Goal: Task Accomplishment & Management: Manage account settings

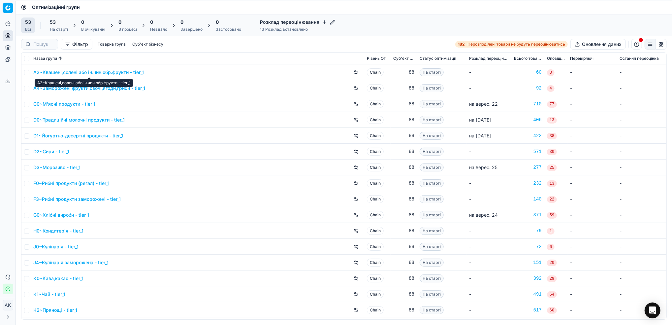
click at [88, 73] on link "A2~Квашені,солені або ін.чин.обр.фрукти - tier_1" at bounding box center [88, 72] width 111 height 7
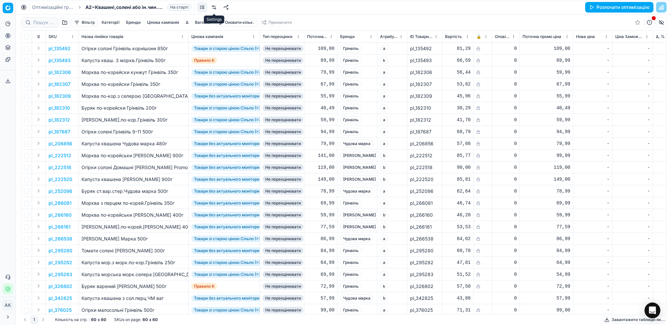
click at [211, 8] on link at bounding box center [214, 7] width 11 height 11
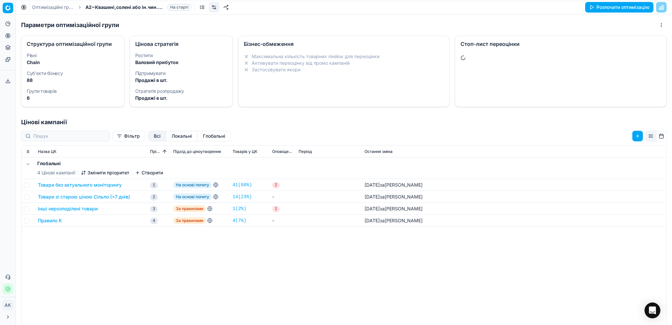
click at [508, 82] on div "Стоп-лист переоцінки" at bounding box center [561, 71] width 212 height 71
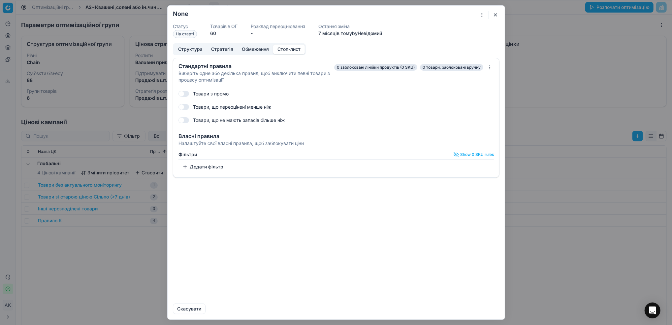
checkbox input "true"
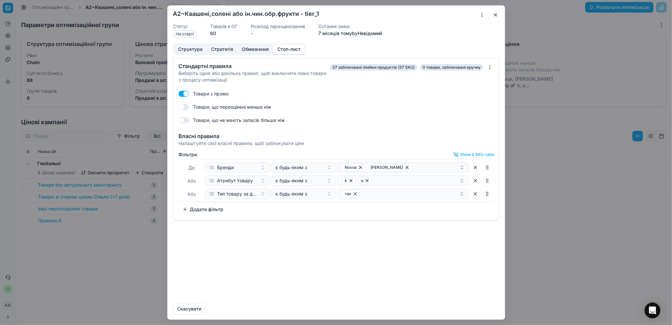
drag, startPoint x: 495, startPoint y: 14, endPoint x: 493, endPoint y: 17, distance: 3.7
click at [494, 14] on button "button" at bounding box center [496, 15] width 8 height 8
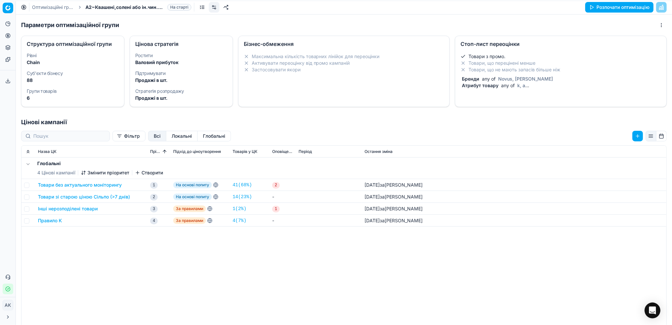
click at [44, 6] on link "Оптимізаційні групи" at bounding box center [53, 7] width 42 height 7
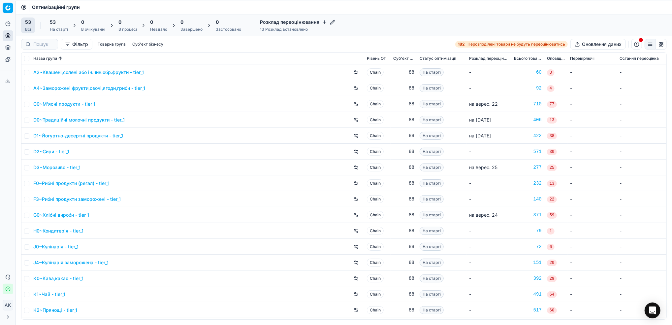
click at [59, 89] on link "A4~Заморожені фрукти,овочі,ягоди,гриби - tier_1" at bounding box center [89, 88] width 112 height 7
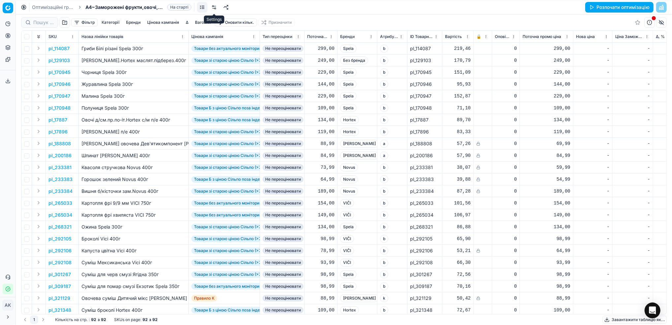
click at [215, 7] on link at bounding box center [214, 7] width 11 height 11
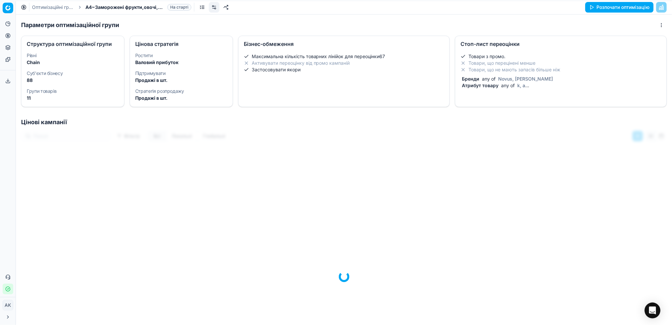
click at [518, 70] on li "Товари, що не мають запасів більше ніж" at bounding box center [561, 69] width 201 height 7
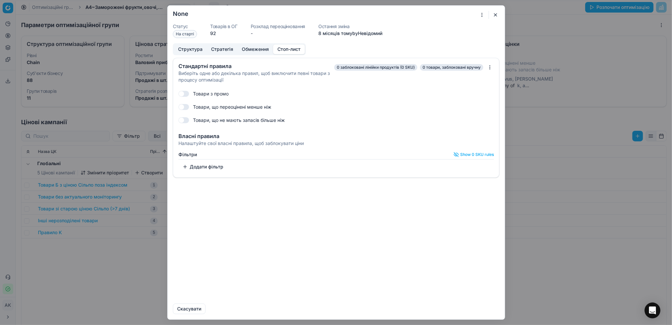
checkbox input "true"
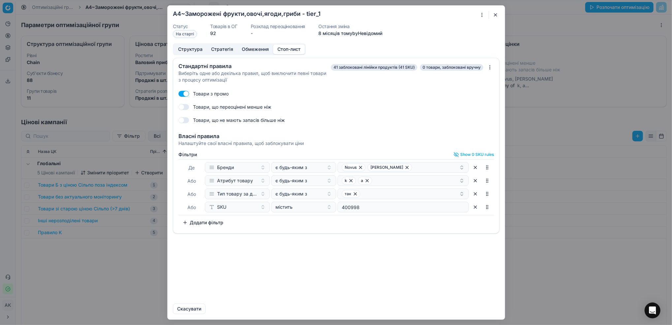
click at [476, 207] on button "button" at bounding box center [475, 207] width 11 height 11
click at [437, 310] on button "Зберегти та оновити" at bounding box center [433, 308] width 55 height 11
click at [495, 15] on button "button" at bounding box center [496, 15] width 8 height 8
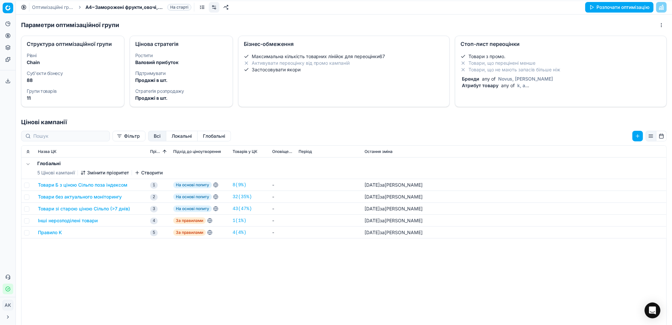
drag, startPoint x: 51, startPoint y: 7, endPoint x: 59, endPoint y: 20, distance: 15.1
click at [51, 7] on link "Оптимізаційні групи" at bounding box center [53, 7] width 42 height 7
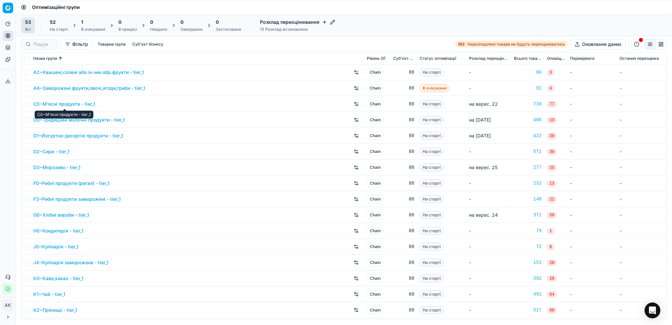
click at [68, 102] on link "C0~М'ясні продукти - tier_1" at bounding box center [64, 104] width 62 height 7
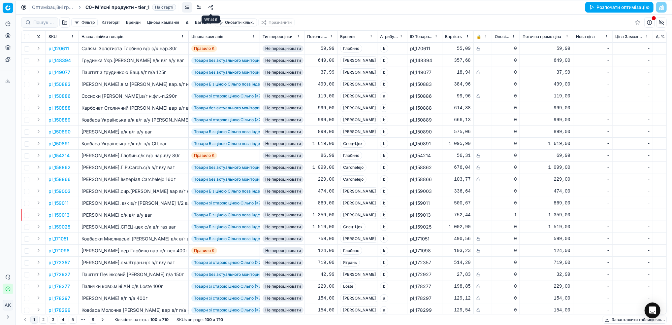
click at [209, 10] on link at bounding box center [211, 7] width 11 height 11
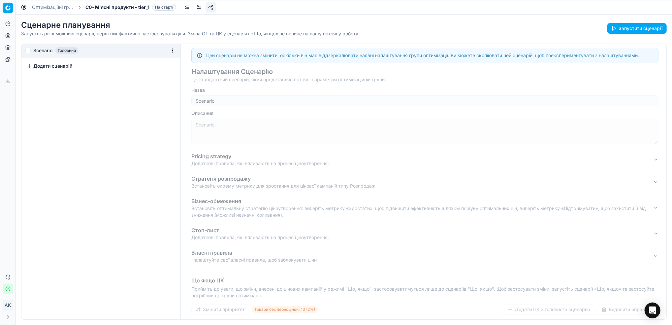
click at [198, 8] on link at bounding box center [199, 7] width 11 height 11
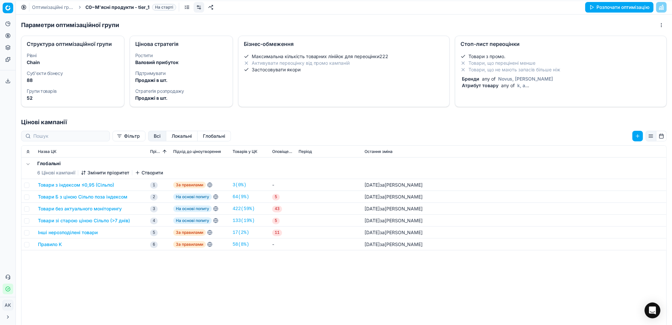
click at [530, 65] on li "Товари, що перецінені менше" at bounding box center [561, 63] width 201 height 7
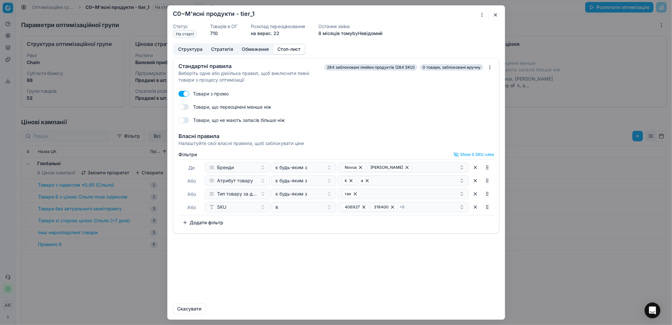
click at [476, 207] on button "button" at bounding box center [475, 207] width 11 height 11
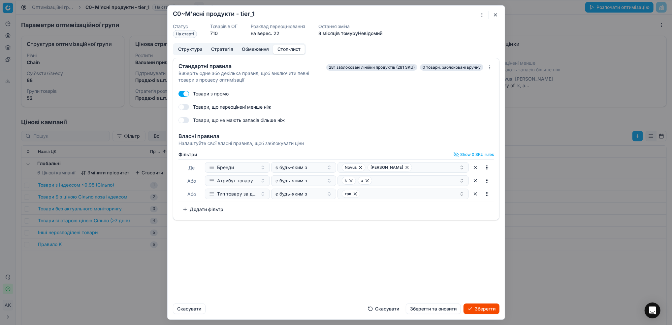
click at [424, 310] on button "Зберегти та оновити" at bounding box center [433, 308] width 55 height 11
click at [43, 7] on div "Oprimization group is saving... C0~М'ясні продукти - tier_1 Статус На старті То…" at bounding box center [336, 162] width 672 height 325
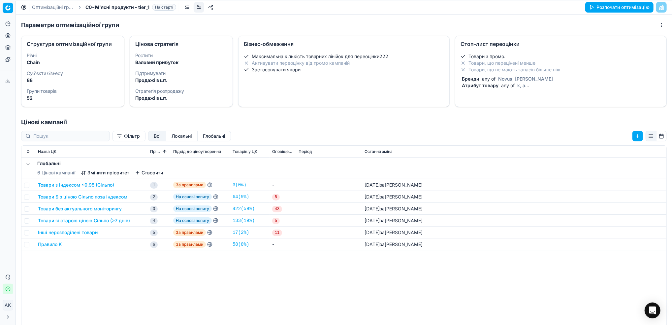
click at [49, 7] on link "Оптимізаційні групи" at bounding box center [53, 7] width 42 height 7
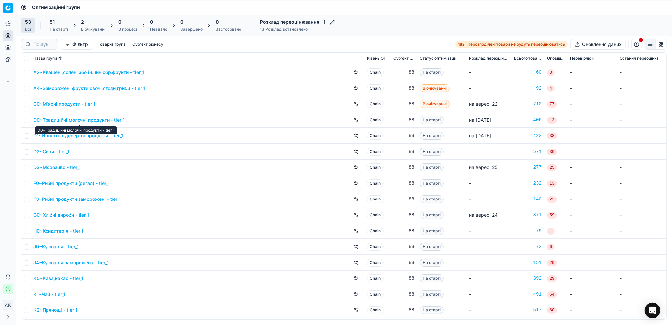
click at [65, 120] on link "D0~Традиційні молочні продукти - tier_1" at bounding box center [78, 119] width 91 height 7
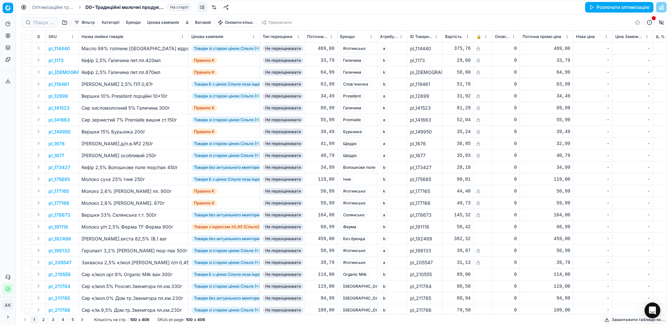
click at [213, 9] on link at bounding box center [214, 7] width 11 height 11
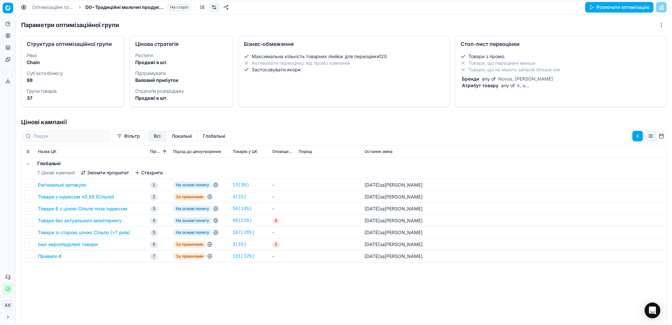
click at [497, 80] on span "Novus, Marka Promo" at bounding box center [525, 79] width 57 height 6
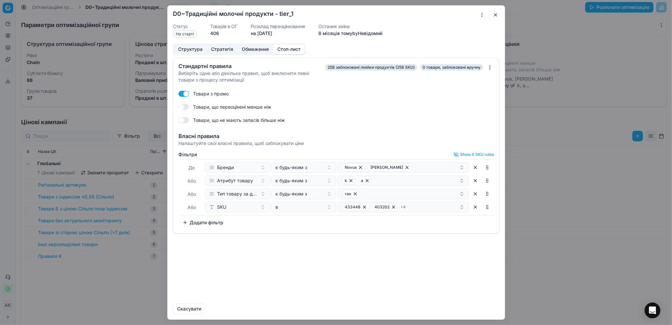
click at [475, 207] on button "button" at bounding box center [475, 207] width 11 height 11
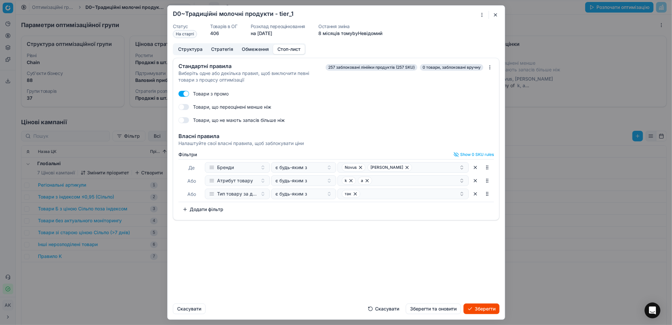
click at [432, 309] on button "Зберегти та оновити" at bounding box center [433, 308] width 55 height 11
click at [496, 16] on button "button" at bounding box center [496, 15] width 8 height 8
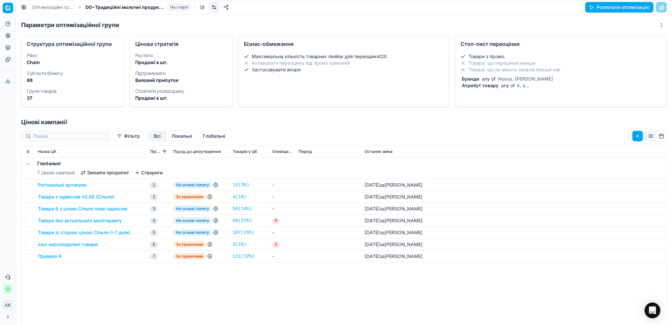
click at [45, 7] on link "Оптимізаційні групи" at bounding box center [53, 7] width 42 height 7
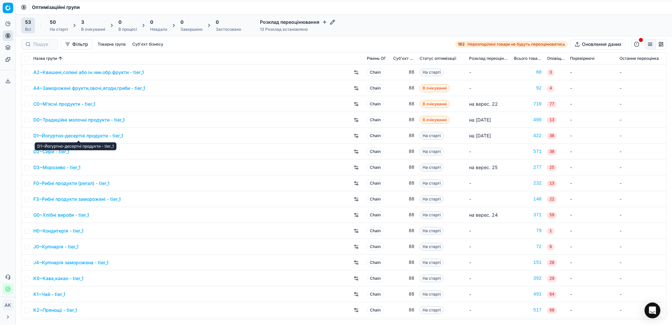
click at [71, 136] on link "D1~Йогуртно-десертні продукти - tier_1" at bounding box center [78, 135] width 90 height 7
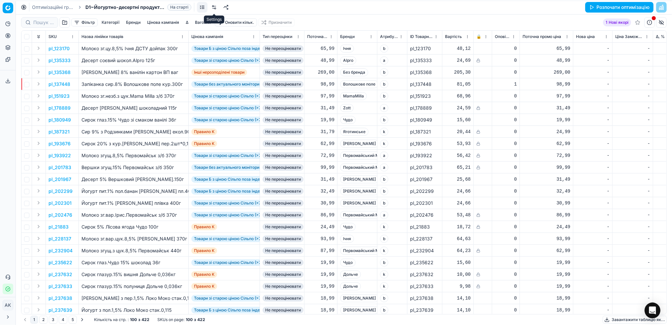
click at [214, 9] on link at bounding box center [214, 7] width 11 height 11
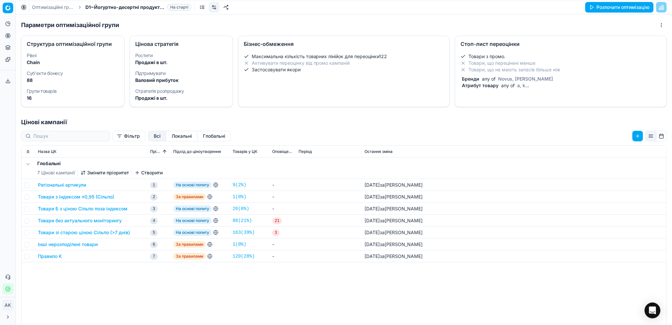
click at [511, 73] on li "Товари, що не мають запасів більше ніж" at bounding box center [561, 69] width 201 height 7
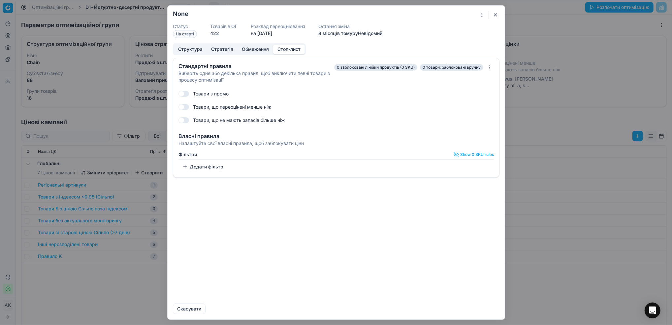
checkbox input "true"
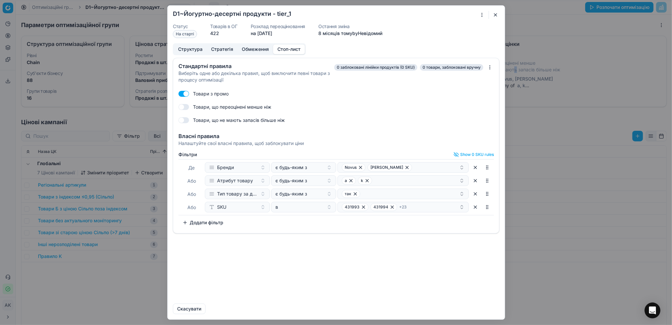
click at [473, 207] on button "button" at bounding box center [475, 207] width 11 height 11
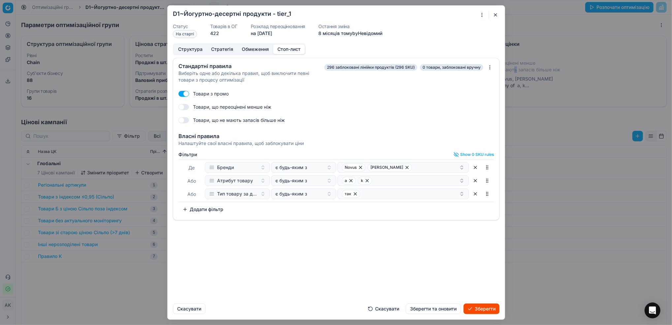
click at [444, 312] on button "Зберегти та оновити" at bounding box center [433, 308] width 55 height 11
click at [119, 278] on div "Oprimization group is saving... D1~Йогуртно-десертні продукти - tier_1 Статус Н…" at bounding box center [336, 162] width 672 height 325
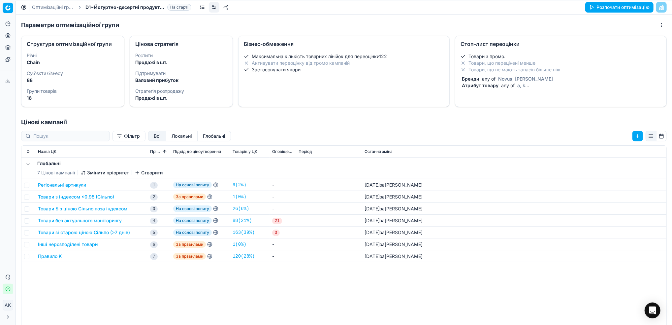
click at [49, 5] on link "Оптимізаційні групи" at bounding box center [53, 7] width 42 height 7
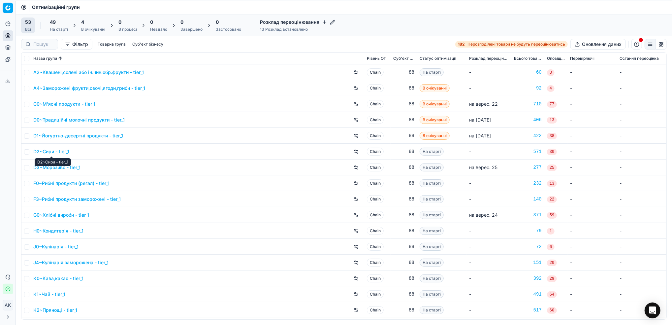
click at [51, 150] on link "D2~Сири - tier_1" at bounding box center [51, 151] width 36 height 7
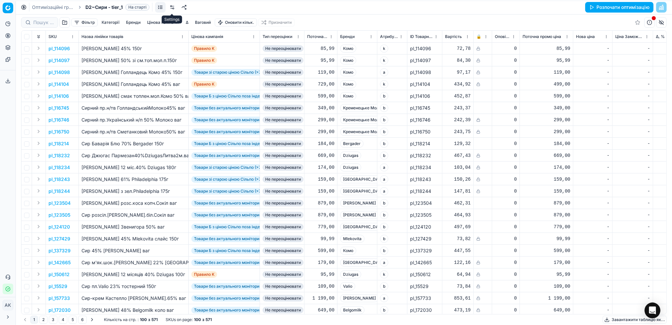
click at [172, 9] on link at bounding box center [172, 7] width 11 height 11
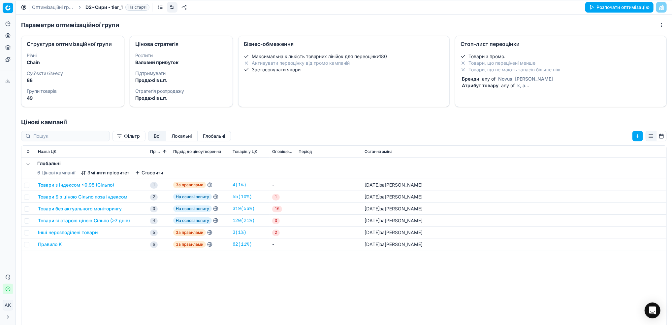
click at [515, 77] on span "Novus, Marka Promo" at bounding box center [525, 79] width 57 height 6
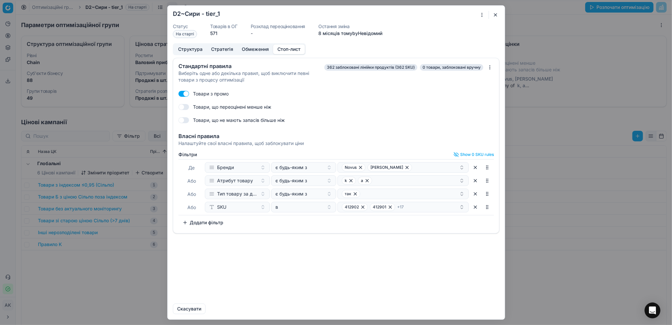
click at [472, 207] on button "button" at bounding box center [475, 207] width 11 height 11
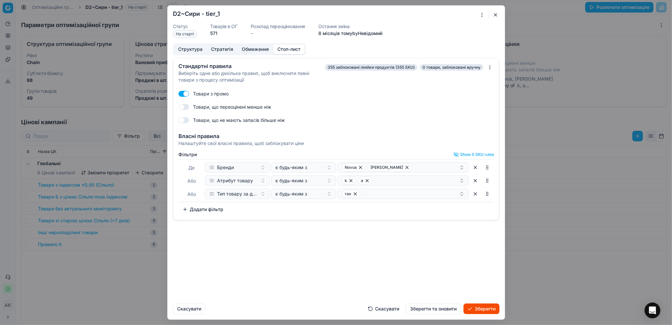
click at [426, 311] on button "Зберегти та оновити" at bounding box center [433, 308] width 55 height 11
click at [498, 14] on button "button" at bounding box center [496, 15] width 8 height 8
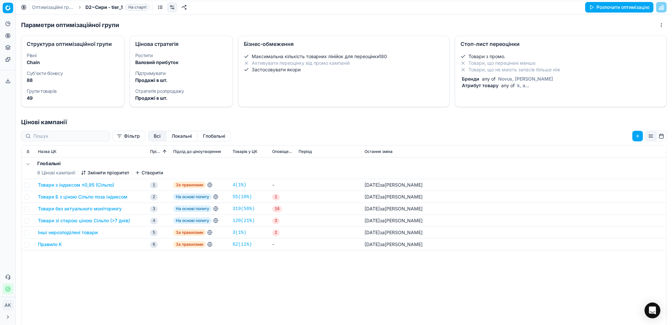
click at [52, 5] on link "Оптимізаційні групи" at bounding box center [53, 7] width 42 height 7
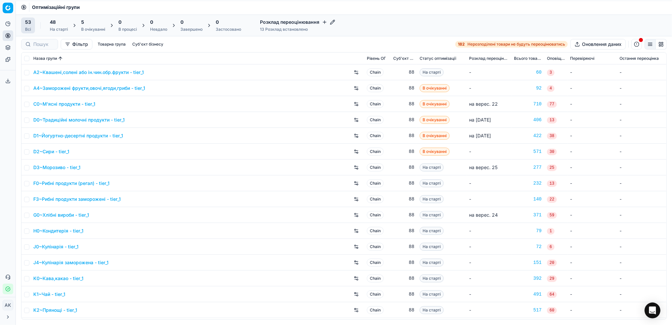
click at [55, 167] on link "D3~Морозиво - tier_1" at bounding box center [56, 167] width 47 height 7
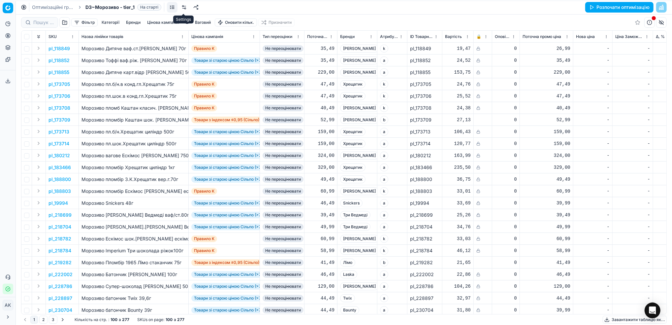
click at [185, 9] on link at bounding box center [184, 7] width 11 height 11
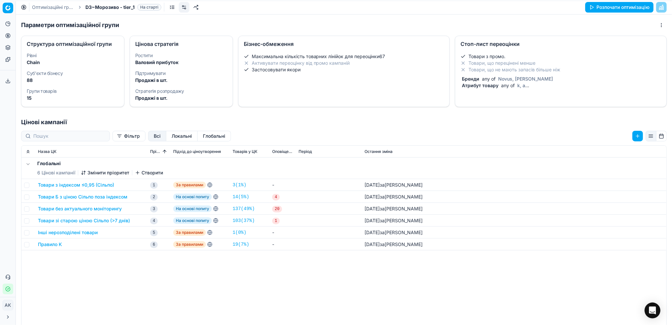
click at [502, 88] on span "any of" at bounding box center [508, 85] width 16 height 6
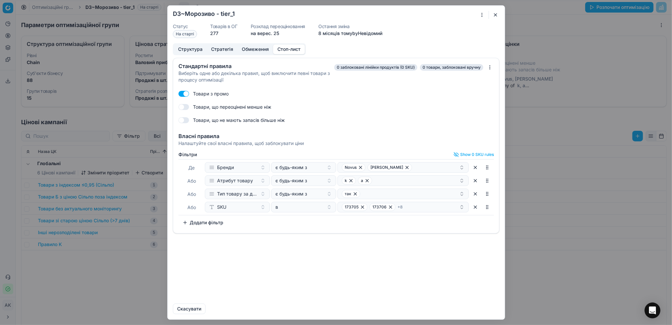
click at [475, 209] on button "button" at bounding box center [475, 207] width 11 height 11
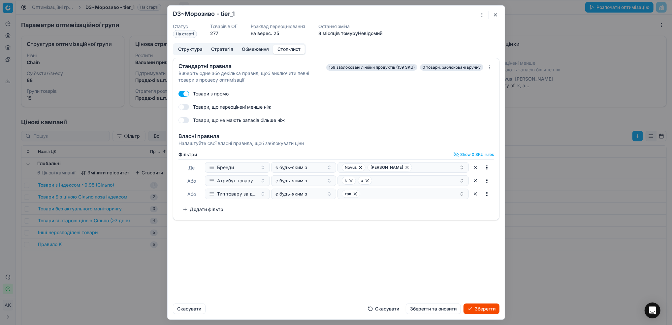
click at [436, 305] on button "Зберегти та оновити" at bounding box center [433, 308] width 55 height 11
click at [495, 16] on button "button" at bounding box center [496, 15] width 8 height 8
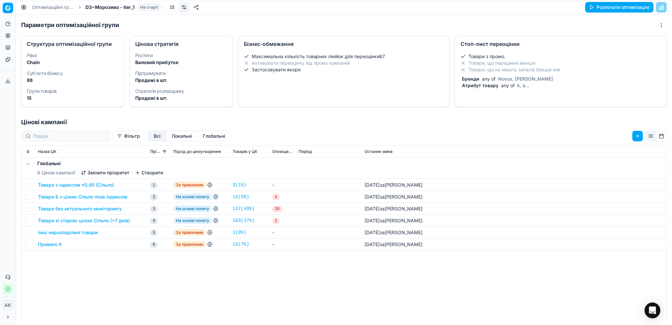
click at [36, 4] on link "Оптимізаційні групи" at bounding box center [53, 7] width 42 height 7
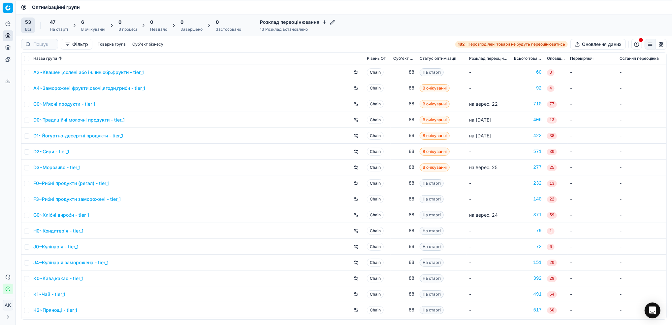
click at [56, 184] on link "F0~Рибні продукти (регал) - tier_1" at bounding box center [71, 183] width 76 height 7
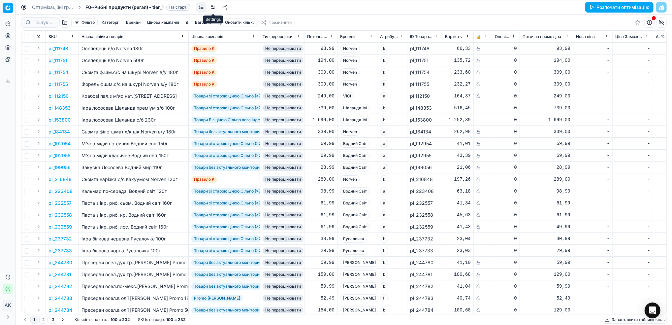
click at [214, 6] on link at bounding box center [213, 7] width 11 height 11
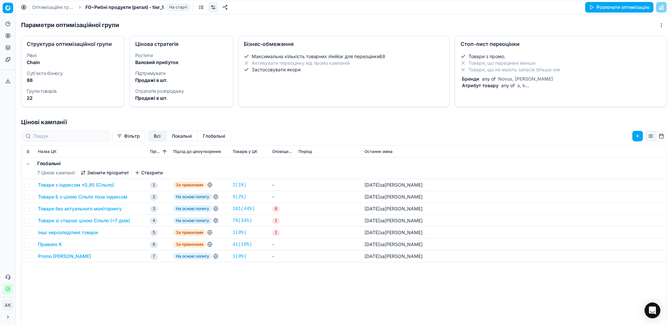
click at [468, 83] on span "Атрибут товару" at bounding box center [480, 85] width 39 height 6
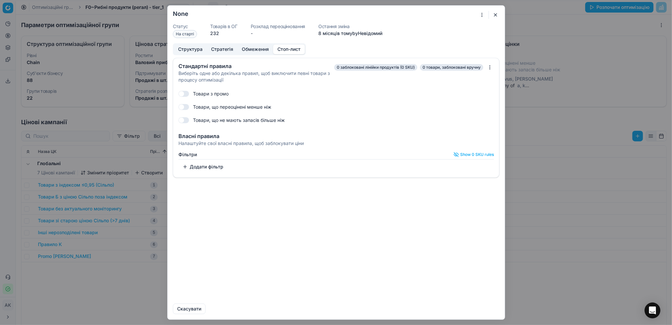
checkbox input "true"
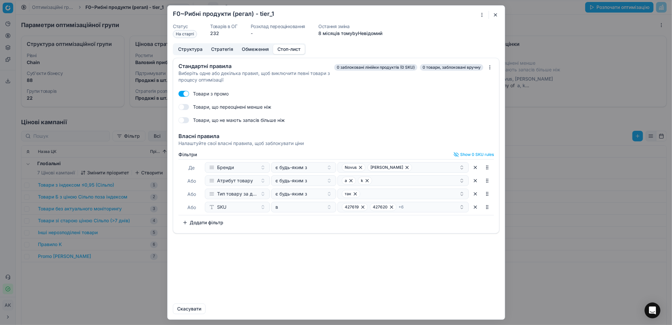
click at [475, 208] on button "button" at bounding box center [475, 207] width 11 height 11
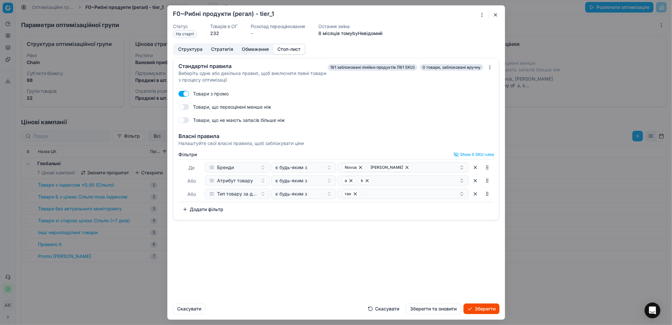
click at [431, 312] on button "Зберегти та оновити" at bounding box center [433, 308] width 55 height 11
click at [84, 268] on div "Oprimization group is saving... F0~Рибні продукти (регал) - tier_1 Статус На ст…" at bounding box center [336, 162] width 672 height 325
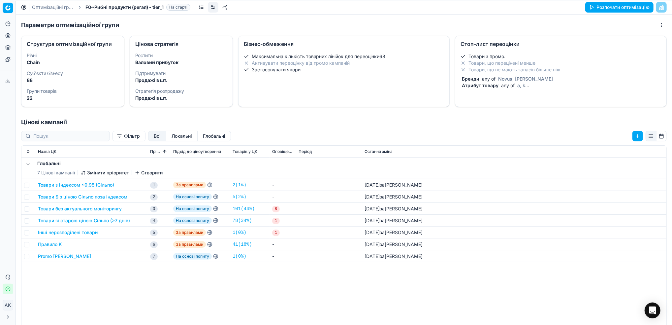
click at [43, 7] on link "Оптимізаційні групи" at bounding box center [53, 7] width 42 height 7
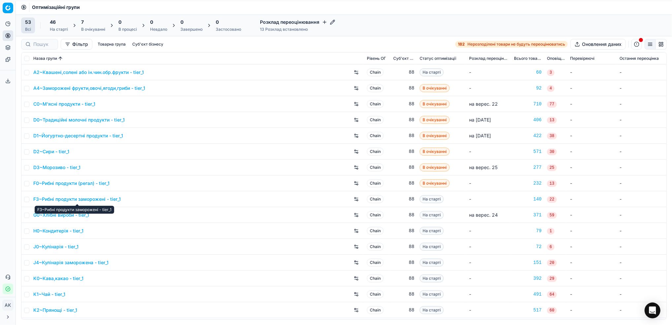
click at [73, 200] on link "F3~Рибні продукти заморожені - tier_1" at bounding box center [76, 199] width 87 height 7
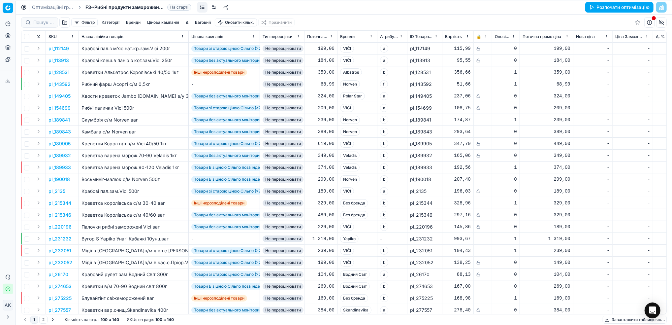
click at [213, 9] on link at bounding box center [214, 7] width 11 height 11
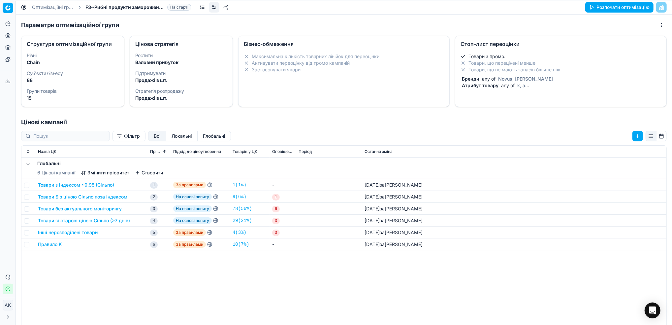
click at [540, 53] on li "Товари з промо." at bounding box center [561, 56] width 201 height 7
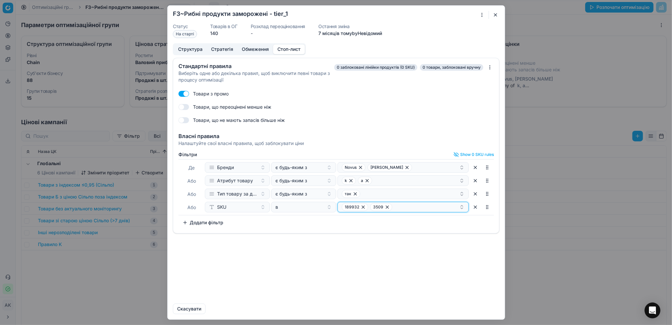
click at [462, 206] on icon "button" at bounding box center [461, 206] width 5 height 5
click at [361, 281] on div "Стандартні правила Виберіть одне або декілька правил, щоб виключити певні товар…" at bounding box center [336, 178] width 337 height 240
click at [476, 206] on button "button" at bounding box center [475, 207] width 11 height 11
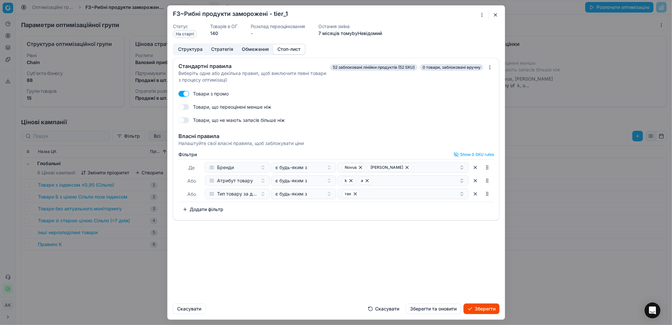
click at [432, 308] on button "Зберегти та оновити" at bounding box center [433, 308] width 55 height 11
click at [492, 15] on button "button" at bounding box center [496, 15] width 8 height 8
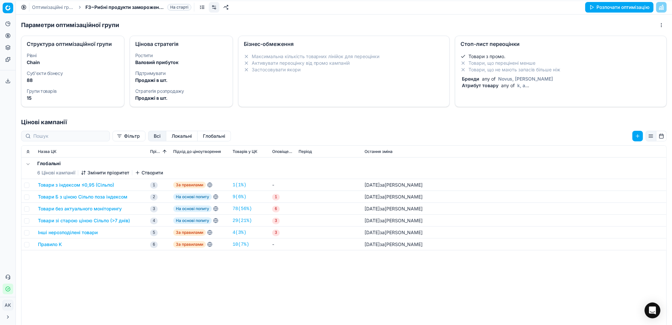
click at [48, 5] on link "Оптимізаційні групи" at bounding box center [53, 7] width 42 height 7
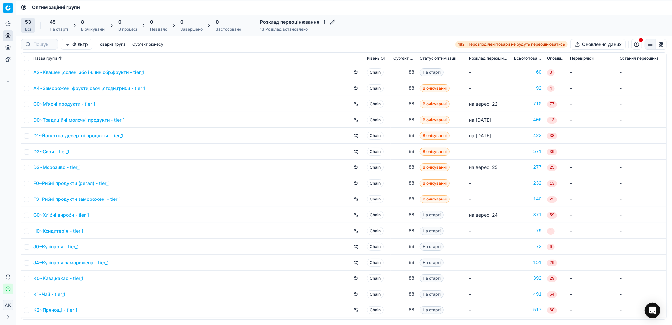
click at [48, 216] on link "G0~Хлібні вироби - tier_1" at bounding box center [61, 214] width 56 height 7
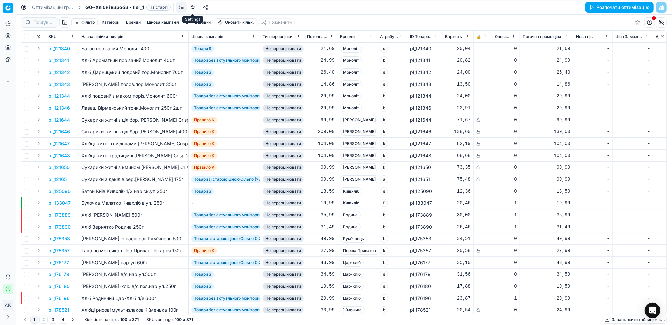
drag, startPoint x: 192, startPoint y: 6, endPoint x: 199, endPoint y: 14, distance: 9.6
click at [193, 6] on link at bounding box center [193, 7] width 11 height 11
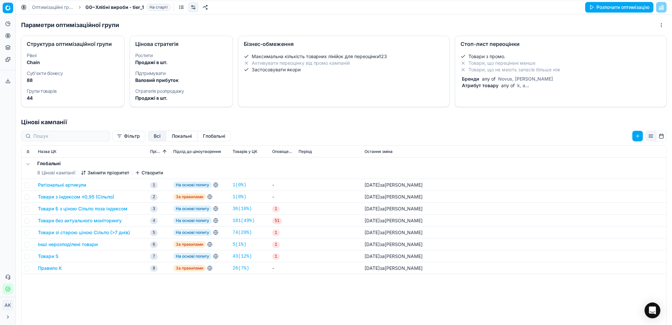
click at [510, 73] on div "Товари з промо. Товари, що перецінені менше Товари, що не мають запасів більше …" at bounding box center [561, 71] width 201 height 36
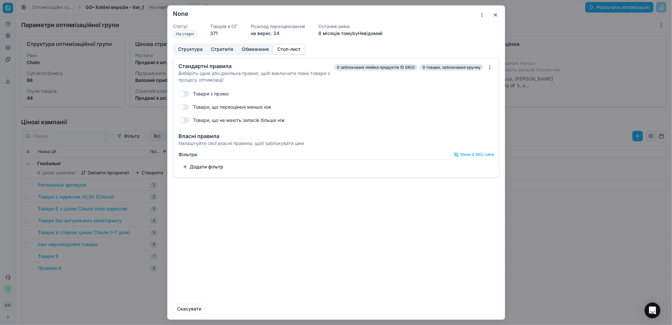
checkbox input "true"
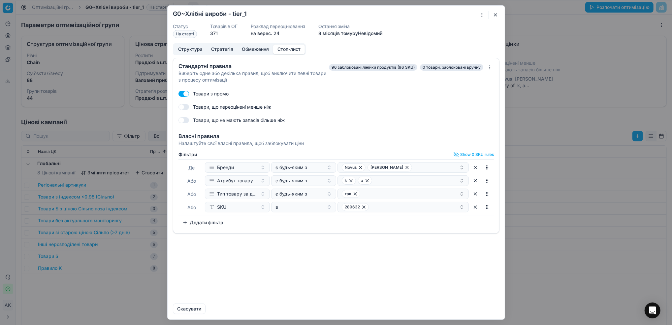
click at [476, 210] on button "button" at bounding box center [475, 207] width 11 height 11
click at [436, 309] on button "Зберегти та оновити" at bounding box center [433, 308] width 55 height 11
click at [496, 16] on button "button" at bounding box center [496, 15] width 8 height 8
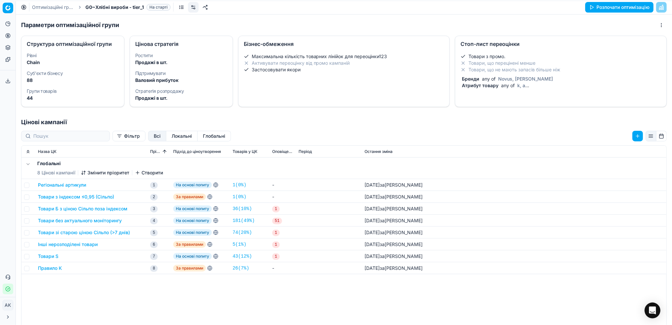
drag, startPoint x: 49, startPoint y: 8, endPoint x: 55, endPoint y: 12, distance: 7.6
click at [49, 8] on link "Оптимізаційні групи" at bounding box center [53, 7] width 42 height 7
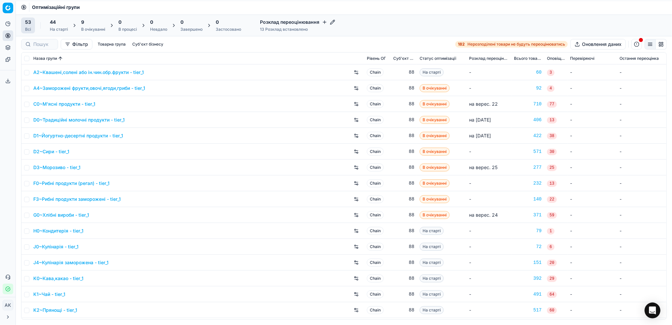
click at [57, 231] on link "H0~Кондитерія - tier_1" at bounding box center [58, 230] width 50 height 7
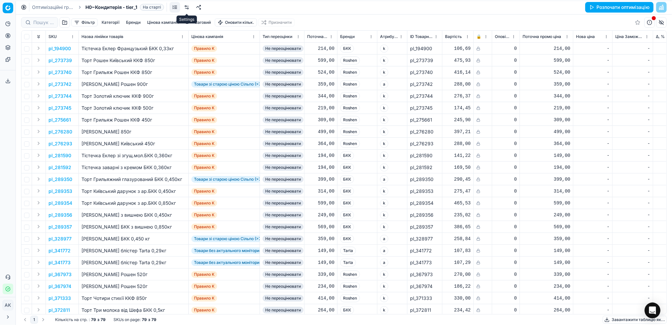
click at [188, 9] on link at bounding box center [186, 7] width 11 height 11
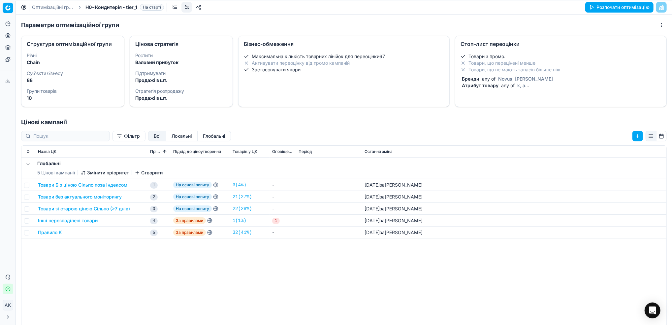
click at [496, 82] on div "Бренди any of Novus, Marka Promo" at bounding box center [560, 79] width 198 height 7
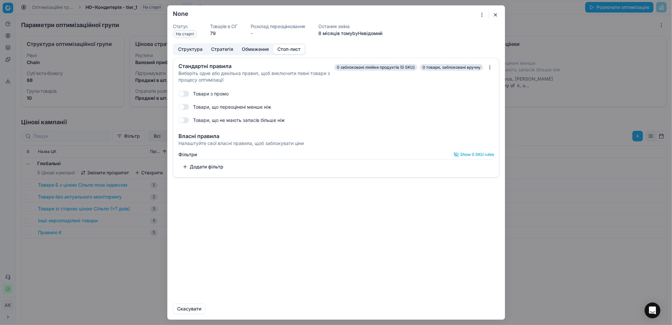
checkbox input "true"
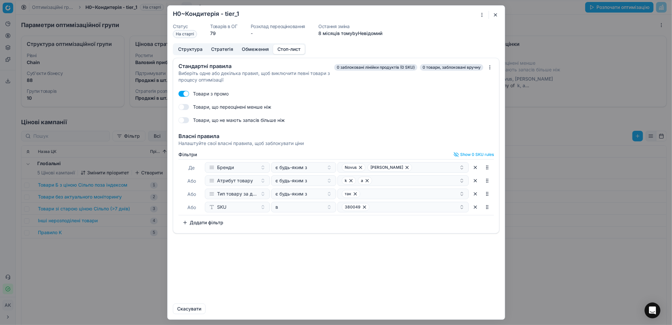
click at [476, 207] on button "button" at bounding box center [475, 207] width 11 height 11
click at [435, 307] on button "Зберегти та оновити" at bounding box center [433, 308] width 55 height 11
click at [494, 13] on button "button" at bounding box center [496, 15] width 8 height 8
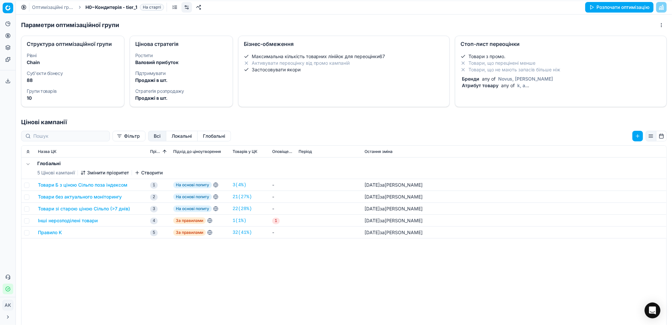
click at [48, 8] on link "Оптимізаційні групи" at bounding box center [53, 7] width 42 height 7
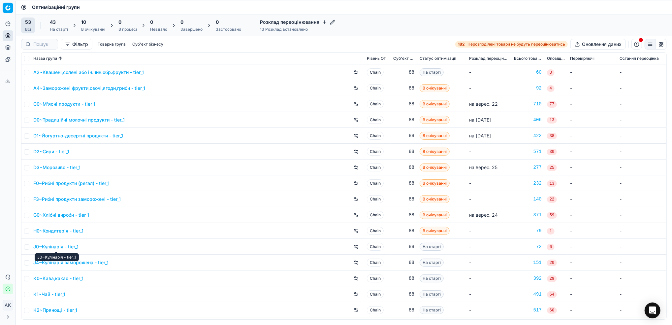
click at [47, 246] on link "J0~Кулінарія - tier_1" at bounding box center [55, 246] width 45 height 7
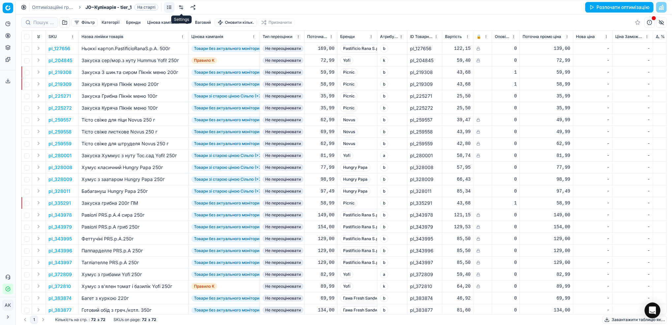
click at [180, 8] on link at bounding box center [181, 7] width 11 height 11
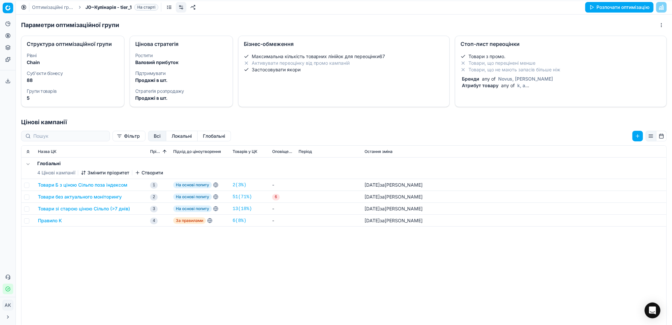
click at [496, 63] on li "Товари, що перецінені менше" at bounding box center [561, 63] width 201 height 7
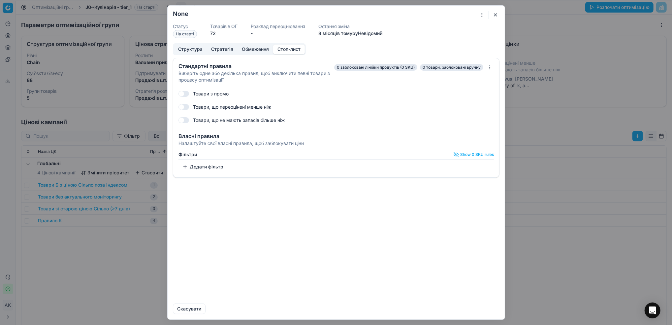
checkbox input "true"
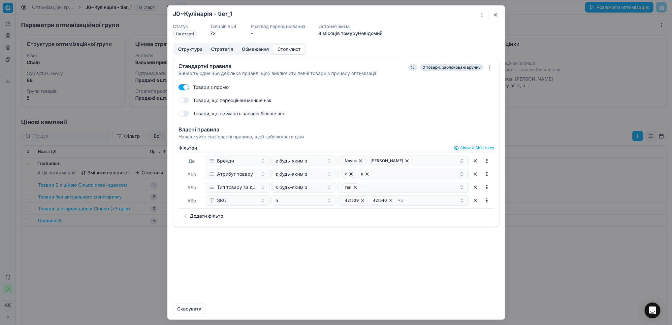
click at [475, 208] on div "Де Бренди є будь-яким з Novus Marka Promo Або Атрибут товару є будь-яким з k a …" at bounding box center [335, 180] width 315 height 56
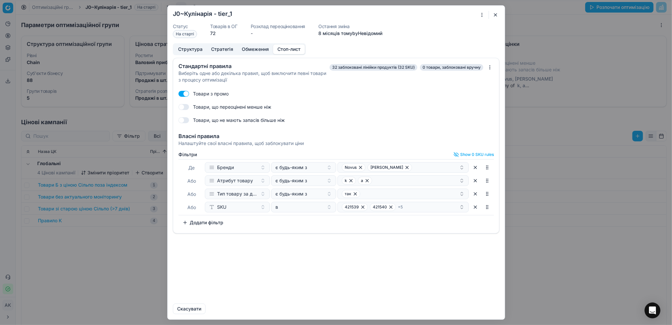
click at [498, 13] on button "button" at bounding box center [496, 15] width 8 height 8
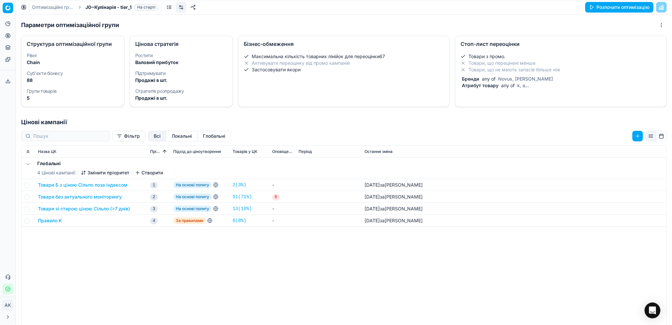
click at [487, 81] on span "any of" at bounding box center [489, 79] width 16 height 6
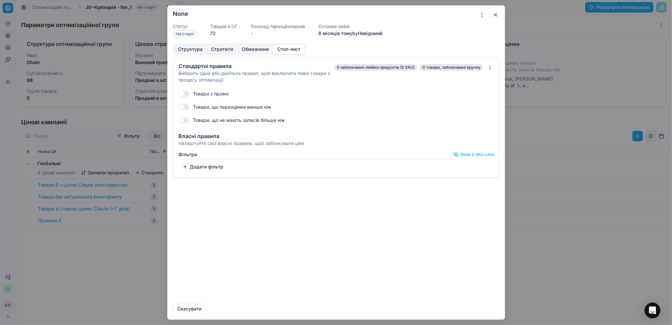
checkbox input "true"
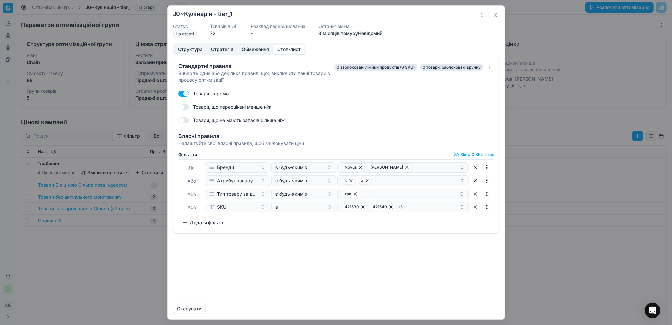
click at [474, 208] on button "button" at bounding box center [475, 207] width 11 height 11
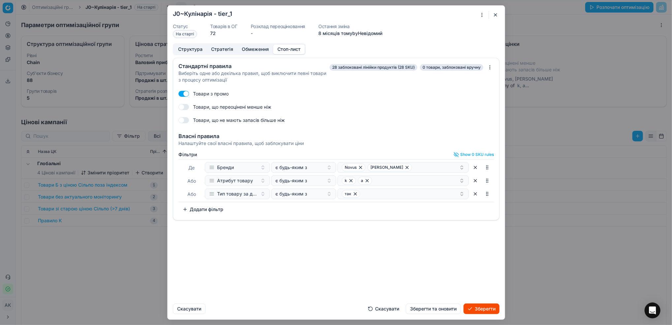
click at [428, 307] on button "Зберегти та оновити" at bounding box center [433, 308] width 55 height 11
click at [497, 14] on button "button" at bounding box center [496, 15] width 8 height 8
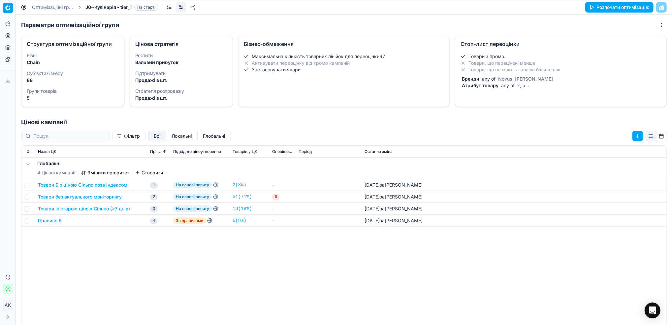
click at [40, 9] on link "Оптимізаційні групи" at bounding box center [53, 7] width 42 height 7
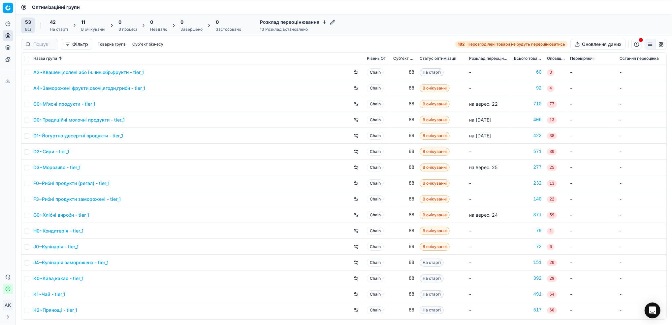
scroll to position [44, 0]
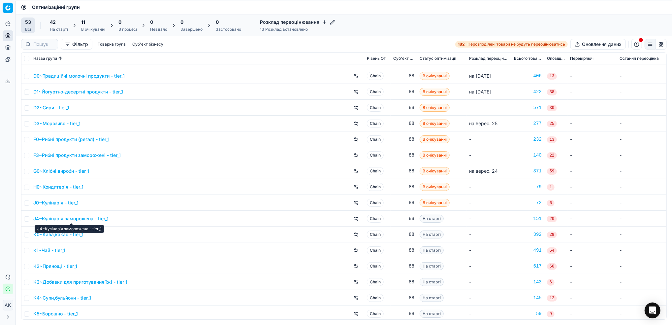
click at [57, 219] on link "J4~Кулінарія заморожена - tier_1" at bounding box center [70, 218] width 75 height 7
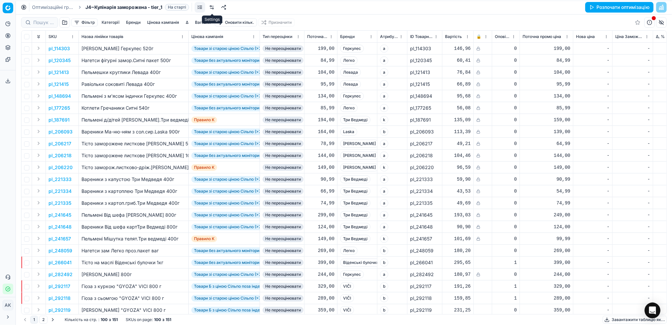
click at [214, 5] on link at bounding box center [212, 7] width 11 height 11
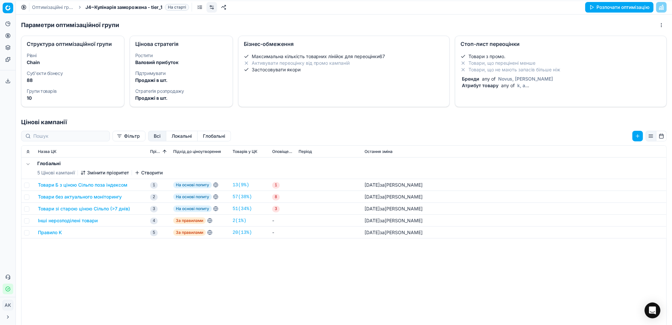
click at [483, 76] on span "any of" at bounding box center [489, 79] width 16 height 6
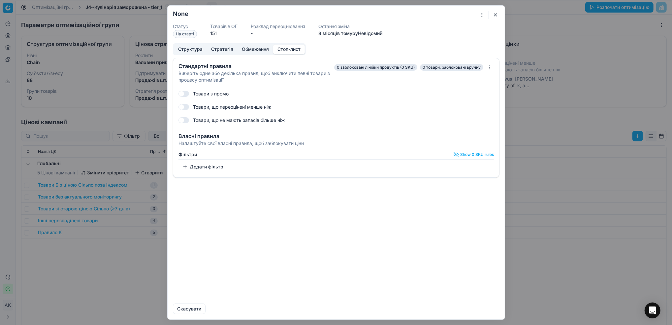
checkbox input "true"
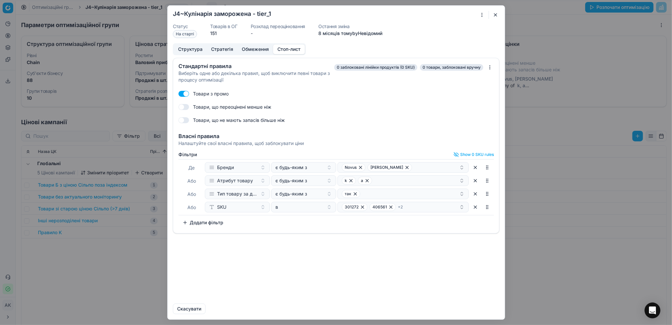
click at [475, 207] on button "button" at bounding box center [475, 207] width 11 height 11
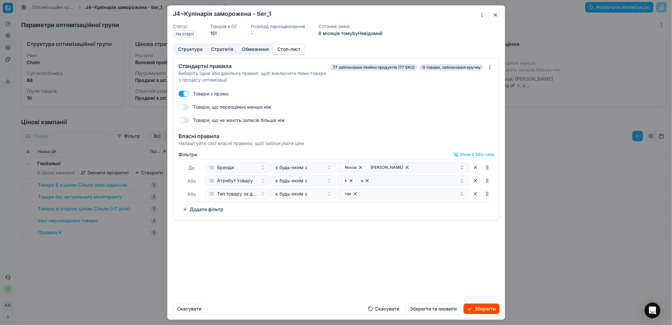
click at [436, 306] on button "Зберегти та оновити" at bounding box center [433, 308] width 55 height 11
click at [497, 15] on button "button" at bounding box center [496, 15] width 8 height 8
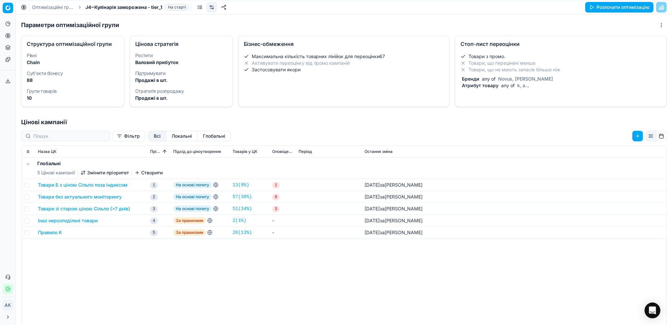
click at [49, 10] on link "Оптимізаційні групи" at bounding box center [53, 7] width 42 height 7
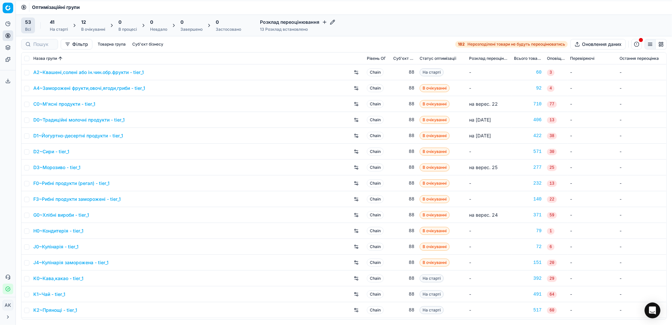
scroll to position [44, 0]
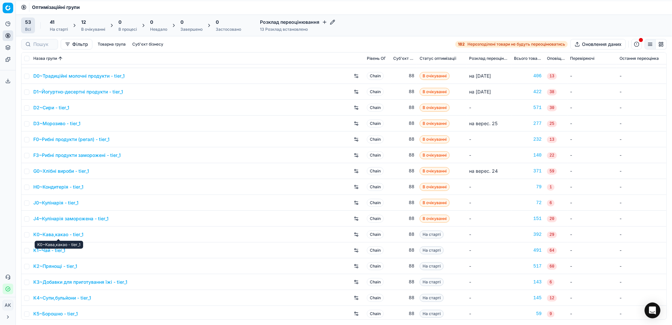
click at [52, 234] on link "K0~Кава,какао - tier_1" at bounding box center [58, 234] width 50 height 7
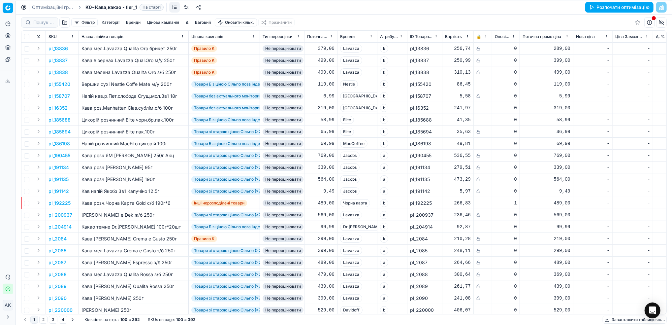
click at [187, 7] on link at bounding box center [186, 7] width 11 height 11
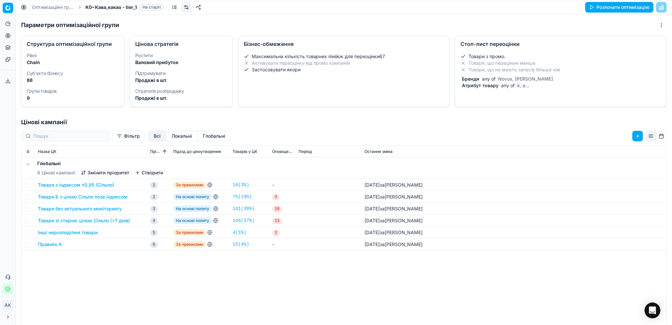
click at [486, 84] on span "Атрибут товару" at bounding box center [480, 85] width 39 height 6
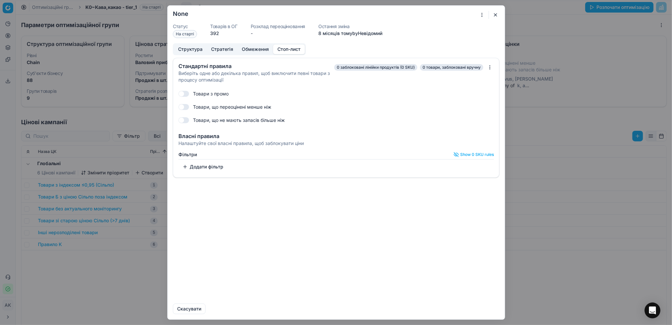
checkbox input "true"
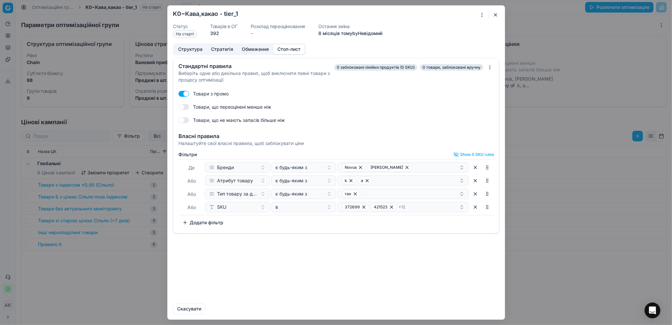
click at [476, 209] on button "button" at bounding box center [475, 207] width 11 height 11
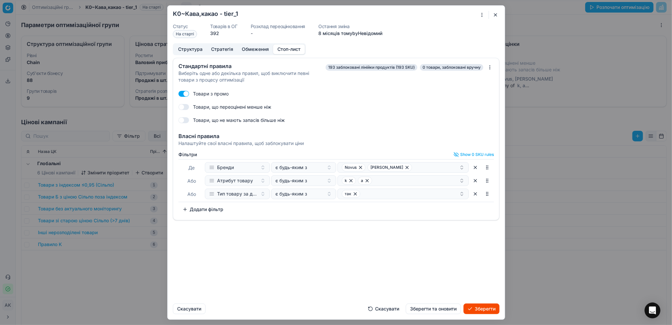
click at [429, 307] on button "Зберегти та оновити" at bounding box center [433, 308] width 55 height 11
click at [494, 16] on button "button" at bounding box center [496, 15] width 8 height 8
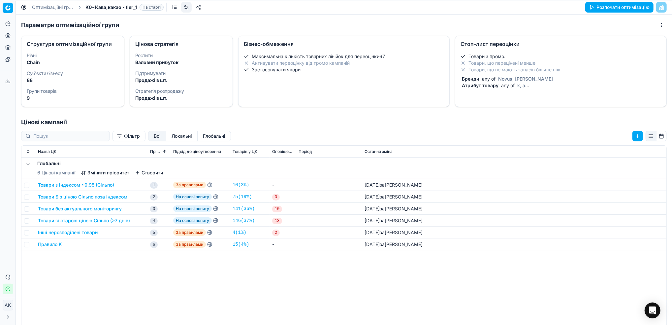
click at [47, 5] on link "Оптимізаційні групи" at bounding box center [53, 7] width 42 height 7
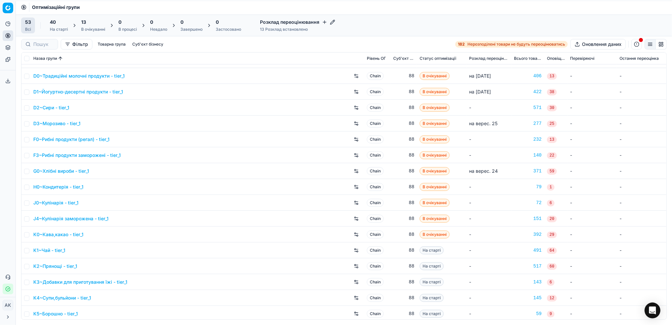
scroll to position [88, 0]
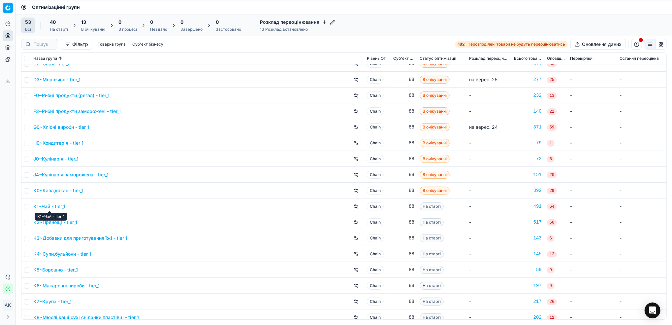
click at [53, 206] on link "K1~Чай - tier_1" at bounding box center [49, 206] width 32 height 7
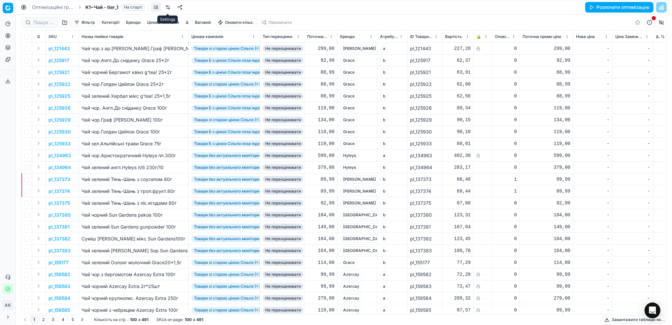
click at [168, 9] on link at bounding box center [168, 7] width 11 height 11
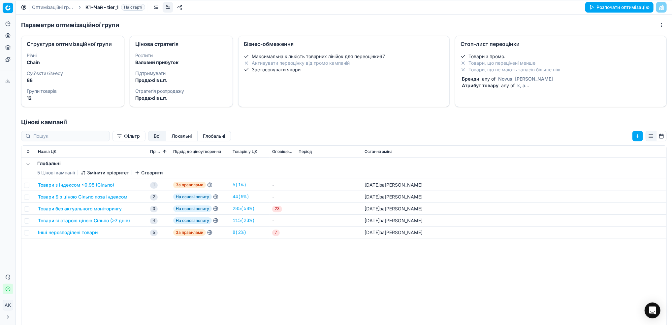
click at [516, 73] on div "Товари з промо. Товари, що перецінені менше Товари, що не мають запасів більше …" at bounding box center [561, 71] width 201 height 36
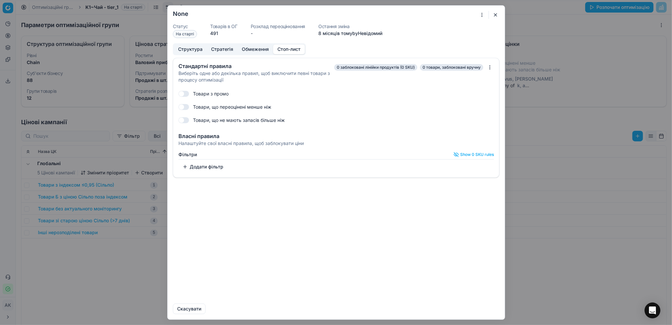
checkbox input "true"
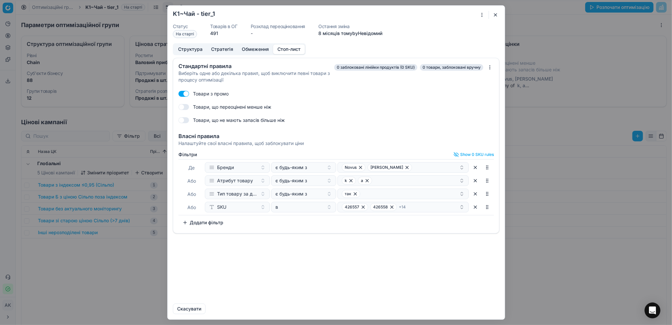
click at [475, 208] on button "button" at bounding box center [475, 207] width 11 height 11
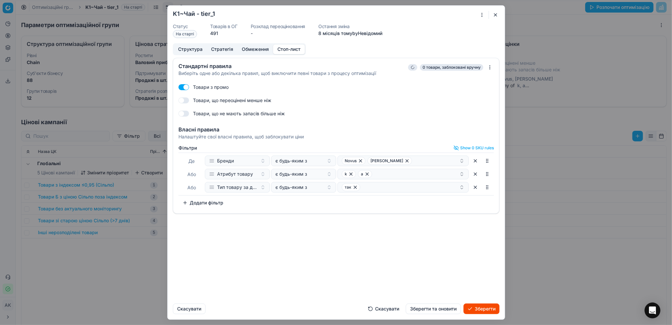
click at [431, 310] on button "Зберегти та оновити" at bounding box center [433, 308] width 55 height 11
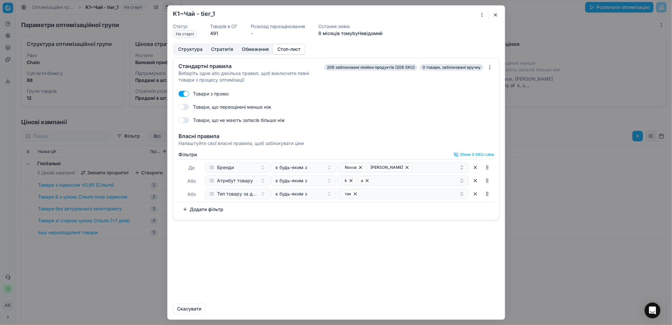
click at [495, 14] on button "button" at bounding box center [496, 15] width 8 height 8
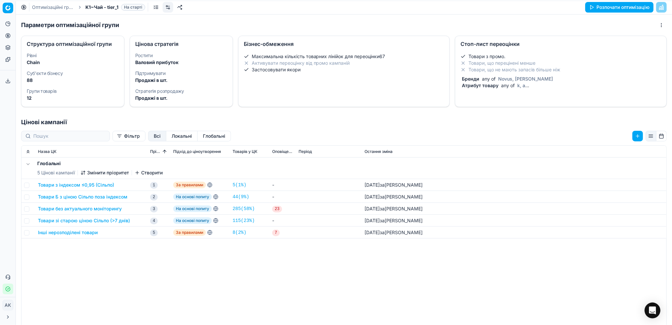
click at [51, 6] on link "Оптимізаційні групи" at bounding box center [53, 7] width 42 height 7
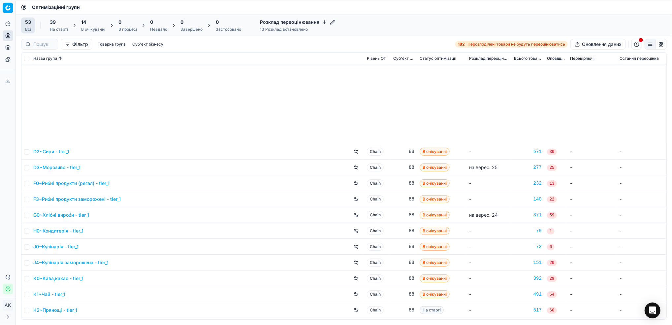
scroll to position [132, 0]
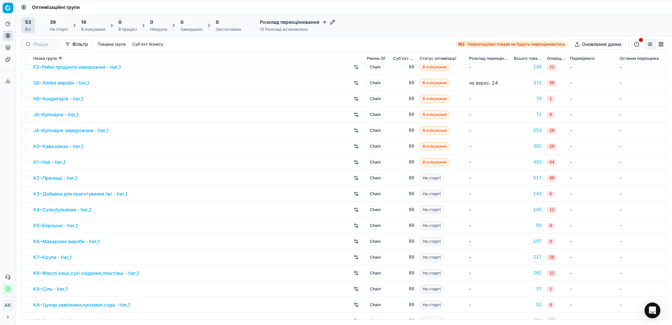
click at [50, 178] on link "K2~Прянощі - tier_1" at bounding box center [55, 178] width 44 height 7
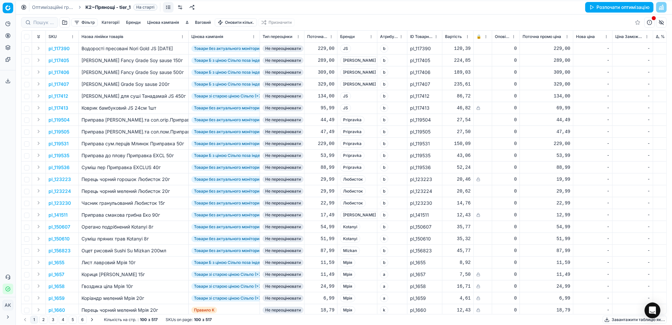
click at [181, 9] on link at bounding box center [180, 7] width 11 height 11
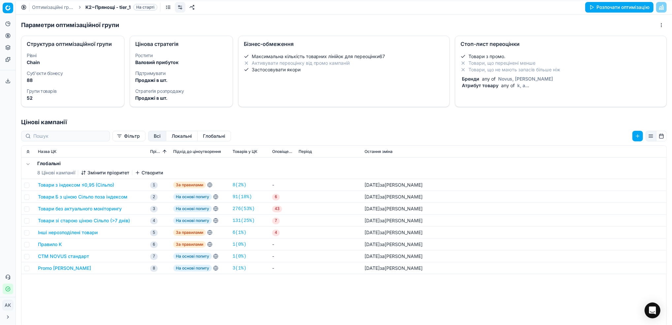
click at [508, 67] on li "Товари, що не мають запасів більше ніж" at bounding box center [561, 69] width 201 height 7
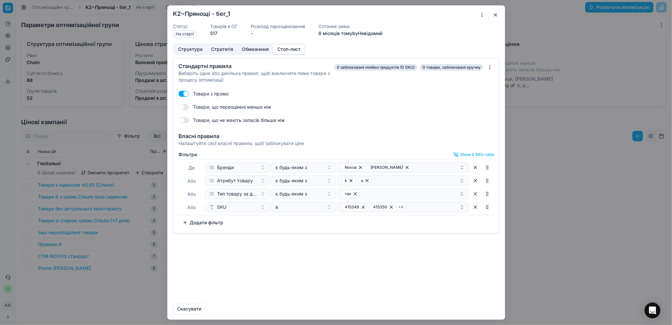
click at [477, 207] on button "button" at bounding box center [475, 207] width 11 height 11
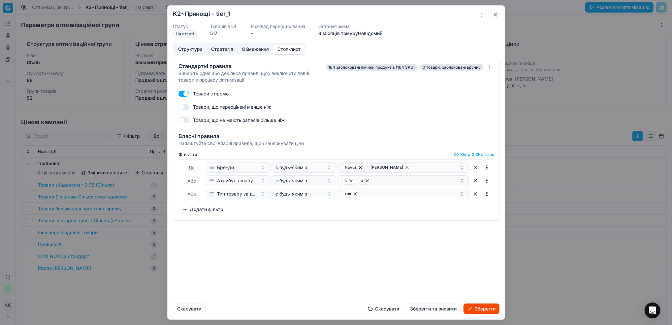
click at [440, 311] on button "Зберегти та оновити" at bounding box center [433, 308] width 55 height 11
click at [493, 15] on button "button" at bounding box center [496, 15] width 8 height 8
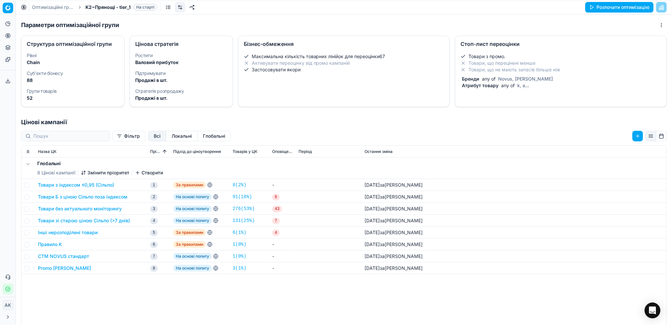
click at [51, 8] on link "Оптимізаційні групи" at bounding box center [53, 7] width 42 height 7
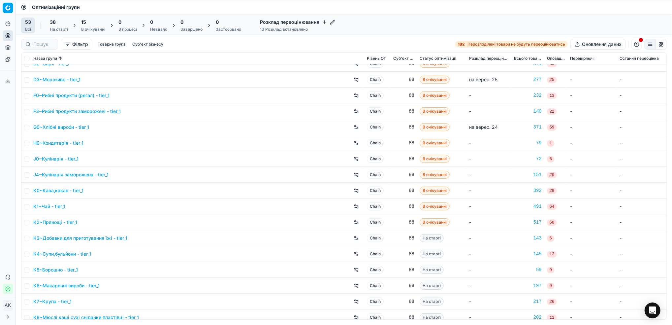
scroll to position [132, 0]
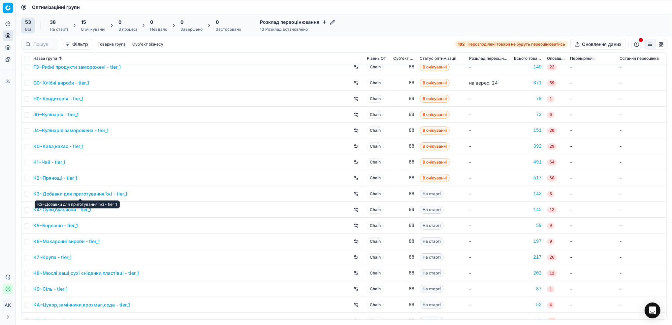
click at [69, 193] on link "K3~Добавки для приготування їжі - tier_1" at bounding box center [80, 193] width 94 height 7
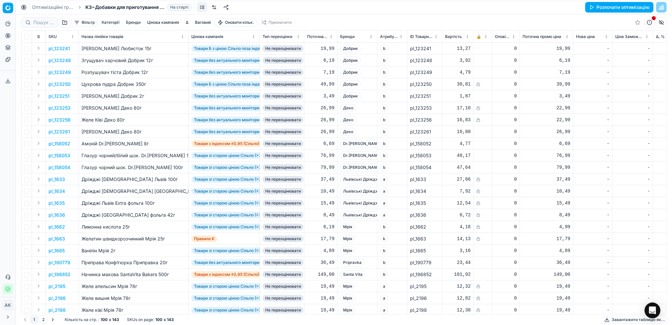
click at [215, 7] on link at bounding box center [214, 7] width 11 height 11
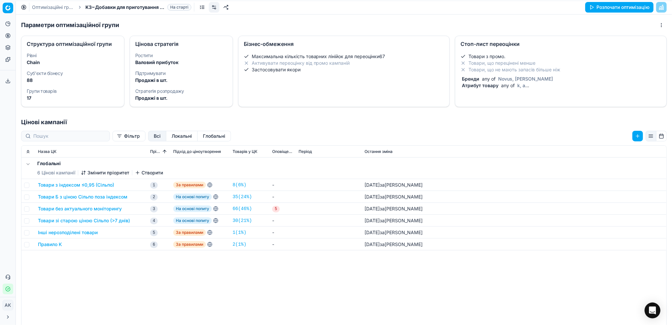
click at [526, 58] on li "Товари з промо." at bounding box center [561, 56] width 201 height 7
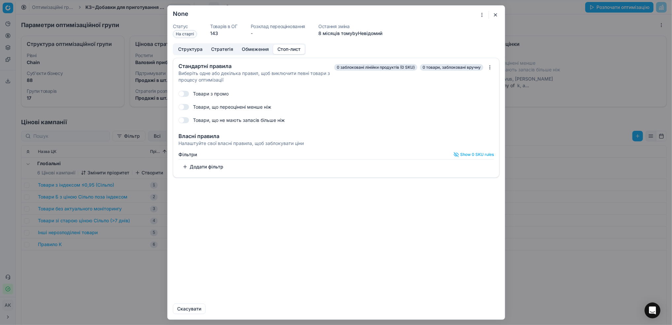
checkbox input "true"
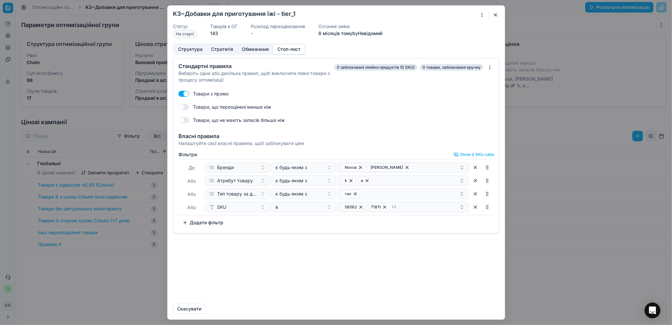
click at [476, 206] on button "button" at bounding box center [475, 207] width 11 height 11
click at [431, 307] on button "Зберегти та оновити" at bounding box center [433, 308] width 55 height 11
click at [493, 14] on button "button" at bounding box center [496, 15] width 8 height 8
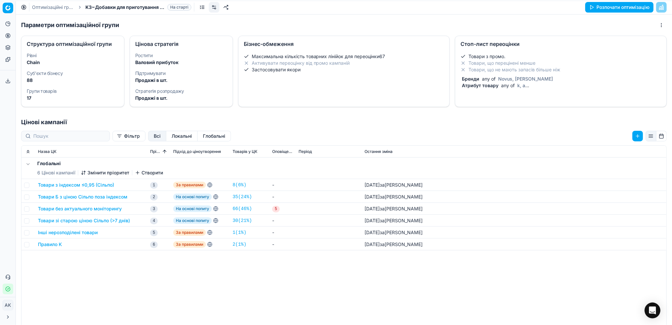
click at [45, 6] on link "Оптимізаційні групи" at bounding box center [53, 7] width 42 height 7
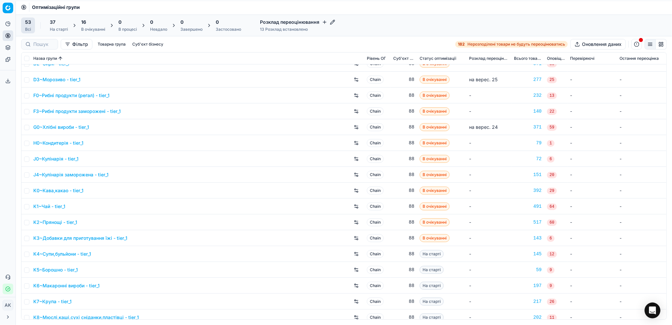
scroll to position [132, 0]
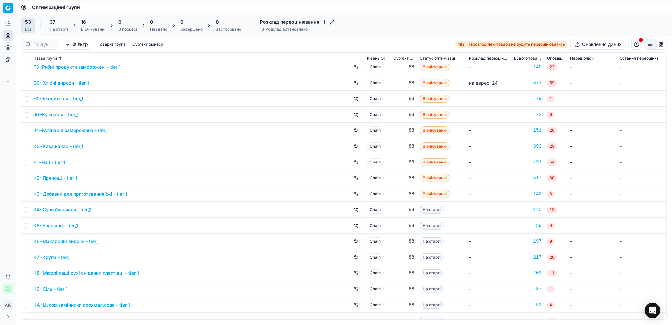
click at [56, 210] on link "K4~Супи,бульйони - tier_1" at bounding box center [62, 209] width 58 height 7
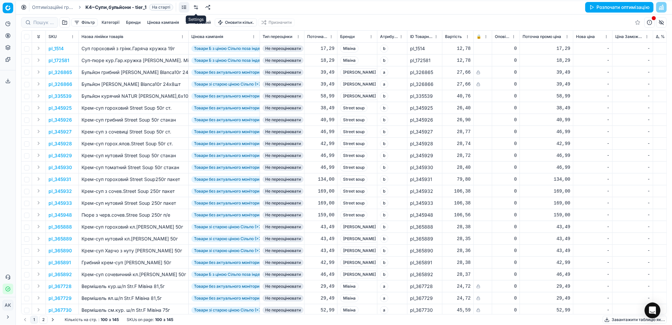
click at [196, 7] on link at bounding box center [196, 7] width 11 height 11
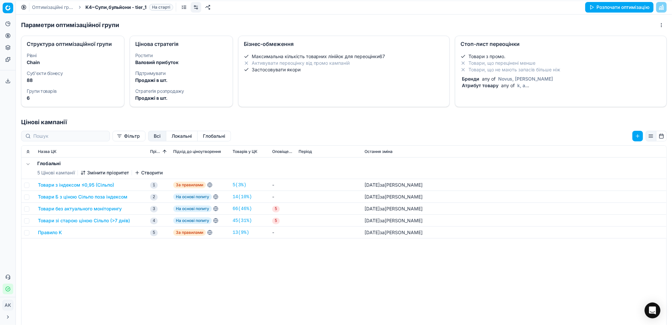
click at [498, 78] on span "Novus, Marka Promo" at bounding box center [525, 79] width 57 height 6
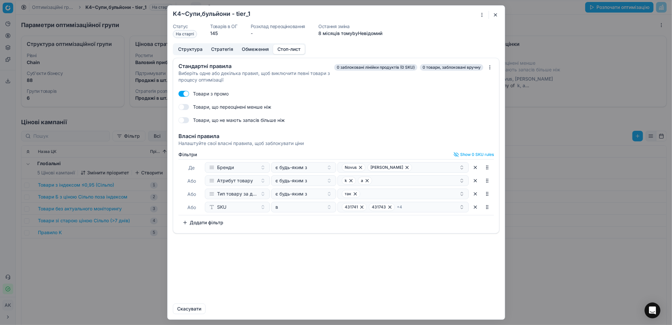
click at [475, 206] on button "button" at bounding box center [475, 207] width 11 height 11
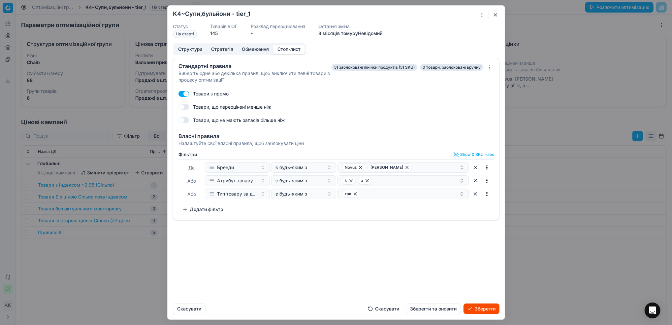
click at [431, 307] on button "Зберегти та оновити" at bounding box center [433, 308] width 55 height 11
click at [496, 16] on button "button" at bounding box center [496, 15] width 8 height 8
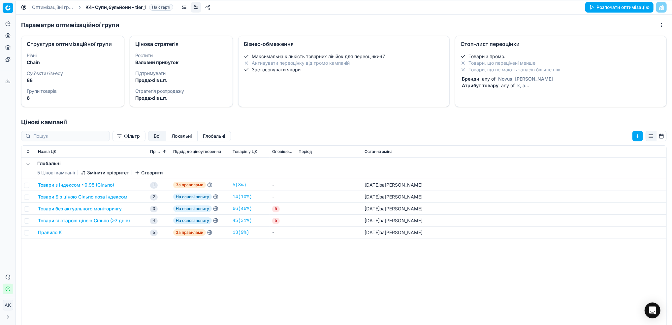
click at [36, 6] on link "Оптимізаційні групи" at bounding box center [53, 7] width 42 height 7
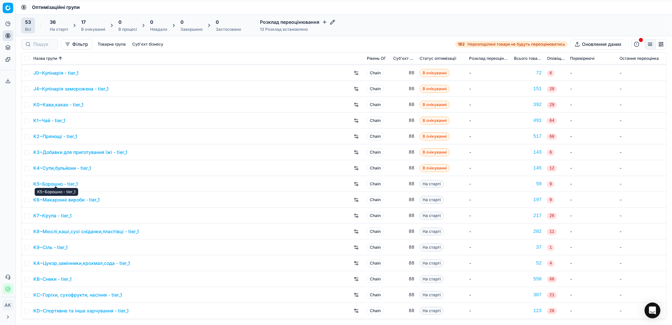
scroll to position [176, 0]
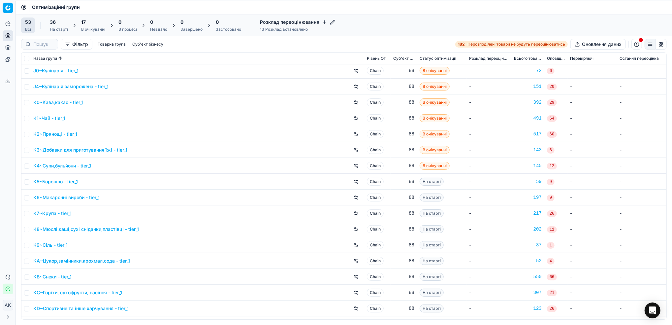
click at [45, 178] on link "K5~Борошно - tier_1" at bounding box center [55, 181] width 45 height 7
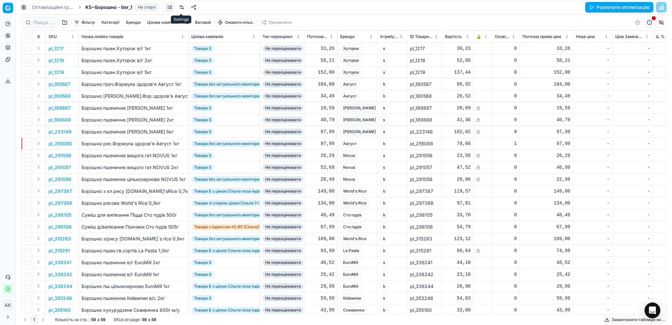
click at [179, 5] on link at bounding box center [182, 7] width 11 height 11
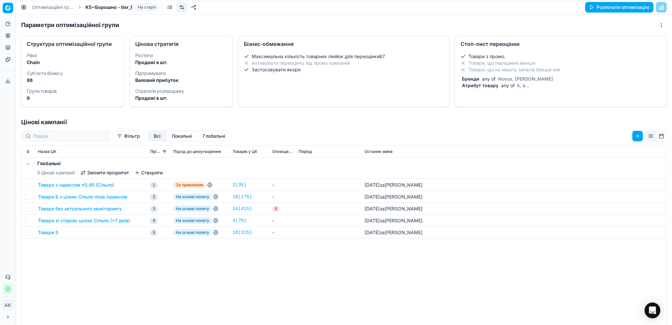
click at [506, 62] on li "Товари, що перецінені менше" at bounding box center [561, 63] width 201 height 7
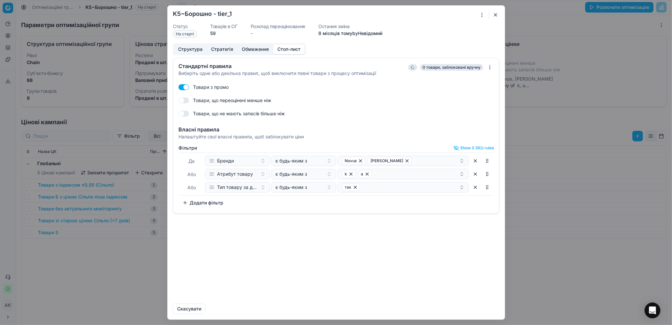
click at [494, 15] on button "button" at bounding box center [496, 15] width 8 height 8
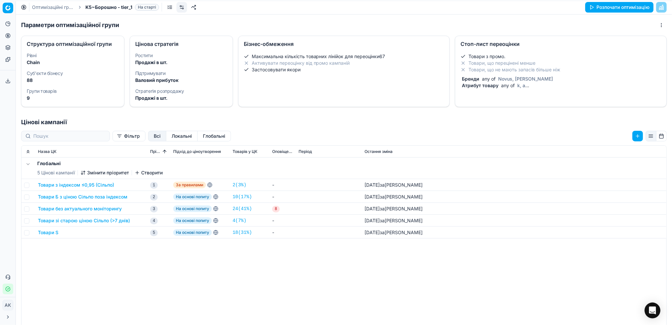
click at [39, 6] on link "Оптимізаційні групи" at bounding box center [53, 7] width 42 height 7
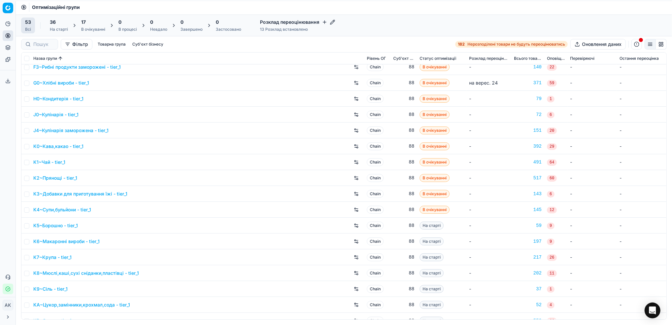
scroll to position [176, 0]
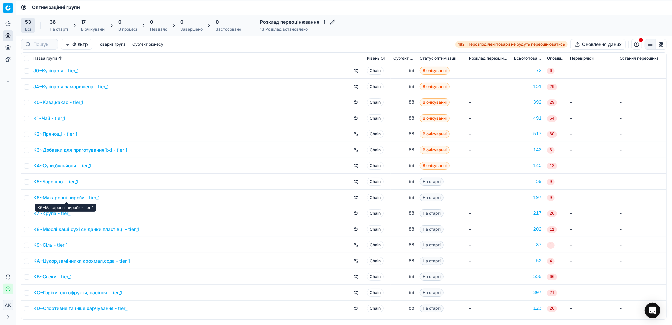
click at [62, 198] on link "K6~Макаронні вироби - tier_1" at bounding box center [66, 197] width 66 height 7
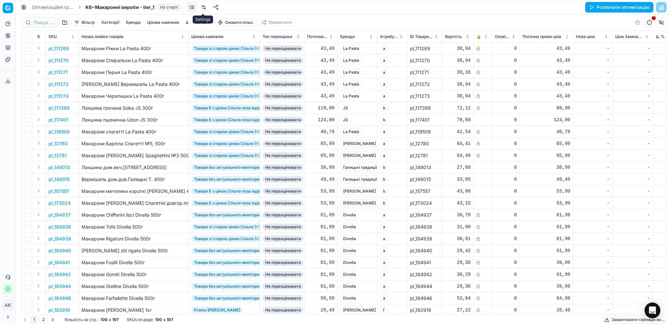
click at [203, 9] on link at bounding box center [204, 7] width 11 height 11
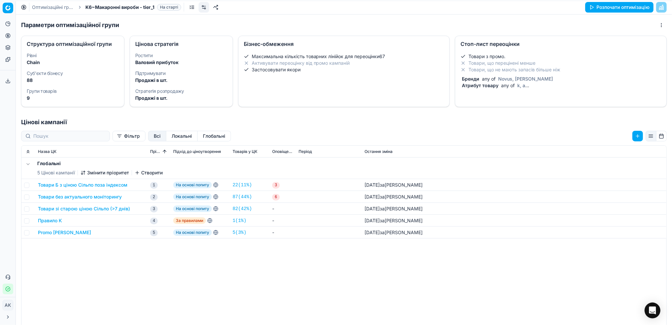
click at [519, 80] on span "Novus, Marka Promo" at bounding box center [525, 79] width 57 height 6
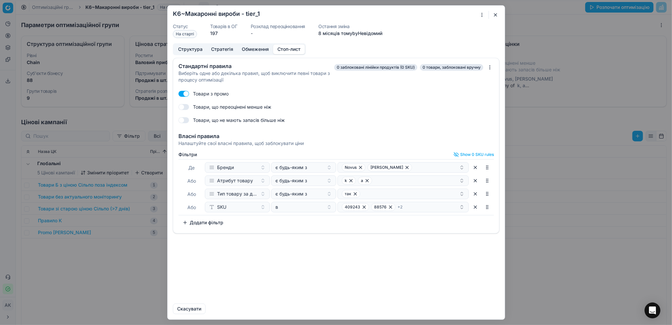
click at [476, 206] on button "button" at bounding box center [475, 207] width 11 height 11
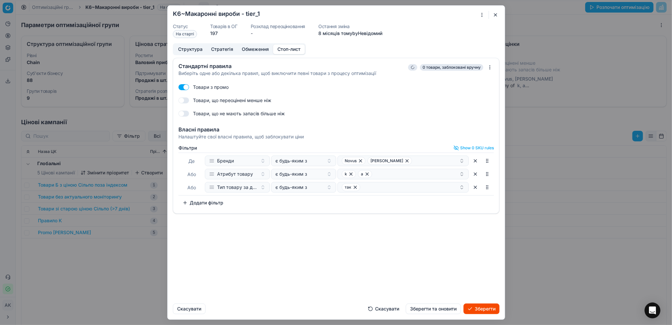
click at [440, 309] on button "Зберегти та оновити" at bounding box center [433, 308] width 55 height 11
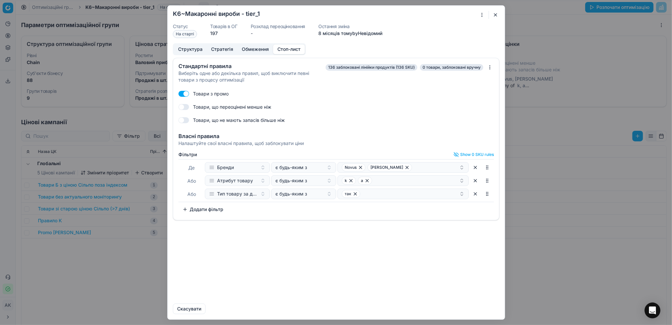
click at [498, 14] on button "button" at bounding box center [496, 15] width 8 height 8
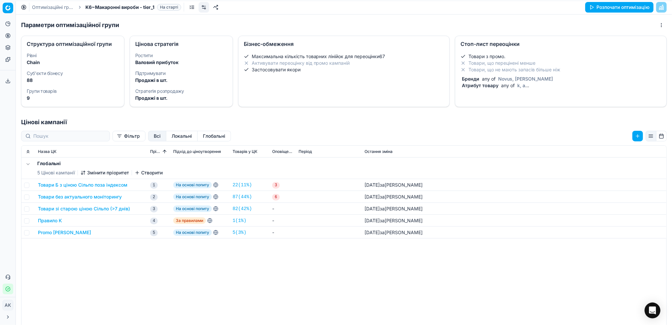
click at [45, 6] on link "Оптимізаційні групи" at bounding box center [53, 7] width 42 height 7
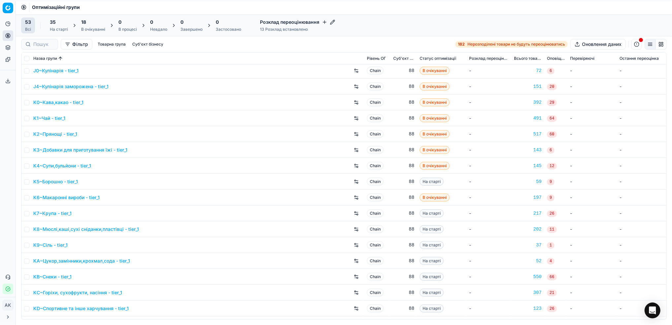
scroll to position [220, 0]
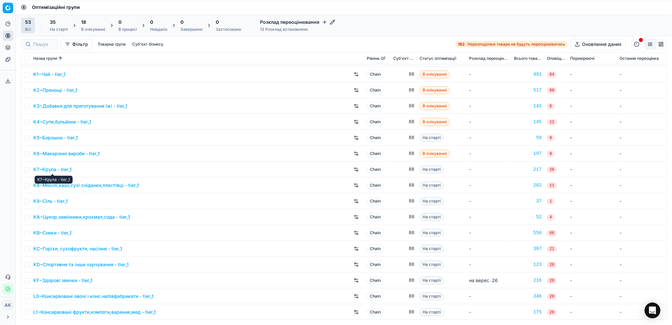
click at [42, 167] on link "K7~Крупа - tier_1" at bounding box center [52, 169] width 38 height 7
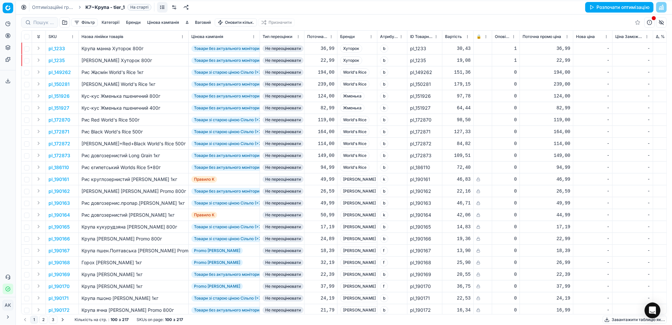
click at [177, 8] on link at bounding box center [174, 7] width 11 height 11
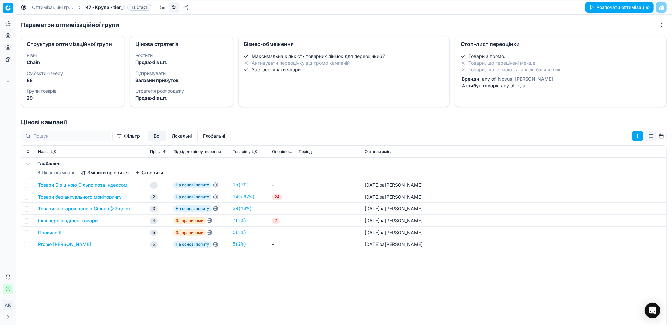
click at [520, 72] on li "Товари, що не мають запасів більше ніж" at bounding box center [561, 69] width 201 height 7
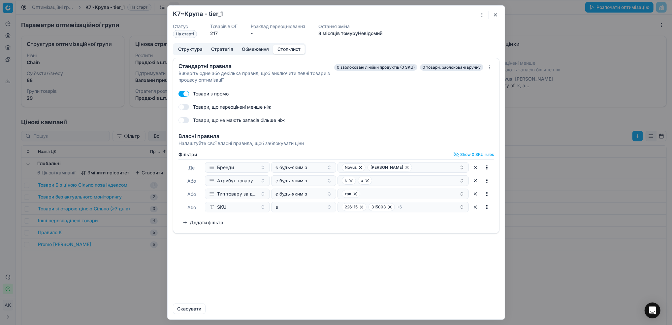
click at [475, 206] on button "button" at bounding box center [475, 207] width 11 height 11
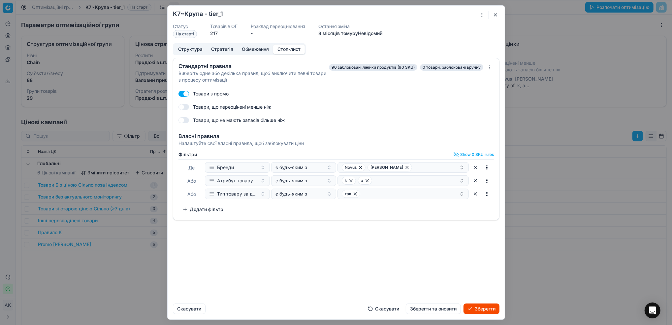
click at [430, 309] on button "Зберегти та оновити" at bounding box center [433, 308] width 55 height 11
click at [498, 15] on button "button" at bounding box center [496, 15] width 8 height 8
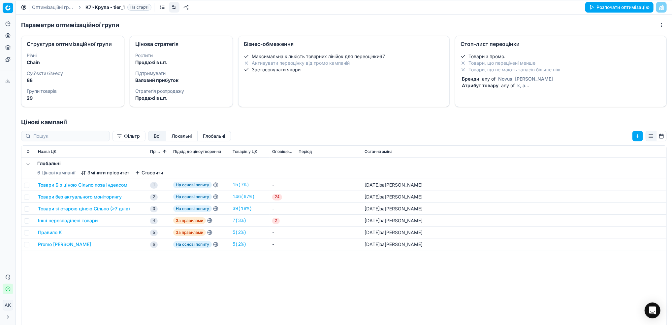
click at [46, 5] on link "Оптимізаційні групи" at bounding box center [53, 7] width 42 height 7
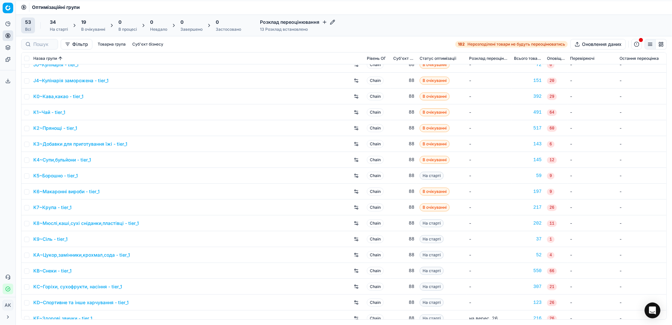
scroll to position [220, 0]
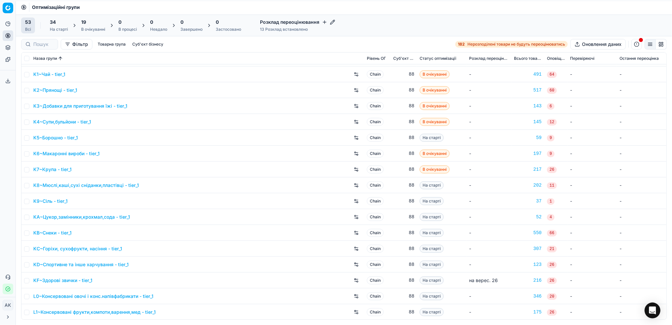
click at [59, 184] on link "K8~Мюслі,каші,сухі сніданки,пластівці - tier_1" at bounding box center [86, 185] width 106 height 7
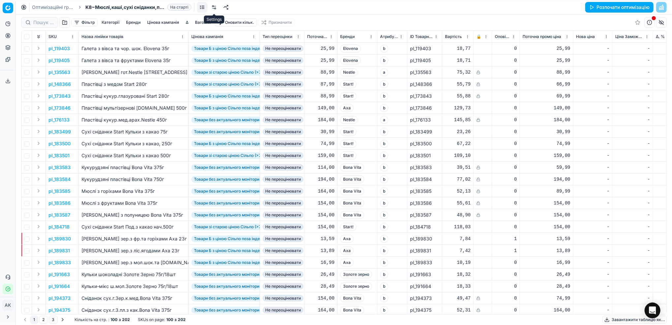
click at [215, 8] on link at bounding box center [214, 7] width 11 height 11
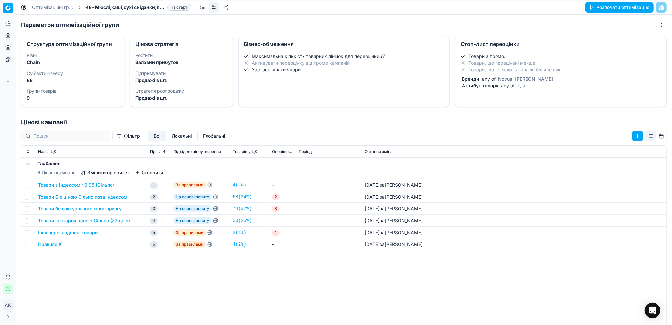
click at [516, 70] on li "Товари, що не мають запасів більше ніж" at bounding box center [561, 69] width 201 height 7
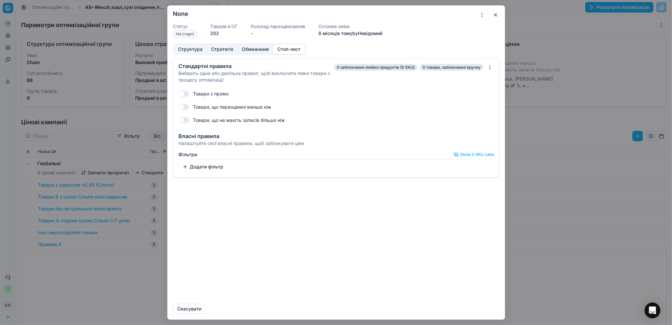
checkbox input "true"
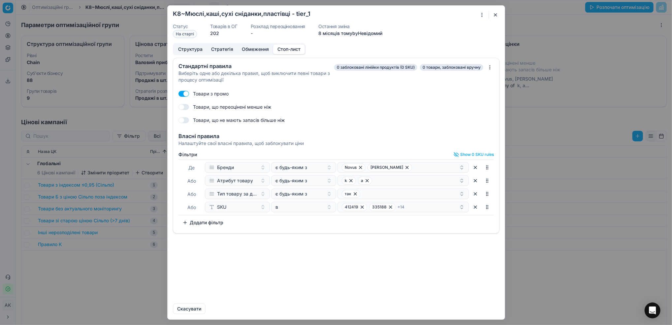
click at [473, 207] on button "button" at bounding box center [475, 207] width 11 height 11
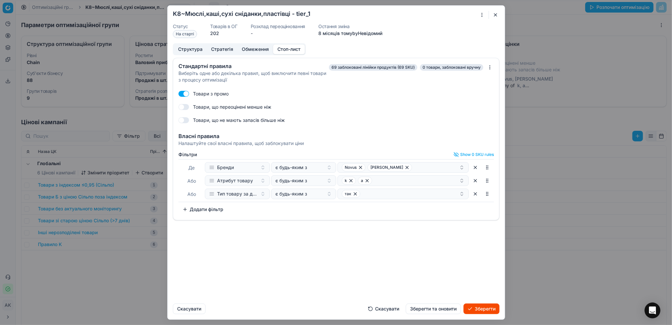
click at [435, 307] on button "Зберегти та оновити" at bounding box center [433, 308] width 55 height 11
click at [494, 16] on button "button" at bounding box center [496, 15] width 8 height 8
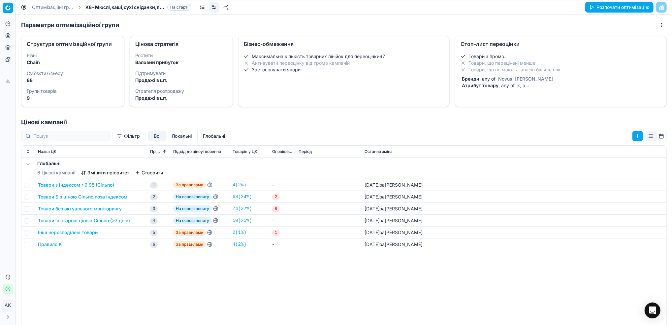
click at [40, 9] on link "Оптимізаційні групи" at bounding box center [53, 7] width 42 height 7
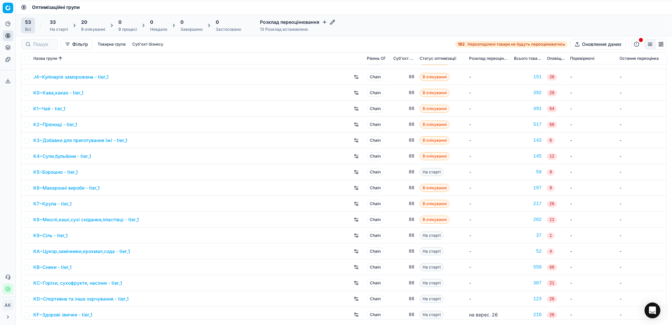
scroll to position [264, 0]
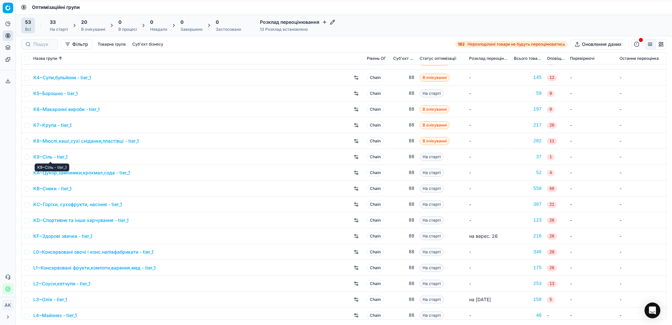
click at [49, 157] on link "K9~Сіль - tier_1" at bounding box center [50, 156] width 34 height 7
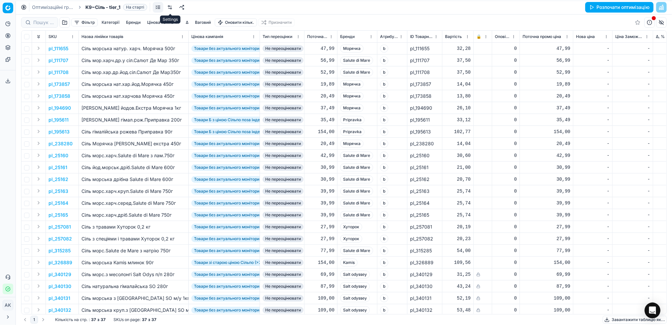
click at [172, 6] on link at bounding box center [170, 7] width 11 height 11
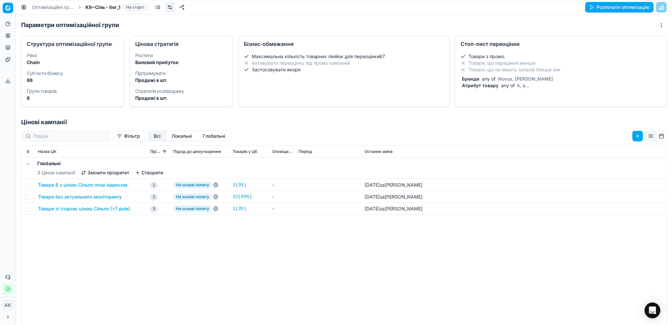
click at [500, 77] on span "Novus, Marka Promo" at bounding box center [525, 79] width 57 height 6
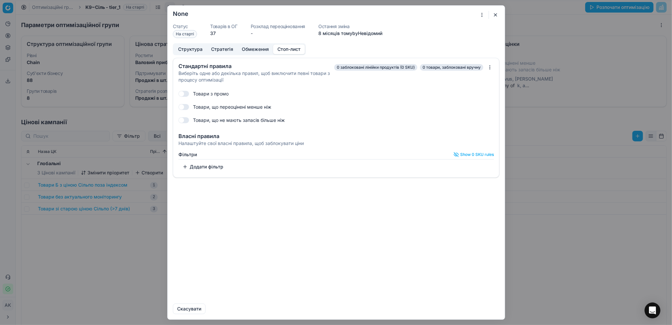
checkbox input "true"
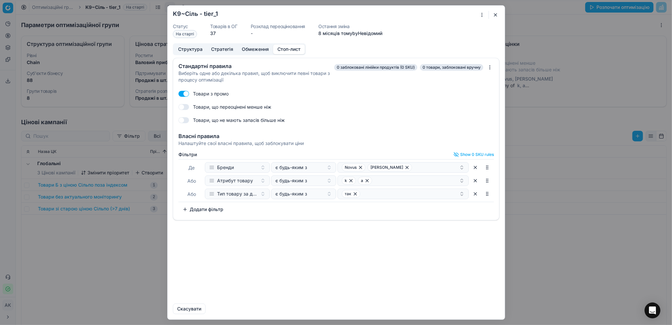
click at [493, 15] on button "button" at bounding box center [496, 15] width 8 height 8
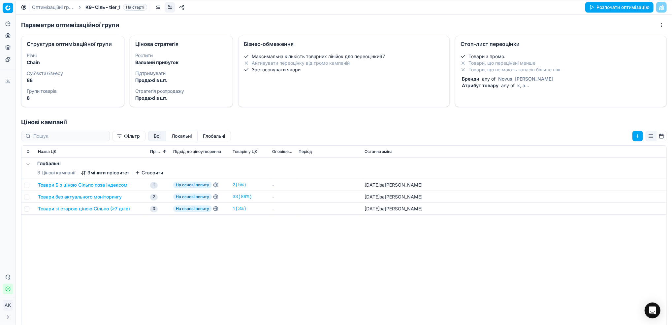
click at [45, 8] on link "Оптимізаційні групи" at bounding box center [53, 7] width 42 height 7
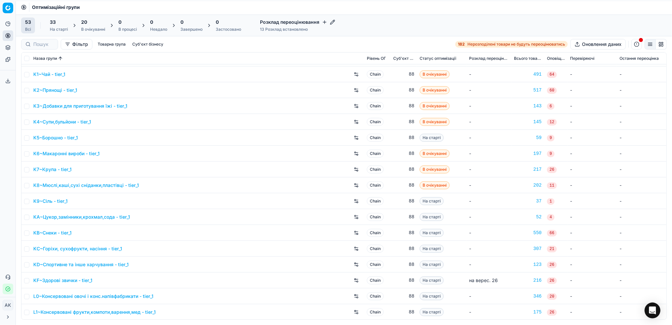
scroll to position [264, 0]
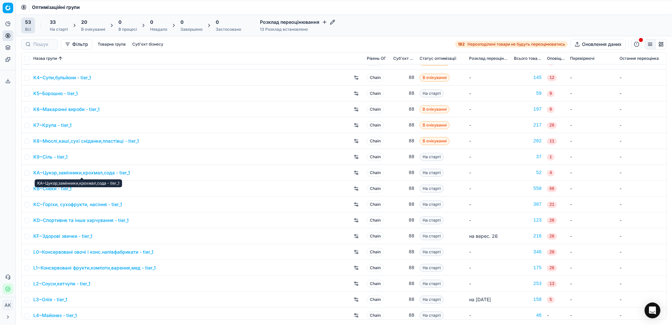
click at [67, 171] on link "KA~Цукор,замінники,крохмал,сода - tier_1" at bounding box center [81, 172] width 97 height 7
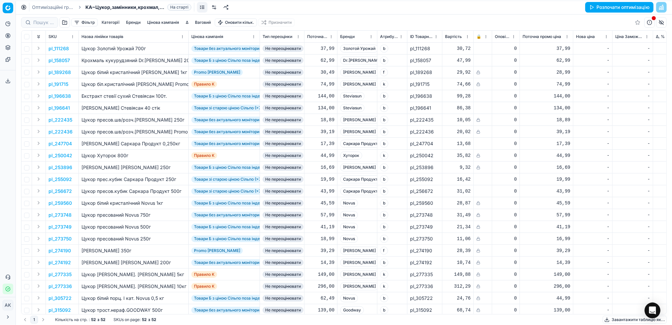
click at [214, 6] on link at bounding box center [214, 7] width 11 height 11
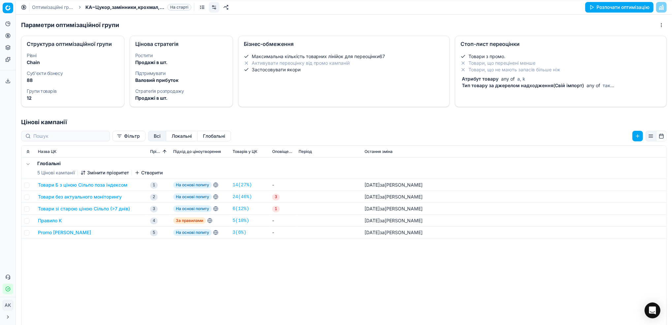
click at [506, 90] on div "Товари з промо. Товари, що перецінені менше Товари, що не мають запасів більше …" at bounding box center [560, 72] width 211 height 44
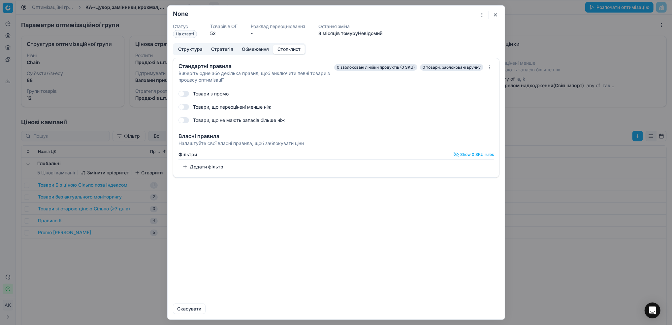
checkbox input "true"
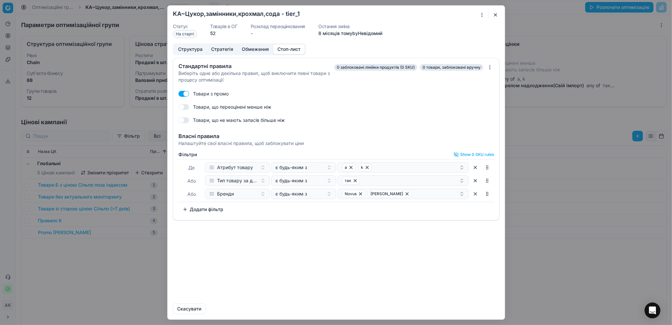
click at [495, 14] on button "button" at bounding box center [496, 15] width 8 height 8
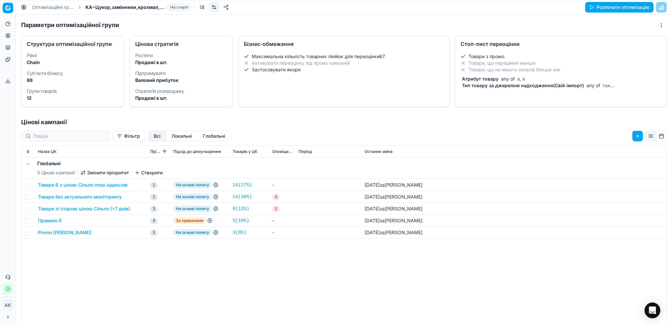
click at [40, 6] on link "Оптимізаційні групи" at bounding box center [53, 7] width 42 height 7
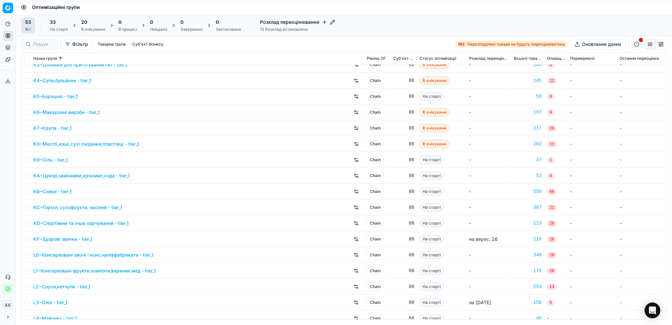
scroll to position [264, 0]
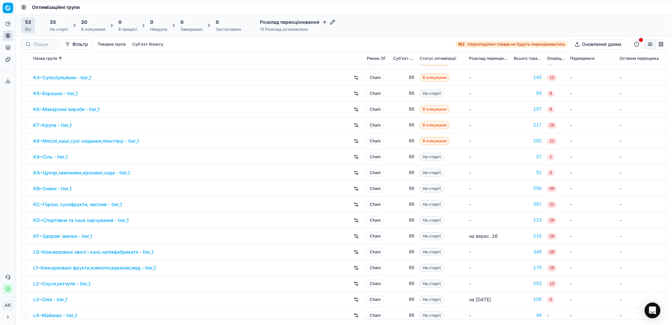
click at [51, 189] on link "KB~Снеки - tier_1" at bounding box center [52, 188] width 38 height 7
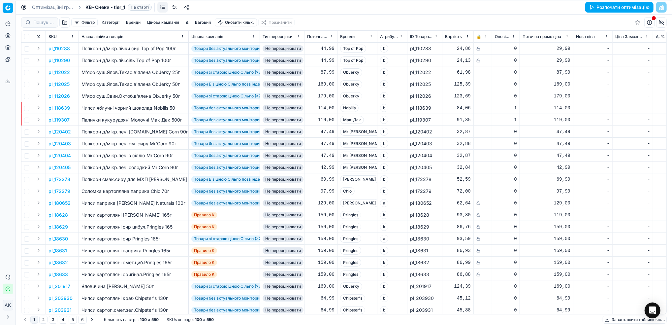
click at [176, 9] on link at bounding box center [174, 7] width 11 height 11
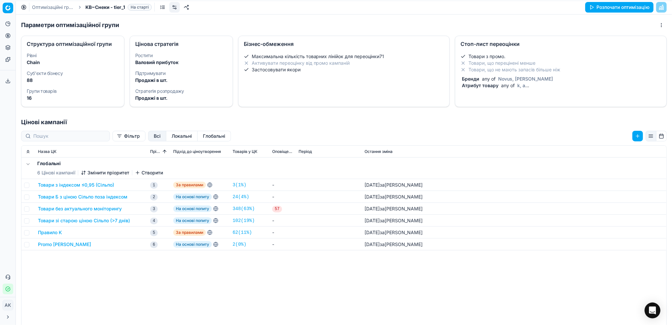
click at [497, 80] on span "Novus, Marka Promo" at bounding box center [525, 79] width 57 height 6
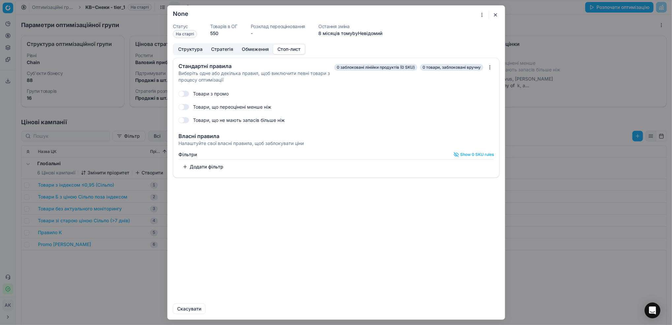
checkbox input "true"
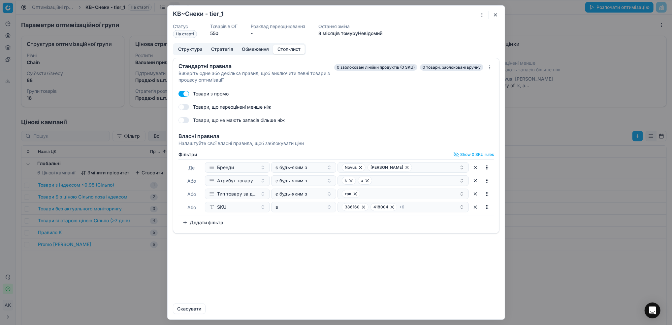
click at [477, 210] on button "button" at bounding box center [475, 207] width 11 height 11
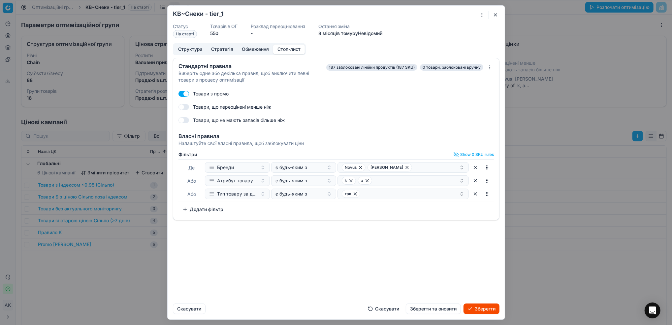
click at [432, 312] on button "Зберегти та оновити" at bounding box center [433, 308] width 55 height 11
click at [495, 18] on button "button" at bounding box center [496, 15] width 8 height 8
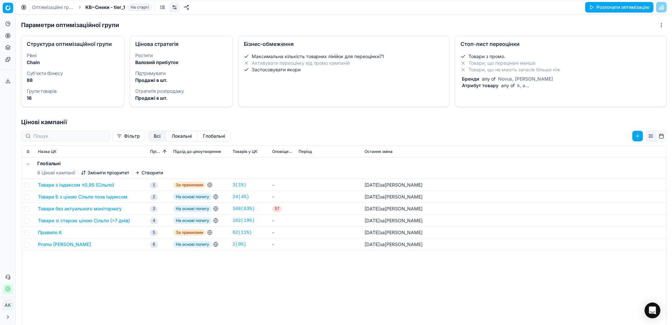
click at [38, 8] on link "Оптимізаційні групи" at bounding box center [53, 7] width 42 height 7
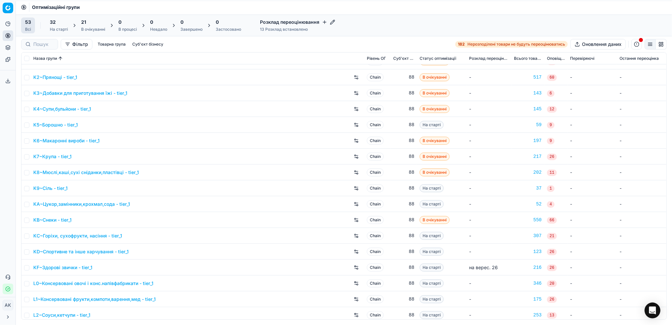
scroll to position [264, 0]
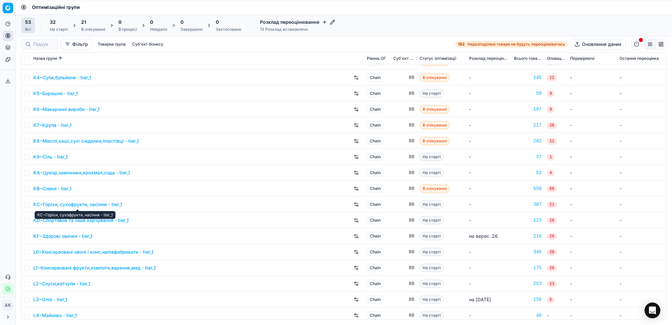
click at [72, 205] on link "KC~Горіхи, сухофрукти, насіння - tier_1" at bounding box center [77, 204] width 89 height 7
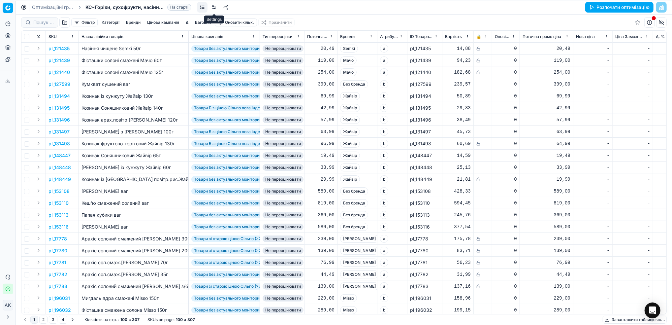
click at [213, 8] on link at bounding box center [214, 7] width 11 height 11
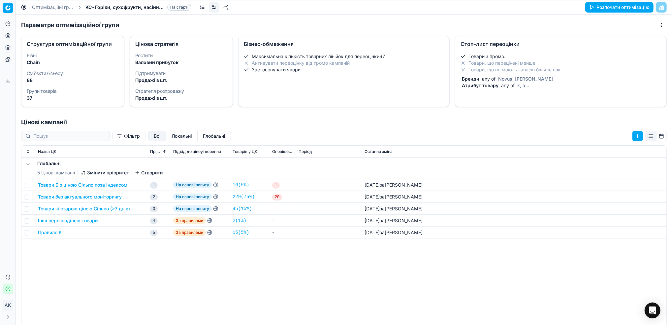
click at [515, 72] on li "Товари, що не мають запасів більше ніж" at bounding box center [561, 69] width 201 height 7
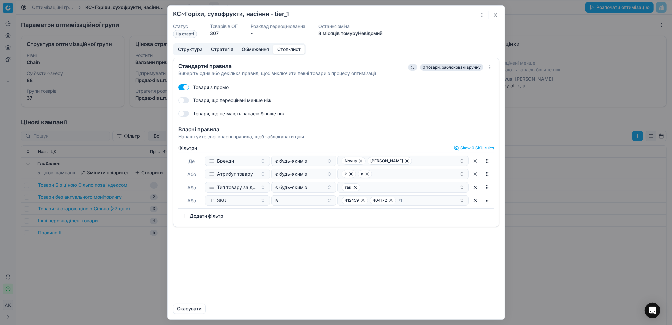
click at [475, 208] on div "Де Бренди є будь-яким з Novus Marka Promo Або Атрибут товару є будь-яким з k a …" at bounding box center [335, 180] width 315 height 56
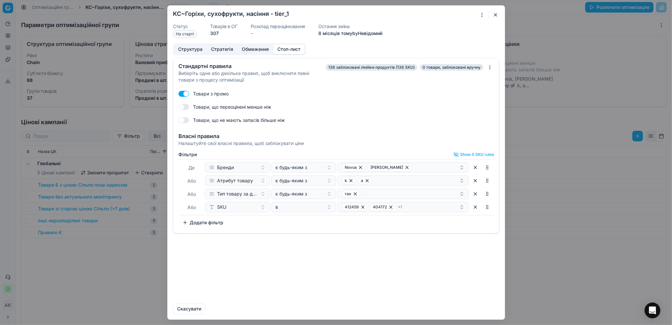
click at [474, 209] on button "button" at bounding box center [475, 207] width 11 height 11
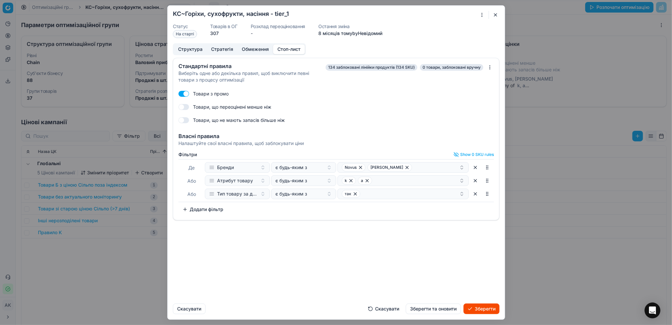
click at [430, 307] on button "Зберегти та оновити" at bounding box center [433, 308] width 55 height 11
click at [497, 15] on button "button" at bounding box center [496, 15] width 8 height 8
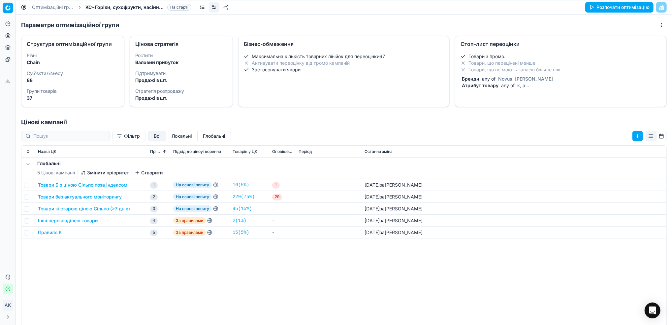
drag, startPoint x: 51, startPoint y: 6, endPoint x: 54, endPoint y: 12, distance: 6.9
click at [51, 6] on link "Оптимізаційні групи" at bounding box center [53, 7] width 42 height 7
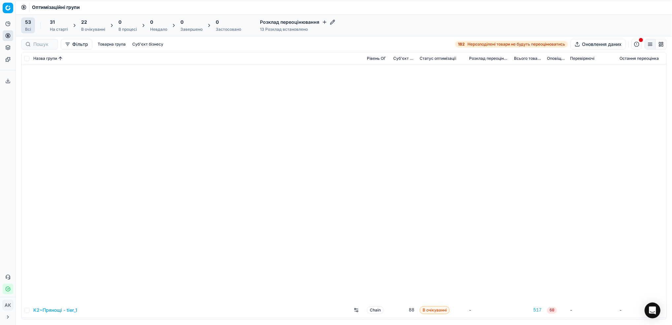
scroll to position [308, 0]
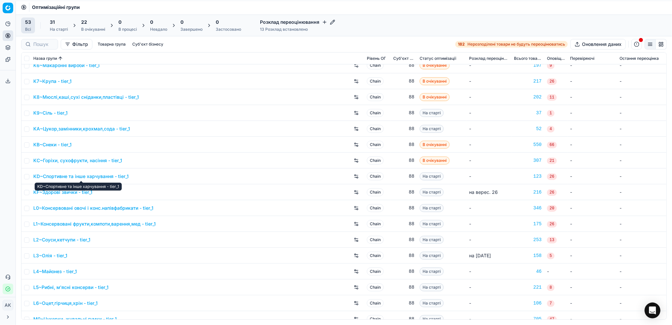
click at [68, 175] on link "KD~Спортивне та інше харчування - tier_1" at bounding box center [80, 176] width 95 height 7
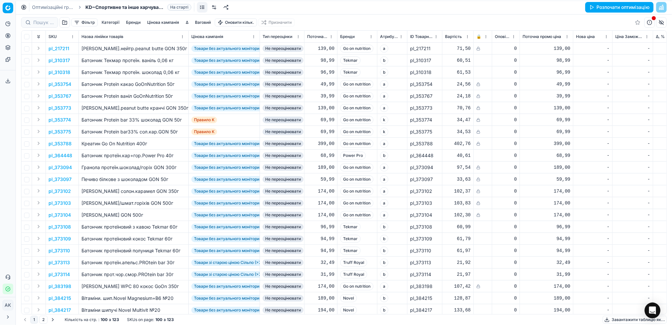
click at [216, 9] on link at bounding box center [214, 7] width 11 height 11
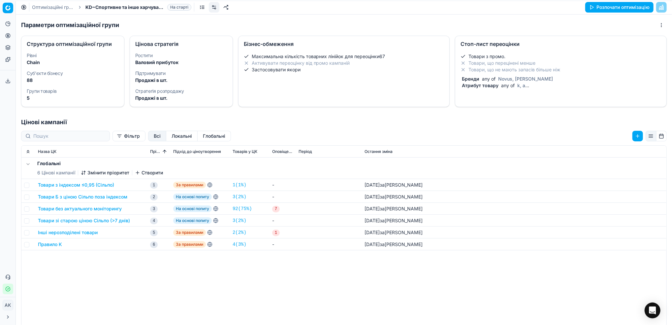
click at [487, 86] on span "Атрибут товару" at bounding box center [480, 85] width 39 height 6
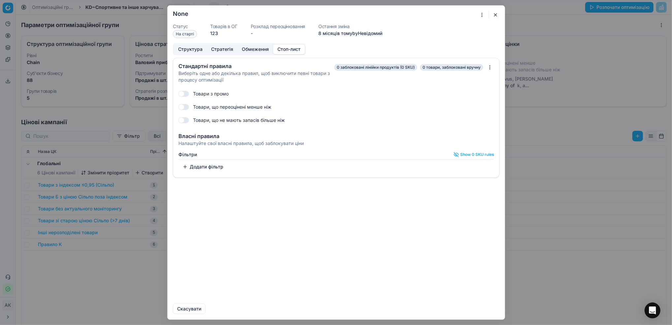
checkbox input "true"
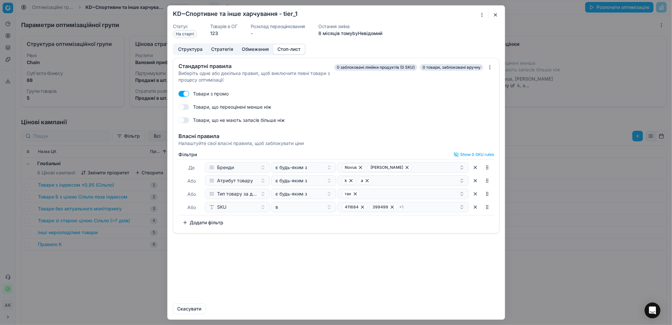
click at [475, 208] on button "button" at bounding box center [475, 207] width 11 height 11
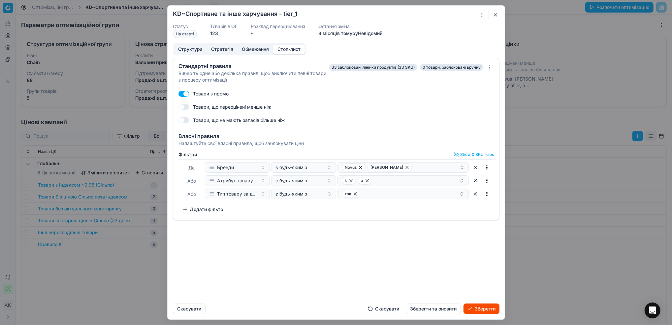
click at [435, 311] on button "Зберегти та оновити" at bounding box center [433, 308] width 55 height 11
click at [497, 15] on button "button" at bounding box center [496, 15] width 8 height 8
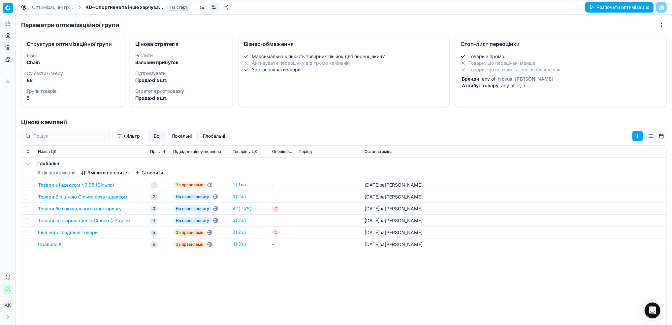
click at [47, 9] on link "Оптимізаційні групи" at bounding box center [53, 7] width 42 height 7
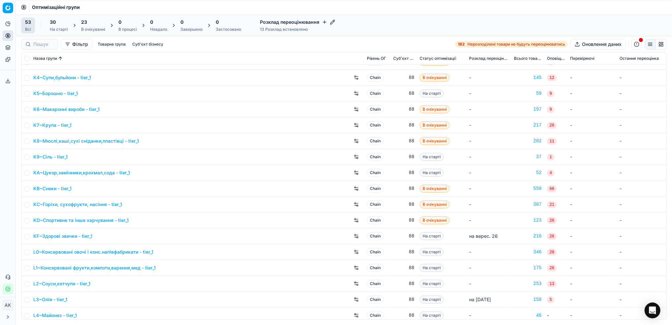
scroll to position [308, 0]
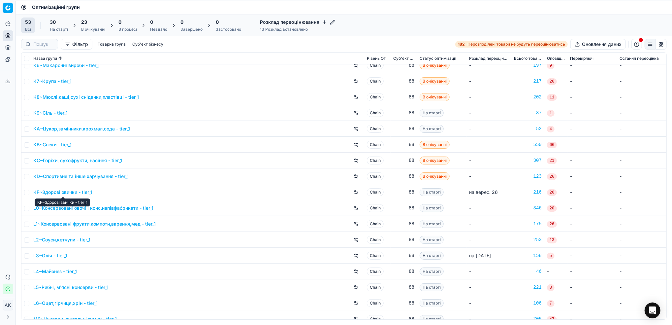
click at [57, 192] on link "KF~Здорові звички - tier_1" at bounding box center [62, 192] width 59 height 7
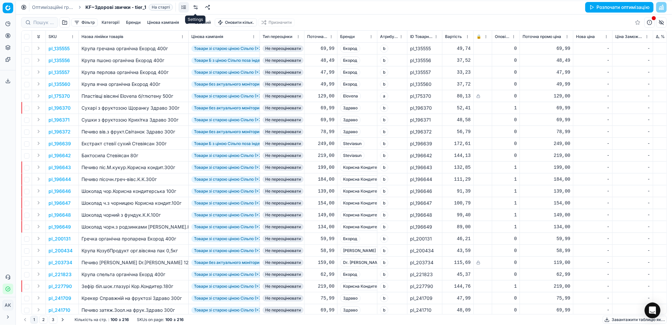
click at [196, 8] on link at bounding box center [195, 7] width 11 height 11
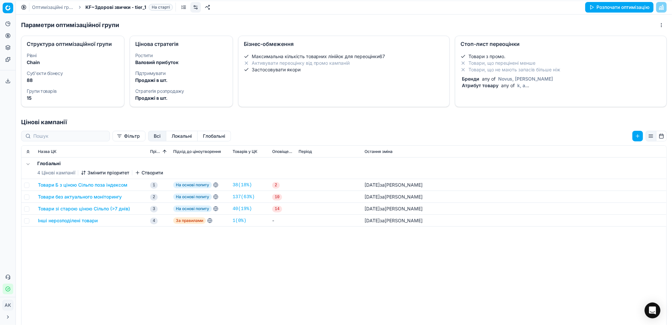
click at [529, 82] on div "Атрибут товару any of k, a" at bounding box center [560, 85] width 198 height 7
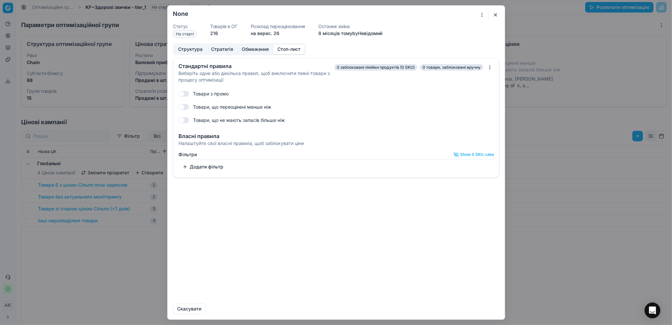
checkbox input "true"
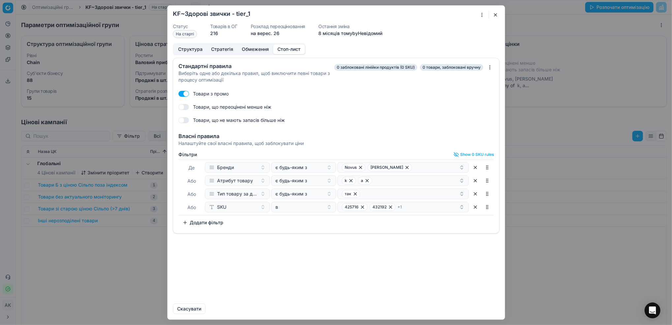
click at [474, 207] on button "button" at bounding box center [475, 207] width 11 height 11
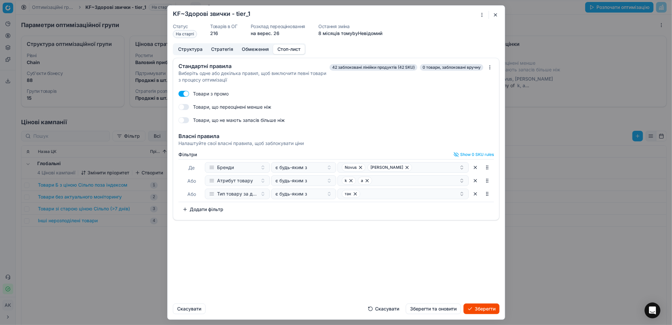
click at [431, 309] on button "Зберегти та оновити" at bounding box center [433, 308] width 55 height 11
click at [494, 18] on button "button" at bounding box center [496, 15] width 8 height 8
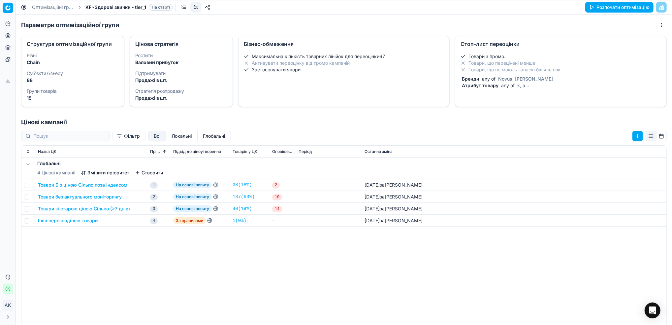
click at [46, 5] on link "Оптимізаційні групи" at bounding box center [53, 7] width 42 height 7
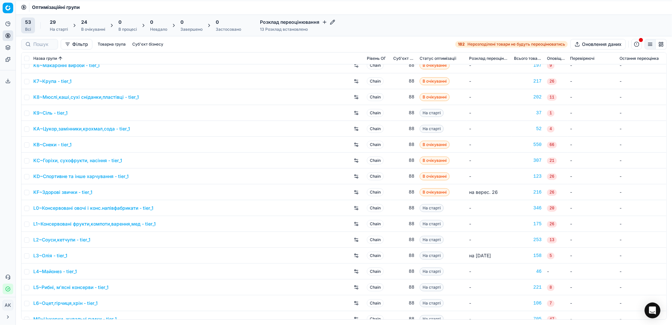
scroll to position [352, 0]
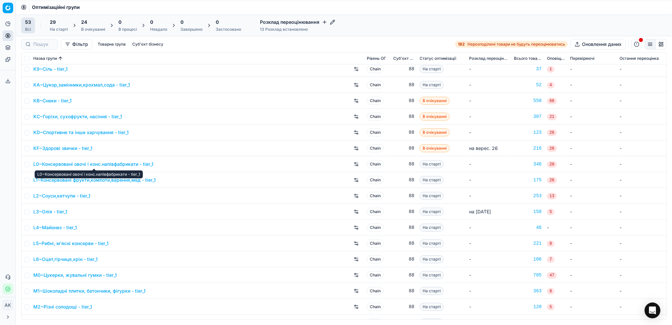
click at [72, 165] on link "L0~Консервовані овочі і конс.напівфабрикати - tier_1" at bounding box center [93, 164] width 120 height 7
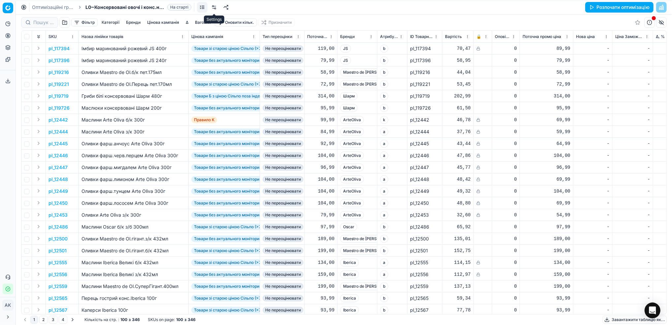
click at [214, 8] on link at bounding box center [214, 7] width 11 height 11
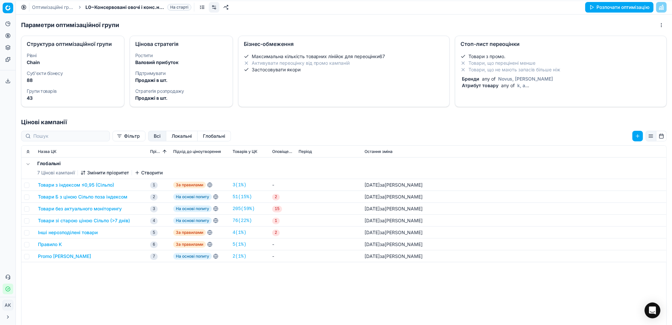
click at [507, 85] on span "any of" at bounding box center [508, 85] width 16 height 6
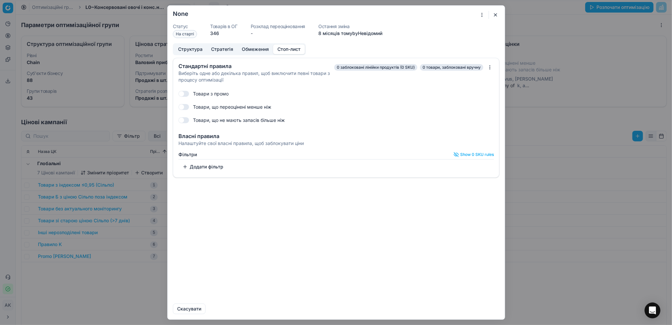
checkbox input "true"
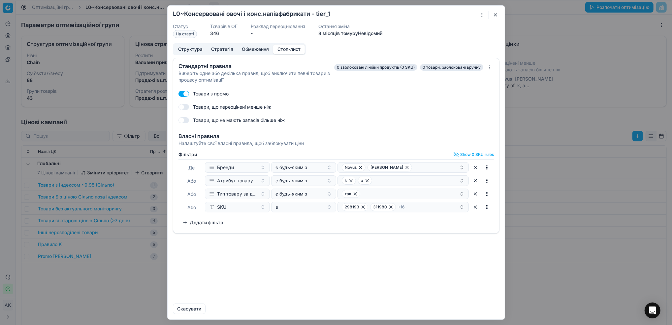
click at [474, 208] on button "button" at bounding box center [475, 207] width 11 height 11
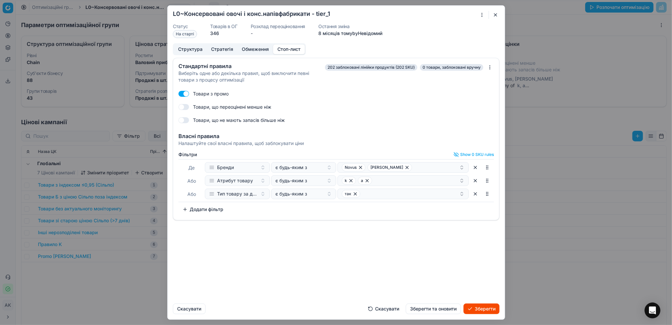
click at [437, 309] on button "Зберегти та оновити" at bounding box center [433, 308] width 55 height 11
click at [493, 15] on button "button" at bounding box center [496, 15] width 8 height 8
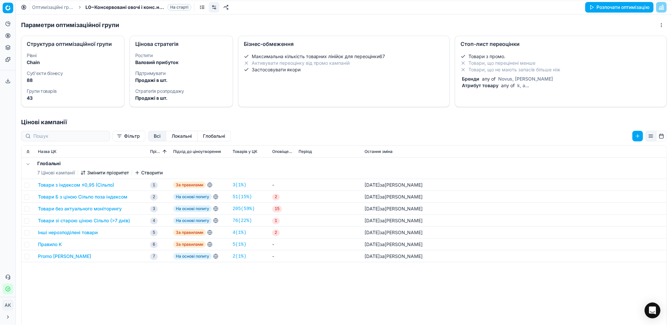
click at [39, 8] on link "Оптимізаційні групи" at bounding box center [53, 7] width 42 height 7
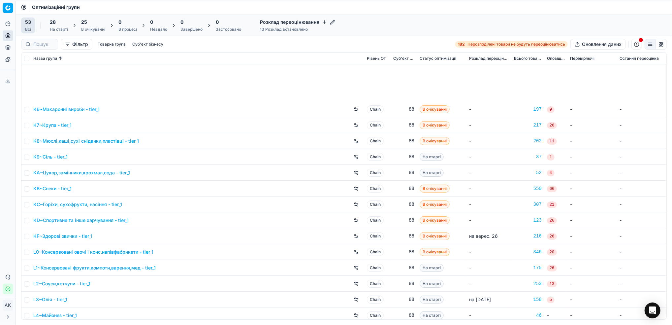
scroll to position [352, 0]
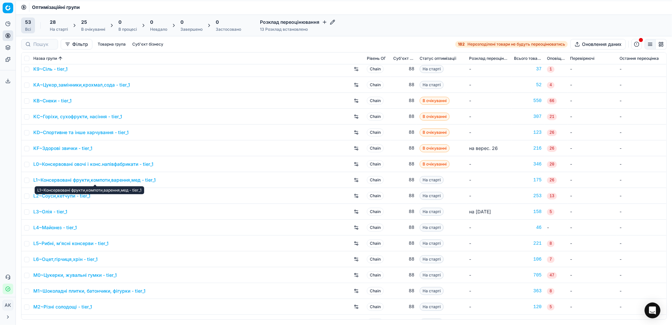
click at [96, 179] on link "L1~Консервовані фрукти,компоти,варення,мед - tier_1" at bounding box center [94, 180] width 122 height 7
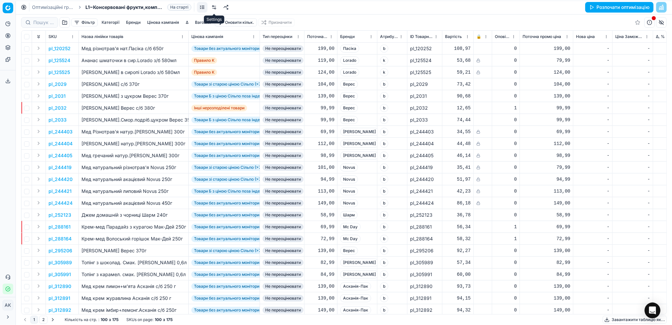
click at [215, 6] on link at bounding box center [214, 7] width 11 height 11
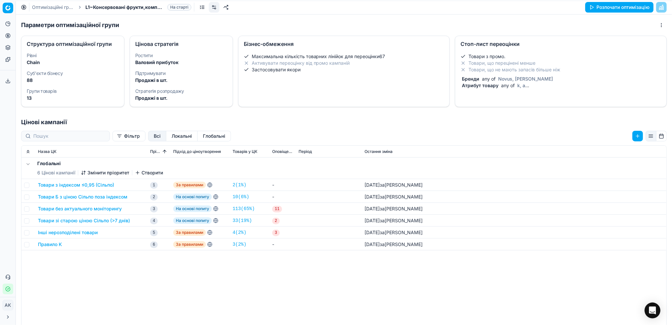
click at [497, 79] on span "Novus, Marka Promo" at bounding box center [525, 79] width 57 height 6
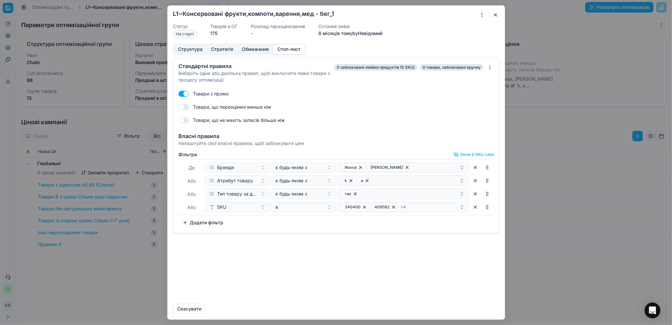
click at [474, 208] on button "button" at bounding box center [475, 207] width 11 height 11
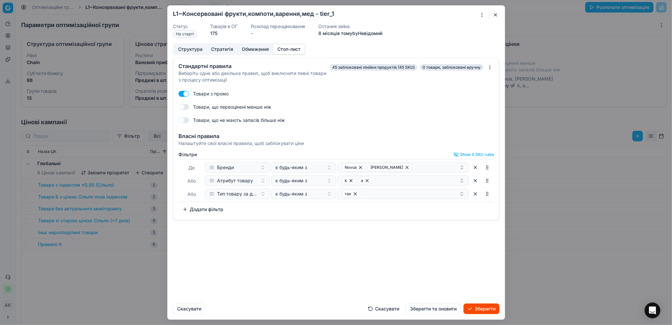
click at [434, 307] on button "Зберегти та оновити" at bounding box center [433, 308] width 55 height 11
click at [495, 15] on button "button" at bounding box center [496, 15] width 8 height 8
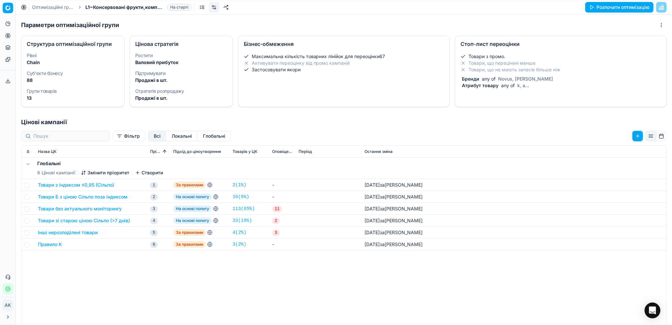
click at [49, 6] on link "Оптимізаційні групи" at bounding box center [53, 7] width 42 height 7
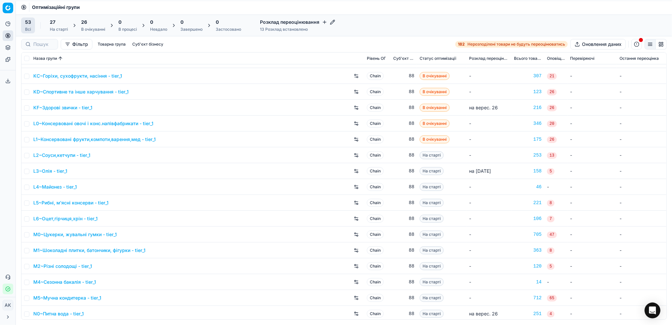
scroll to position [396, 0]
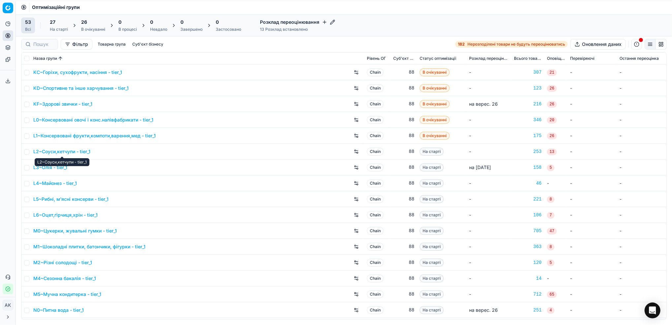
click at [55, 152] on link "L2~Соуси,кетчупи - tier_1" at bounding box center [61, 151] width 57 height 7
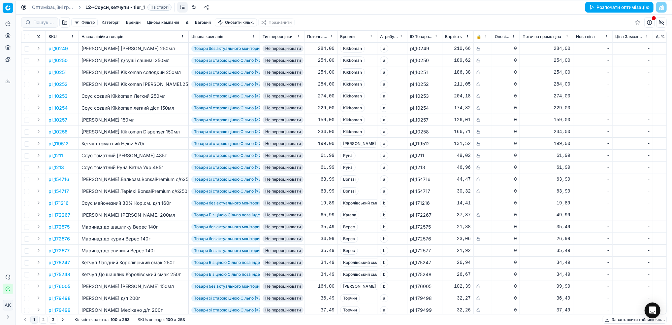
click at [195, 9] on link at bounding box center [194, 7] width 11 height 11
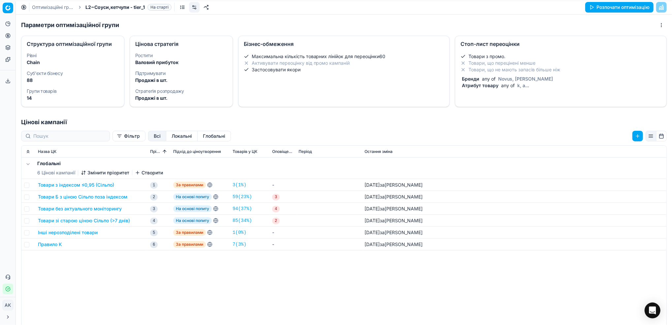
click at [523, 79] on span "Novus, Marka Promo" at bounding box center [525, 79] width 57 height 6
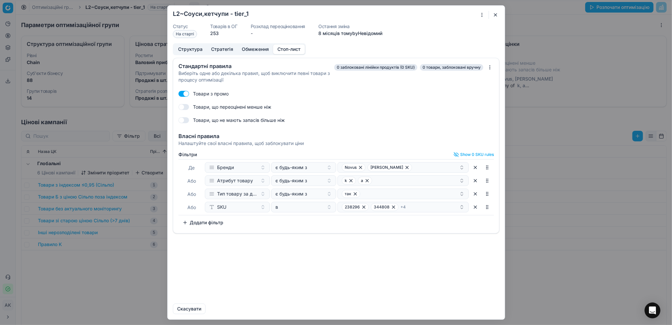
click at [476, 208] on button "button" at bounding box center [475, 207] width 11 height 11
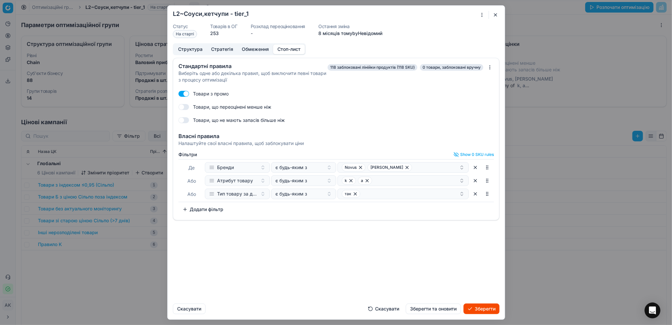
click at [439, 311] on button "Зберегти та оновити" at bounding box center [433, 308] width 55 height 11
click at [495, 14] on button "button" at bounding box center [496, 15] width 8 height 8
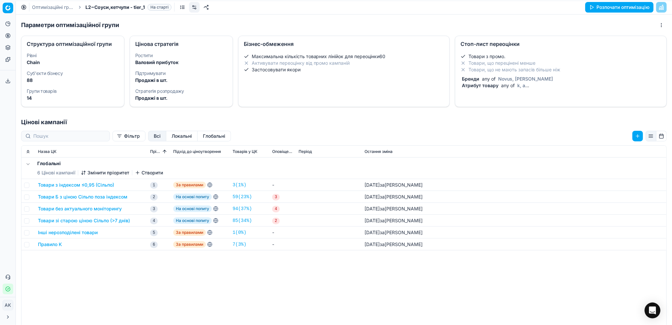
click at [45, 6] on link "Оптимізаційні групи" at bounding box center [53, 7] width 42 height 7
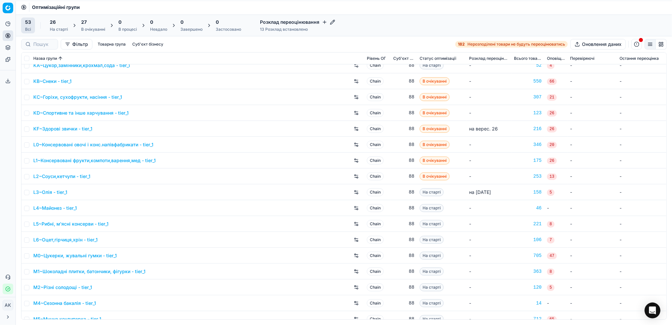
scroll to position [396, 0]
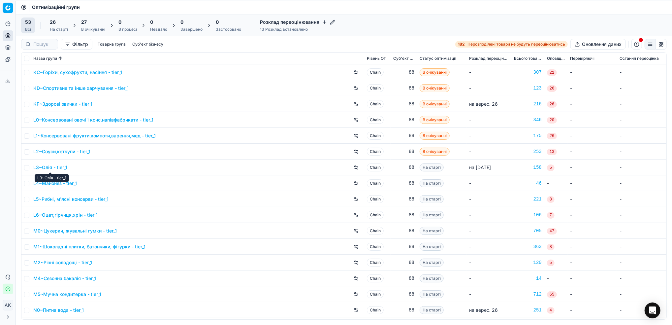
click at [44, 167] on link "L3~Олія - tier_1" at bounding box center [50, 167] width 34 height 7
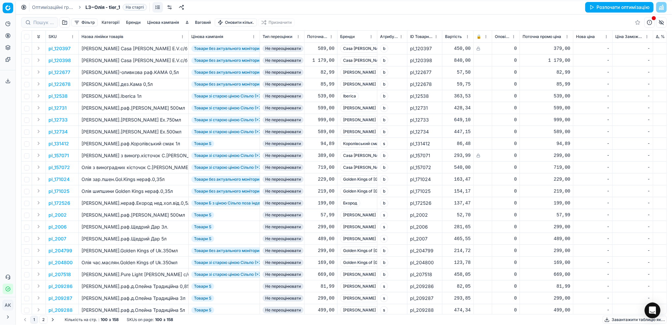
click at [168, 6] on link at bounding box center [169, 7] width 11 height 11
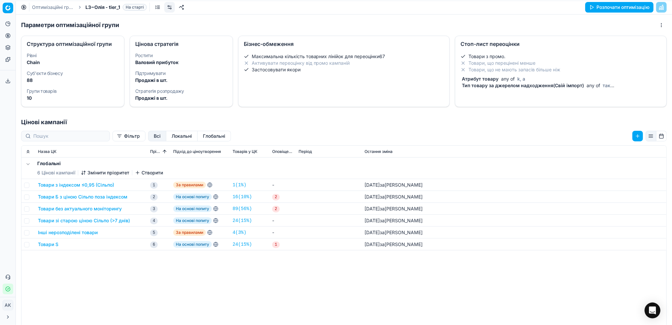
click at [531, 79] on div "Атрибут товару any of k, a" at bounding box center [560, 79] width 198 height 7
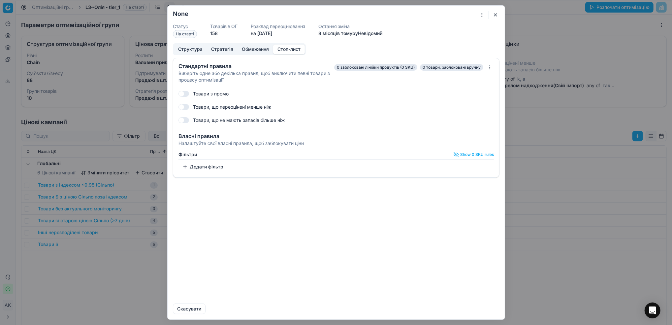
checkbox input "true"
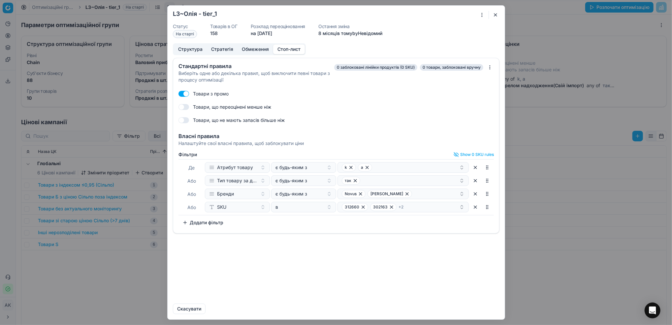
click at [477, 206] on button "button" at bounding box center [475, 207] width 11 height 11
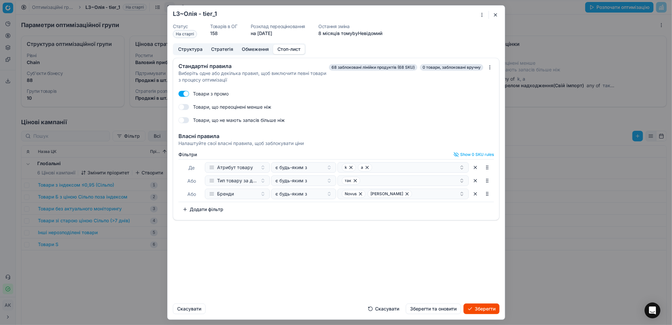
click at [436, 311] on button "Зберегти та оновити" at bounding box center [433, 308] width 55 height 11
click at [496, 15] on button "button" at bounding box center [496, 15] width 8 height 8
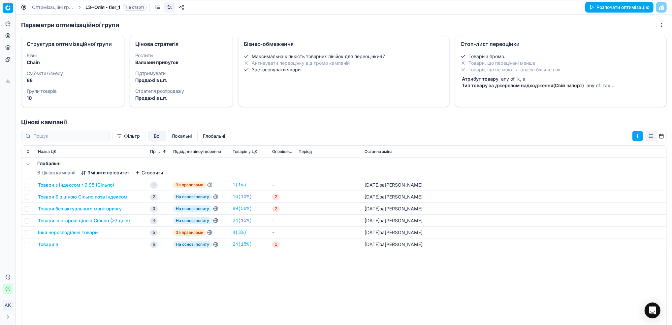
click at [35, 7] on link "Оптимізаційні групи" at bounding box center [53, 7] width 42 height 7
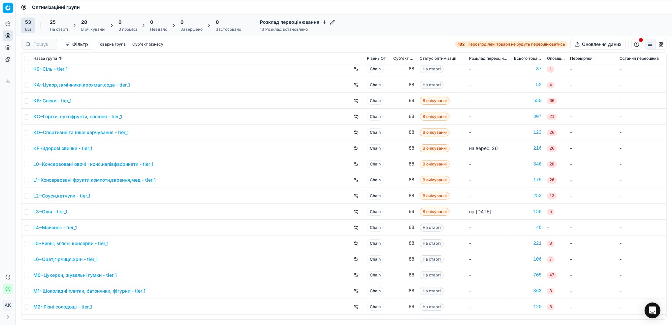
scroll to position [396, 0]
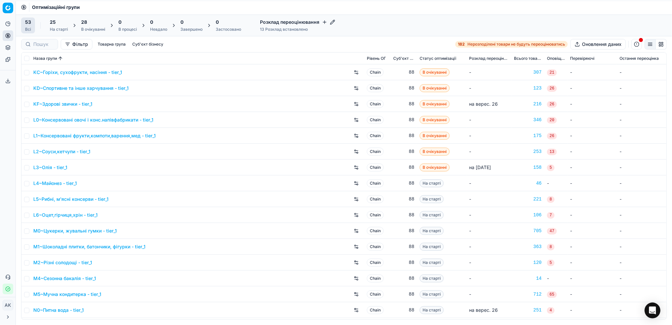
click at [48, 183] on link "L4~Майонез - tier_1" at bounding box center [55, 183] width 44 height 7
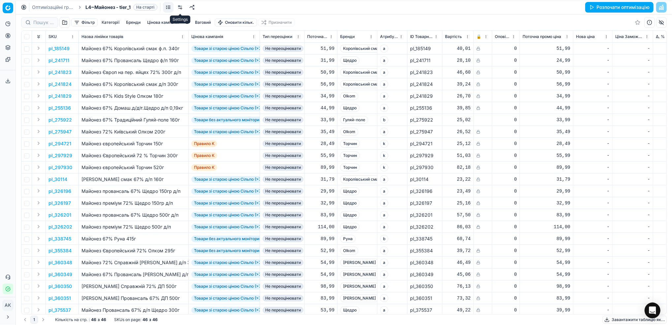
click at [181, 9] on link at bounding box center [180, 7] width 11 height 11
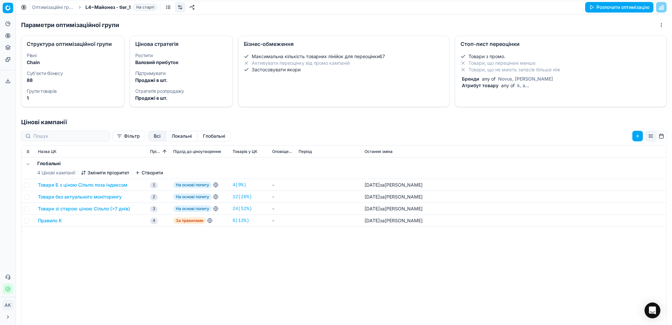
click at [538, 65] on li "Товари, що перецінені менше" at bounding box center [561, 63] width 201 height 7
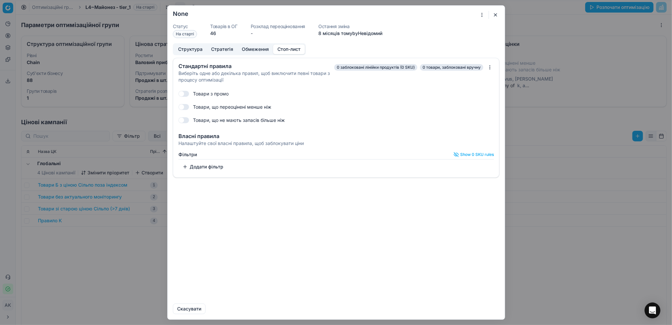
checkbox input "true"
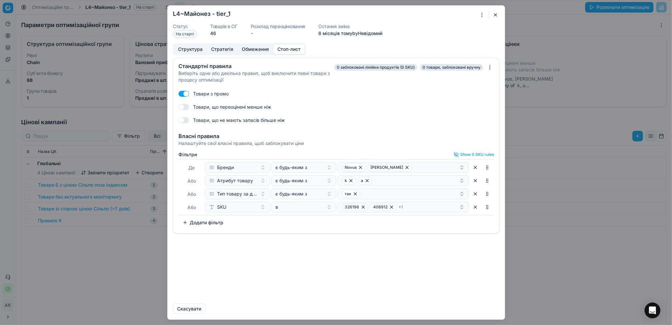
click at [476, 208] on button "button" at bounding box center [475, 207] width 11 height 11
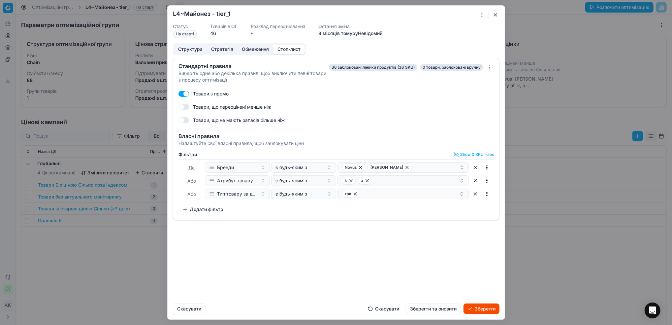
click at [440, 310] on button "Зберегти та оновити" at bounding box center [433, 308] width 55 height 11
click at [496, 16] on button "button" at bounding box center [496, 15] width 8 height 8
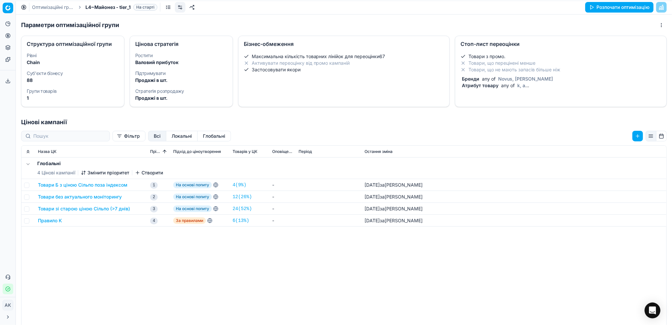
click at [43, 6] on link "Оптимізаційні групи" at bounding box center [53, 7] width 42 height 7
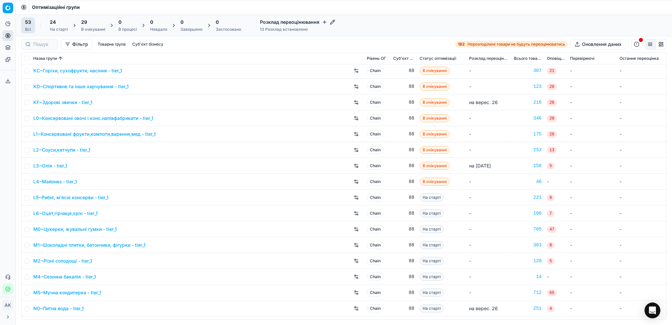
scroll to position [440, 0]
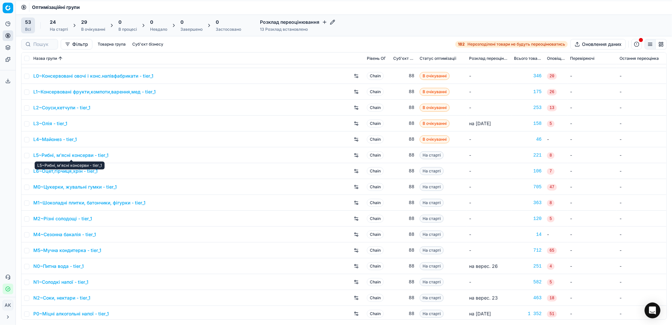
click at [55, 156] on link "L5~Рибні, м'ясні консерви - tier_1" at bounding box center [70, 155] width 75 height 7
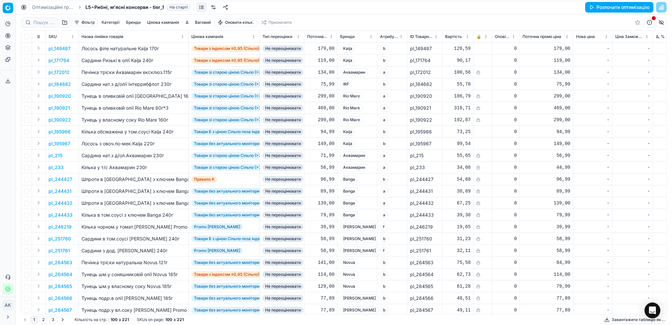
click at [213, 8] on link at bounding box center [213, 7] width 11 height 11
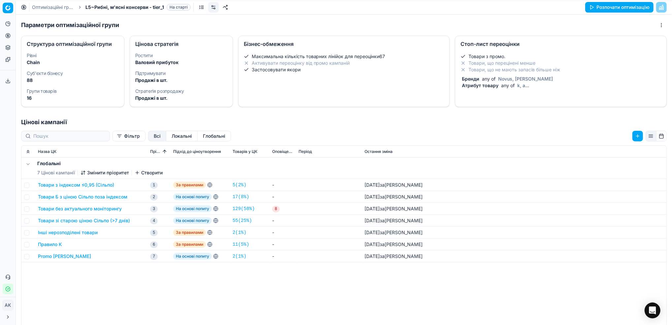
click at [521, 86] on span "k, a" at bounding box center [521, 85] width 11 height 6
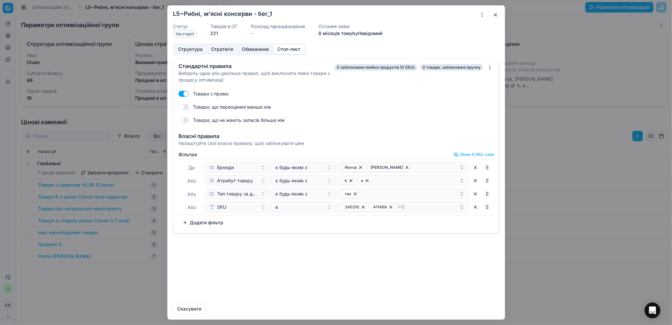
click at [472, 207] on button "button" at bounding box center [475, 207] width 11 height 11
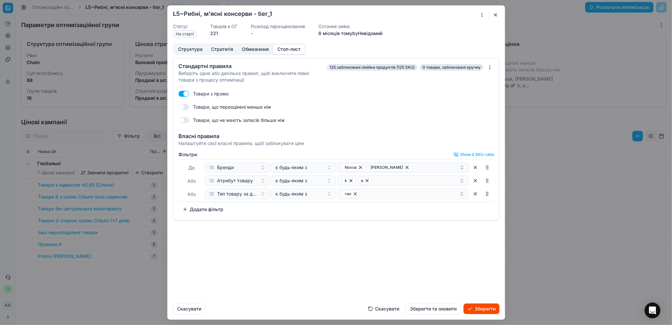
click at [434, 307] on button "Зберегти та оновити" at bounding box center [433, 308] width 55 height 11
click at [495, 15] on button "button" at bounding box center [496, 15] width 8 height 8
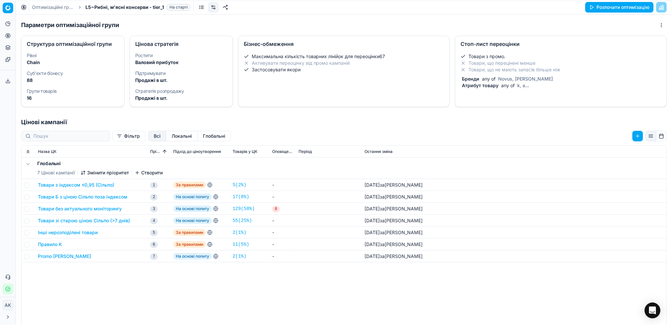
click at [40, 4] on link "Оптимізаційні групи" at bounding box center [53, 7] width 42 height 7
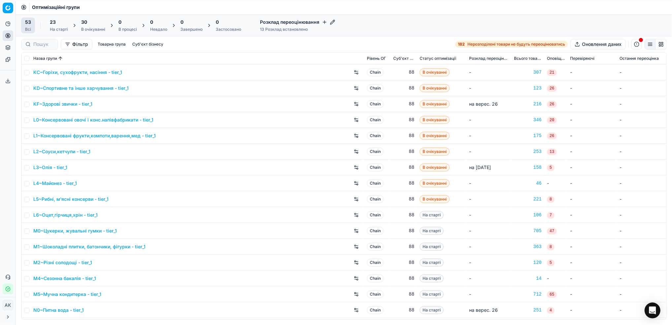
scroll to position [440, 0]
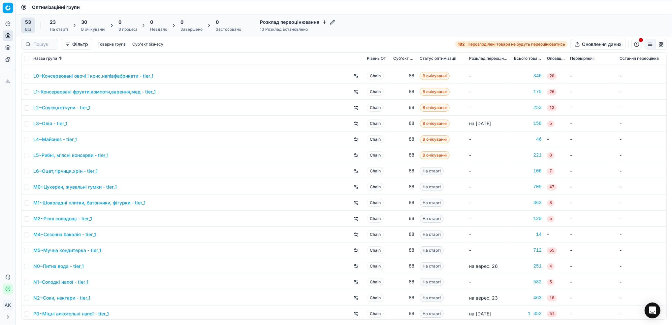
click at [65, 168] on link "L6~Оцет,гірчиця,хрін - tier_1" at bounding box center [65, 171] width 64 height 7
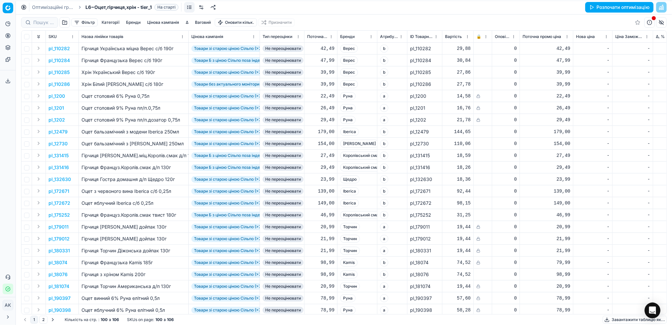
click at [205, 6] on link at bounding box center [201, 7] width 11 height 11
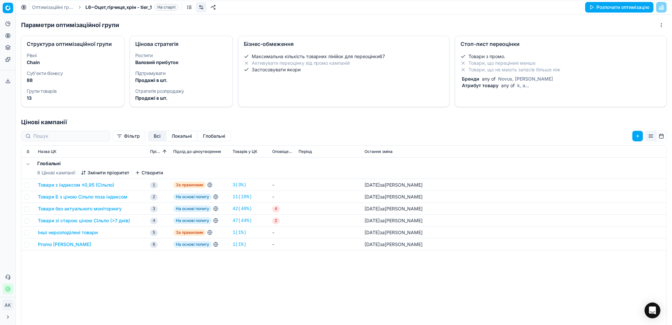
click at [525, 73] on li "Товари, що не мають запасів більше ніж" at bounding box center [561, 69] width 201 height 7
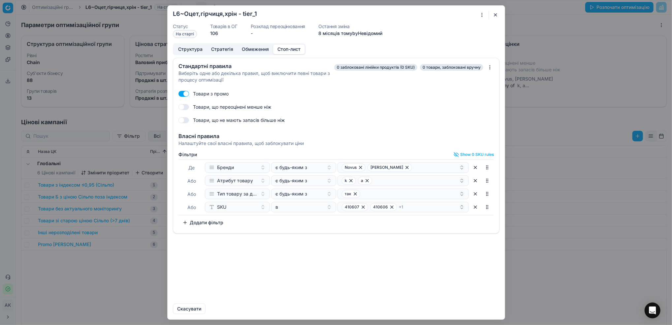
click at [473, 206] on button "button" at bounding box center [475, 207] width 11 height 11
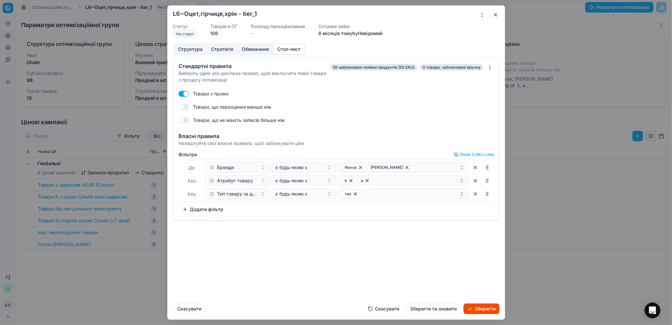
click at [424, 309] on button "Зберегти та оновити" at bounding box center [433, 308] width 55 height 11
click at [497, 14] on button "button" at bounding box center [496, 15] width 8 height 8
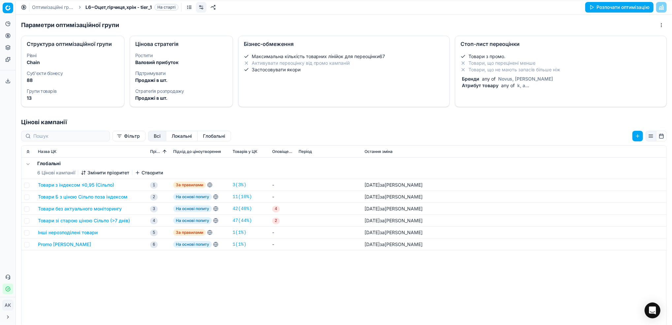
click at [41, 7] on link "Оптимізаційні групи" at bounding box center [53, 7] width 42 height 7
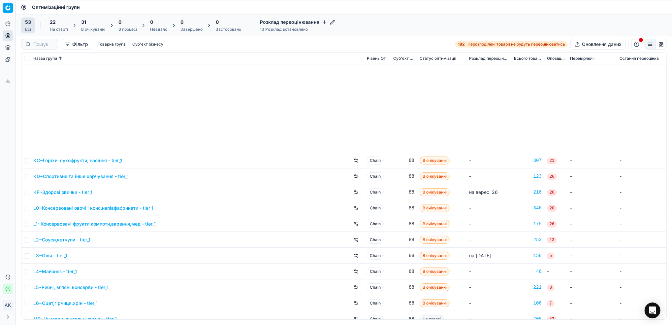
scroll to position [484, 0]
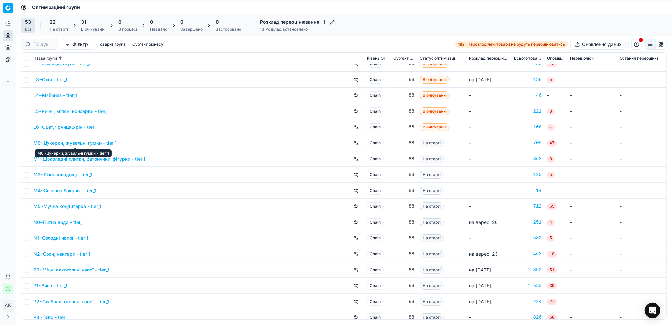
click at [71, 143] on link "M0~Цукерки, жувальні гумки - tier_1" at bounding box center [74, 143] width 83 height 7
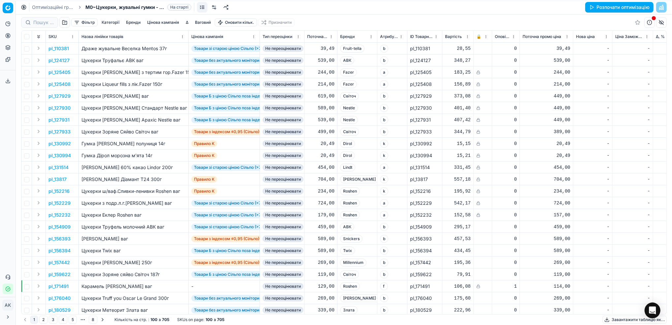
click at [214, 8] on link at bounding box center [214, 7] width 11 height 11
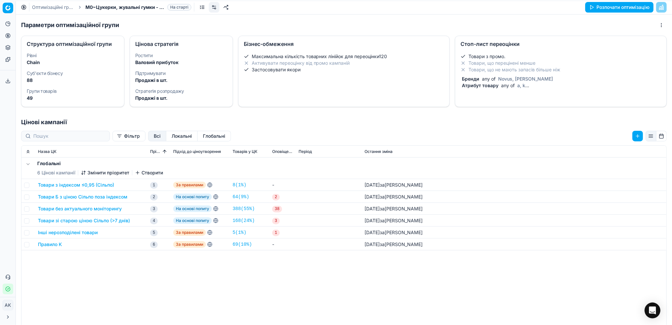
click at [497, 78] on span "Novus, Marka Promo" at bounding box center [525, 79] width 57 height 6
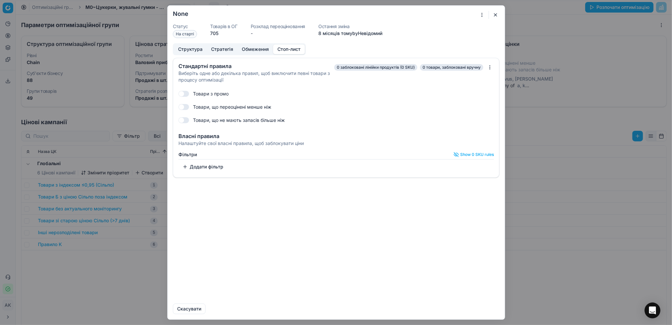
checkbox input "true"
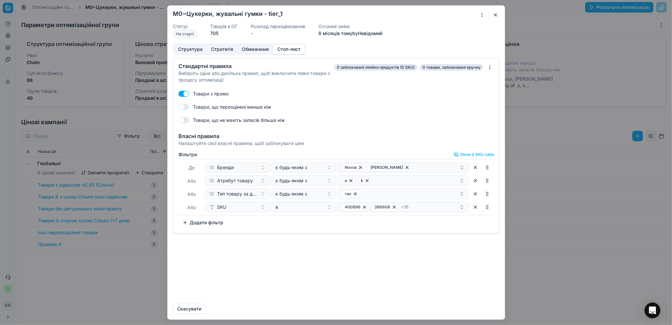
click at [476, 207] on button "button" at bounding box center [475, 207] width 11 height 11
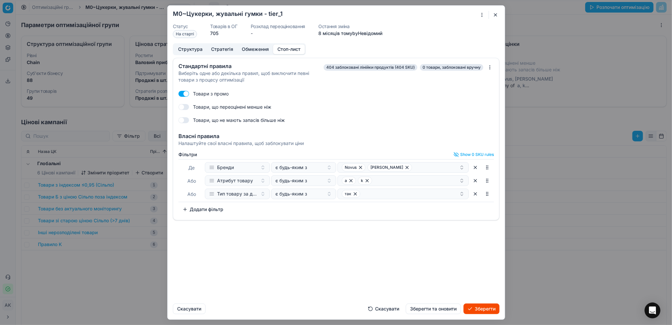
click at [432, 309] on button "Зберегти та оновити" at bounding box center [433, 308] width 55 height 11
click at [498, 13] on button "button" at bounding box center [496, 15] width 8 height 8
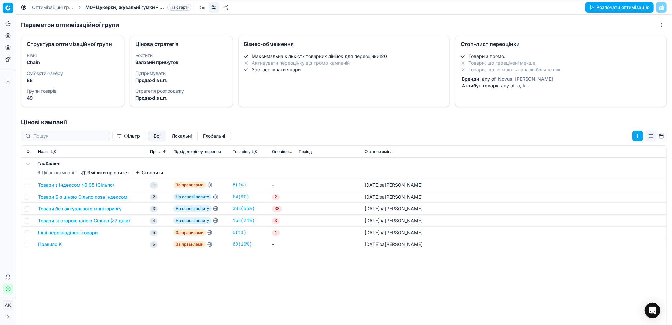
click at [50, 6] on link "Оптимізаційні групи" at bounding box center [53, 7] width 42 height 7
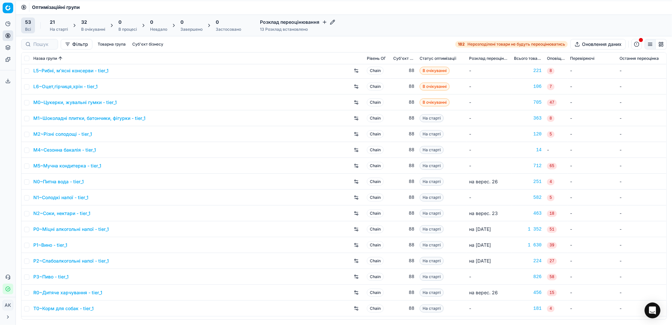
scroll to position [528, 0]
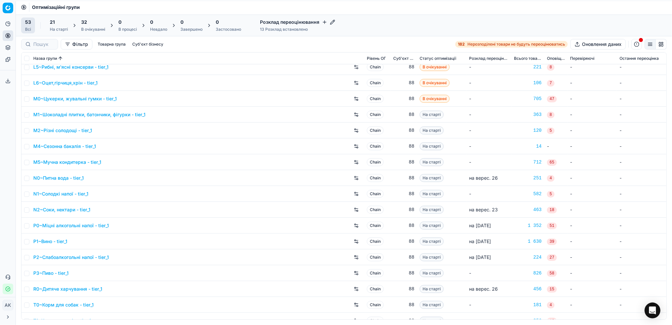
click at [83, 114] on link "M1~Шоколадні плитки, батончики, фігурки - tier_1" at bounding box center [89, 114] width 112 height 7
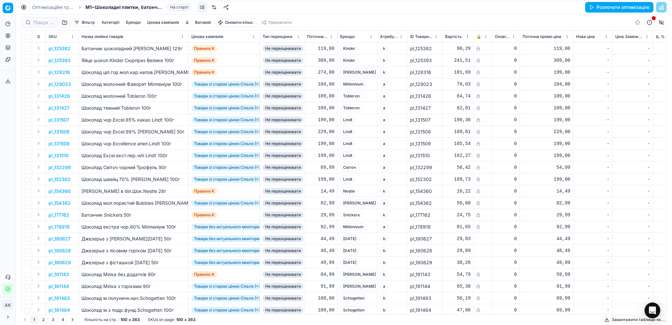
click at [214, 7] on link at bounding box center [214, 7] width 11 height 11
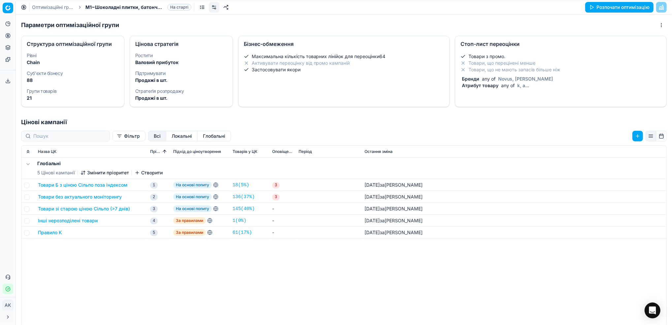
click at [481, 80] on span "any of" at bounding box center [489, 79] width 16 height 6
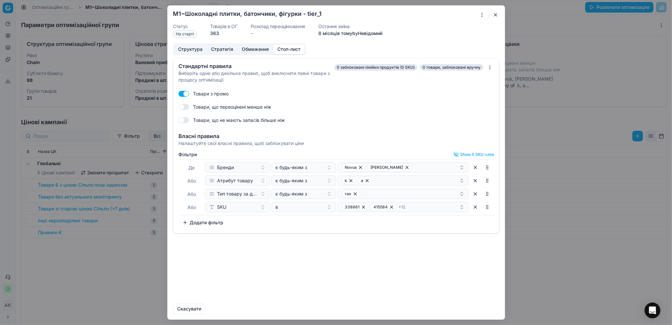
click at [474, 208] on button "button" at bounding box center [475, 207] width 11 height 11
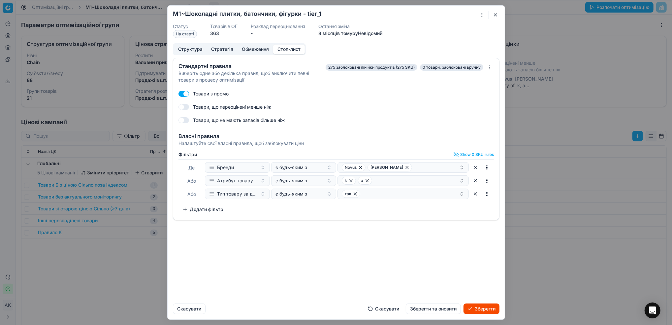
click at [436, 307] on button "Зберегти та оновити" at bounding box center [433, 308] width 55 height 11
click at [495, 13] on button "button" at bounding box center [496, 15] width 8 height 8
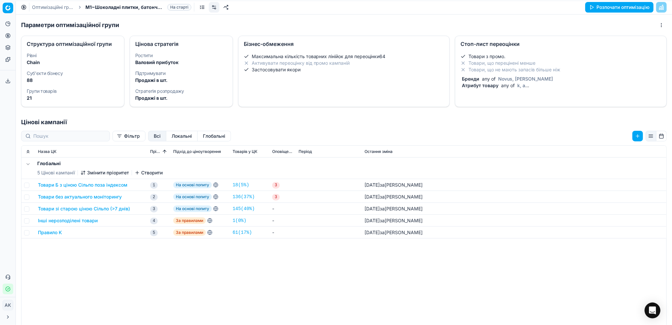
click at [36, 7] on link "Оптимізаційні групи" at bounding box center [53, 7] width 42 height 7
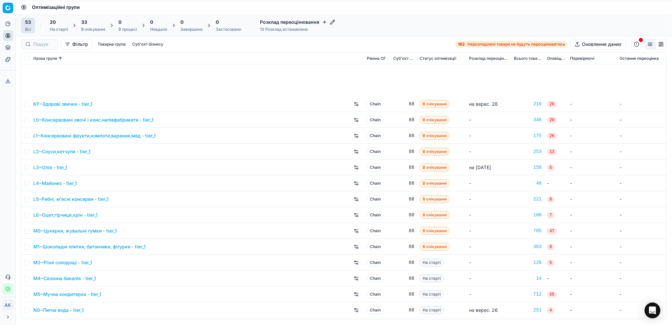
scroll to position [484, 0]
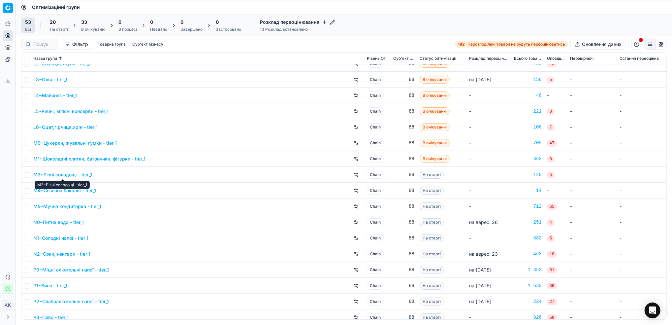
click at [72, 174] on link "M2~Різні солодощі - tier_1" at bounding box center [62, 174] width 59 height 7
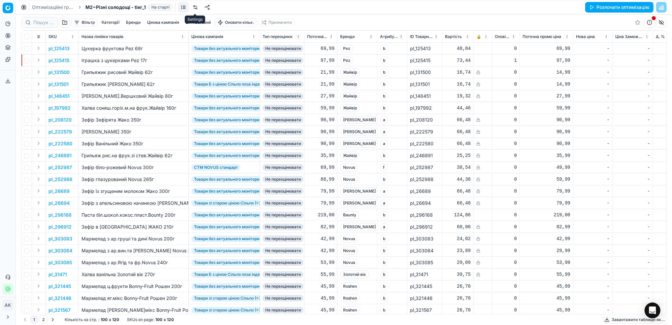
click at [196, 10] on link at bounding box center [195, 7] width 11 height 11
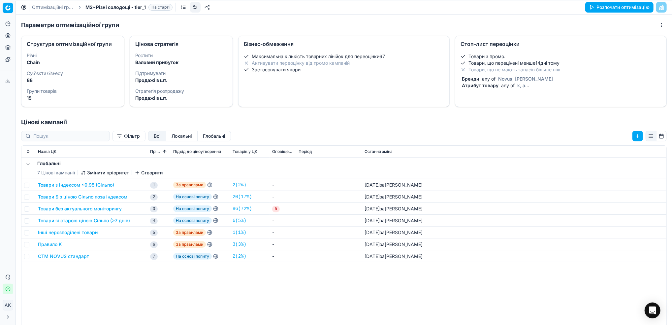
click at [531, 83] on div "Атрибут товару any of k, a" at bounding box center [560, 85] width 198 height 7
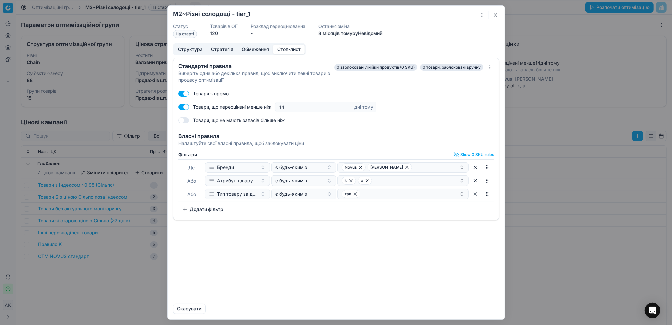
click at [494, 13] on button "button" at bounding box center [496, 15] width 8 height 8
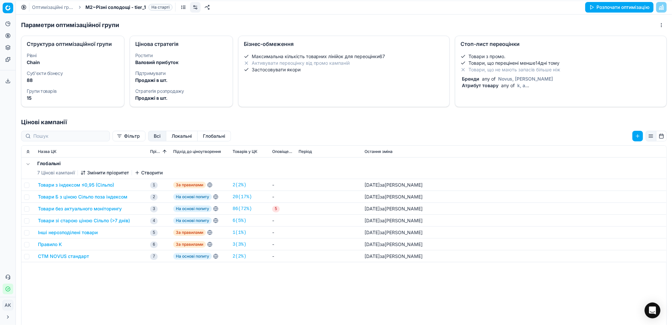
click at [45, 6] on link "Оптимізаційні групи" at bounding box center [53, 7] width 42 height 7
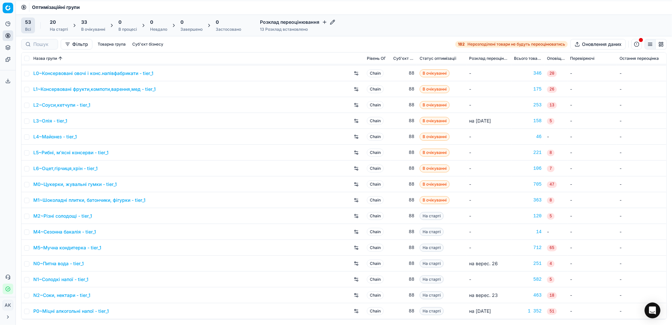
scroll to position [452, 0]
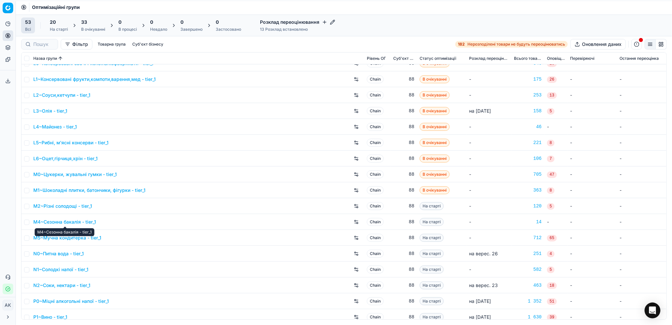
click at [53, 221] on link "M4~Сезонна бакалія - tier_1" at bounding box center [64, 221] width 63 height 7
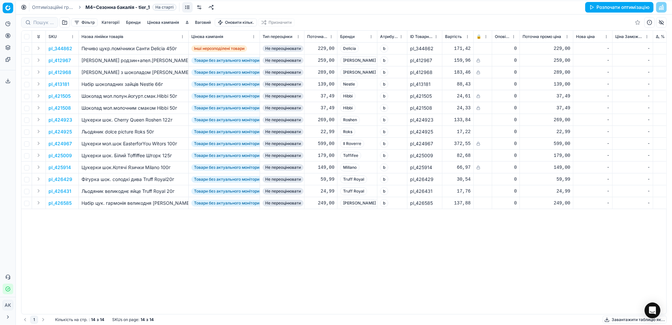
click at [42, 7] on link "Оптимізаційні групи" at bounding box center [53, 7] width 42 height 7
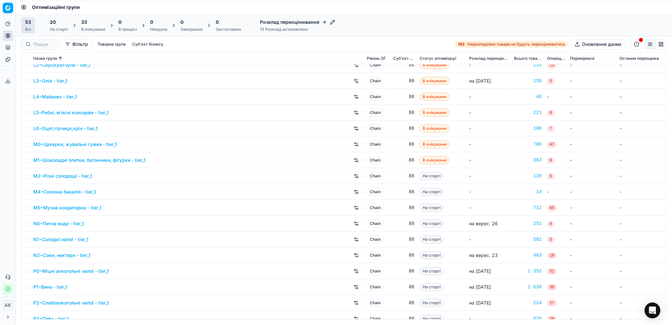
scroll to position [528, 0]
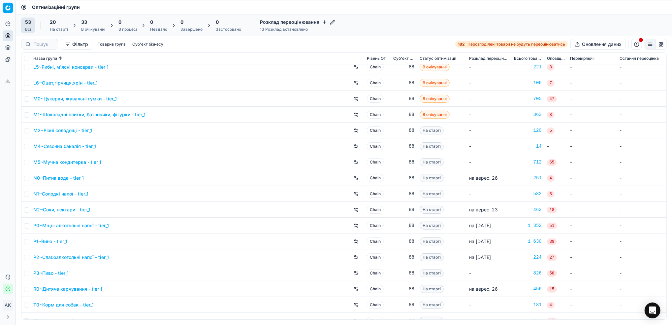
click at [56, 163] on link "M5~Мучна кондитерка - tier_1" at bounding box center [67, 162] width 68 height 7
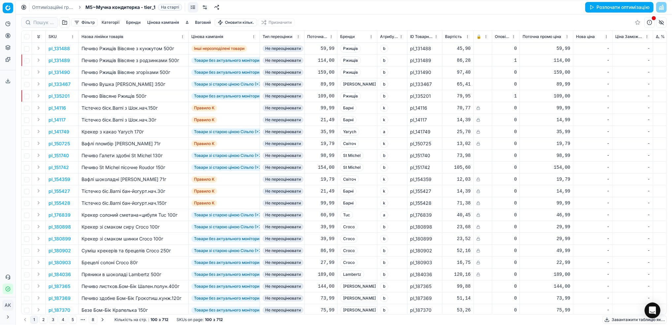
click at [207, 6] on link at bounding box center [205, 7] width 11 height 11
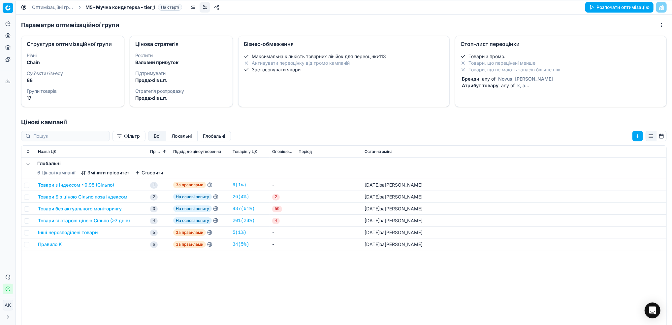
click at [500, 65] on li "Товари, що перецінені менше" at bounding box center [561, 63] width 201 height 7
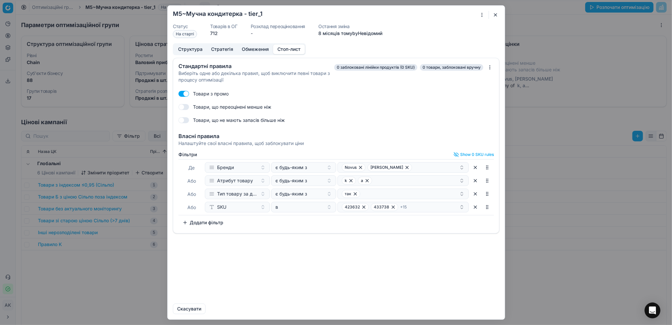
click at [476, 206] on button "button" at bounding box center [475, 207] width 11 height 11
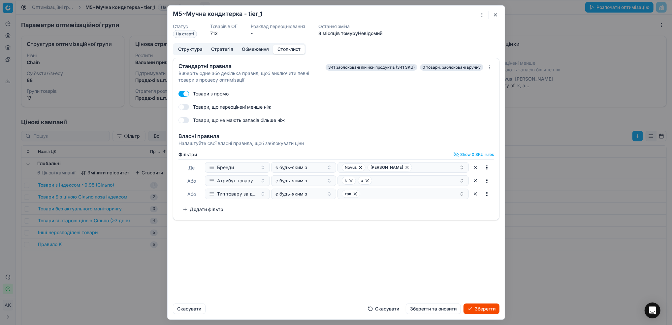
click at [442, 309] on button "Зберегти та оновити" at bounding box center [433, 308] width 55 height 11
click at [494, 15] on button "button" at bounding box center [496, 15] width 8 height 8
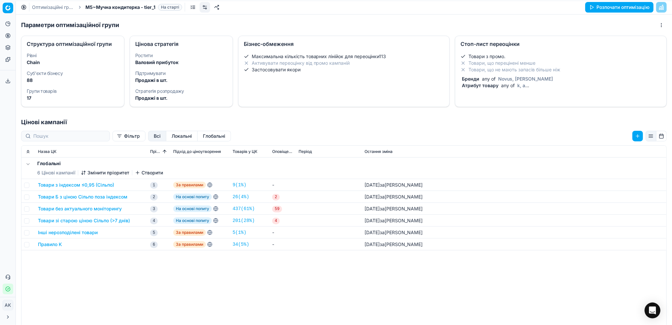
click at [46, 7] on link "Оптимізаційні групи" at bounding box center [53, 7] width 42 height 7
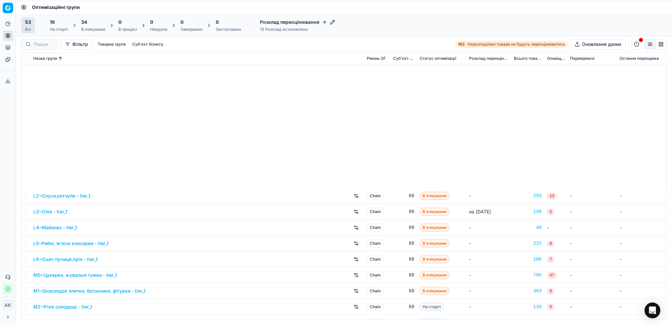
scroll to position [528, 0]
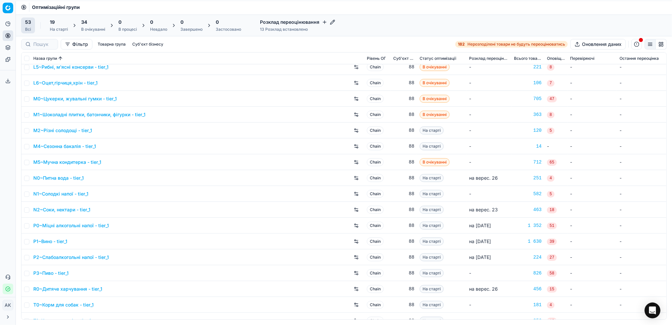
click at [53, 178] on link "N0~Питна вода - tier_1" at bounding box center [58, 178] width 50 height 7
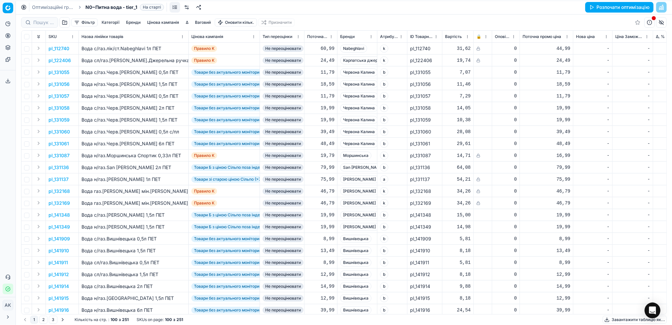
click at [188, 7] on link at bounding box center [186, 7] width 11 height 11
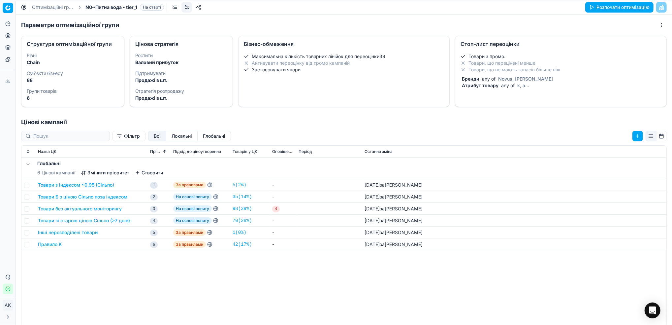
click at [498, 75] on div "Товари з промо. Товари, що перецінені менше Товари, що не мають запасів більше …" at bounding box center [561, 71] width 201 height 36
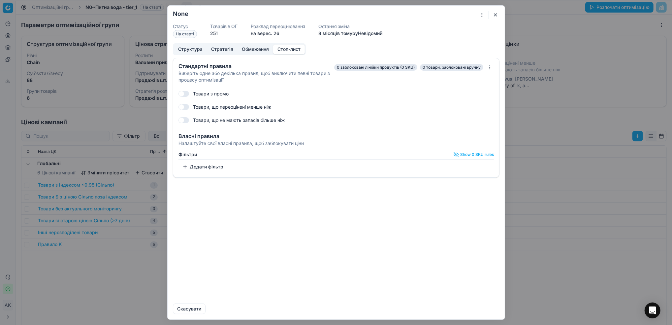
checkbox input "true"
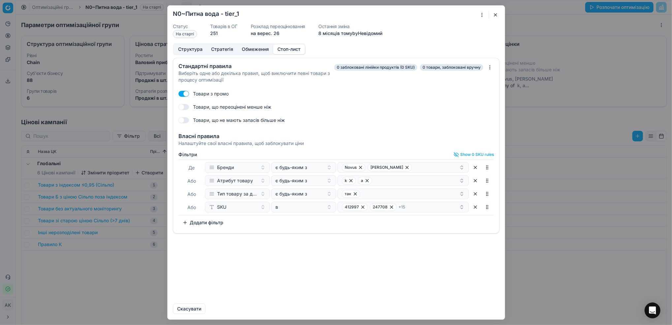
click at [475, 205] on button "button" at bounding box center [475, 207] width 11 height 11
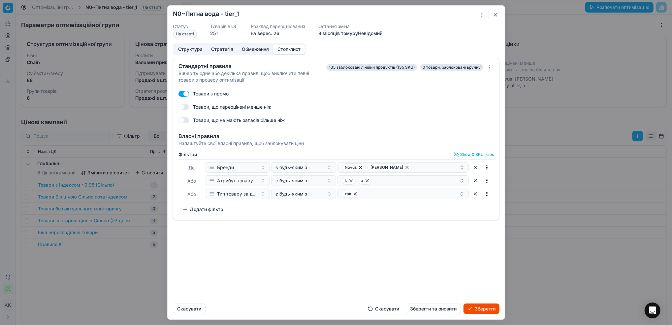
click at [437, 307] on button "Зберегти та оновити" at bounding box center [433, 308] width 55 height 11
click at [494, 16] on button "button" at bounding box center [496, 15] width 8 height 8
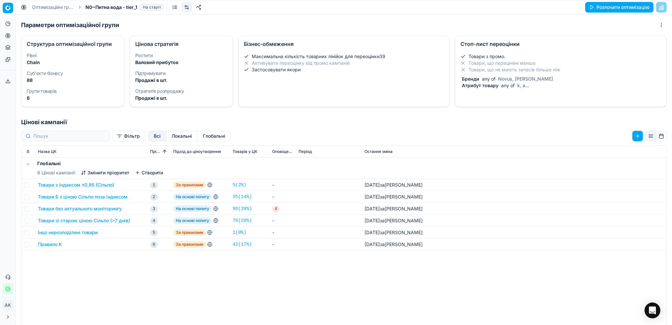
click at [37, 8] on link "Оптимізаційні групи" at bounding box center [53, 7] width 42 height 7
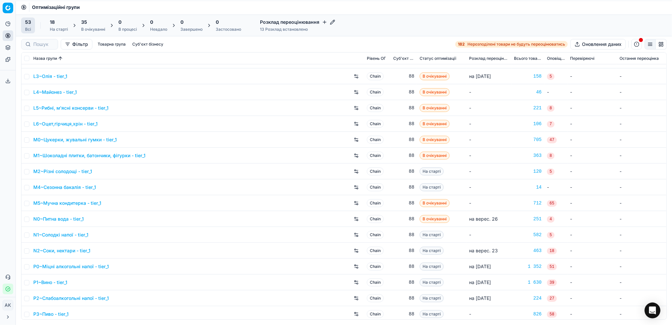
scroll to position [528, 0]
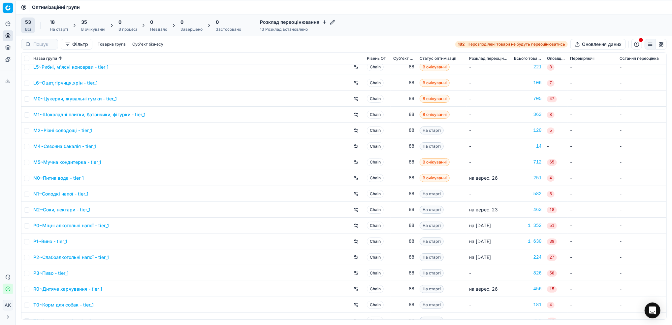
click at [62, 196] on link "N1~Солодкі напої - tier_1" at bounding box center [60, 193] width 55 height 7
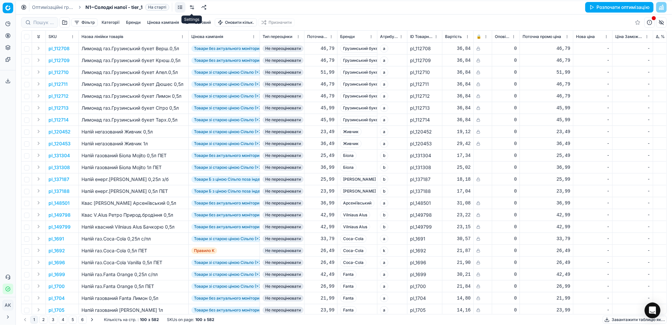
click at [191, 6] on link at bounding box center [192, 7] width 11 height 11
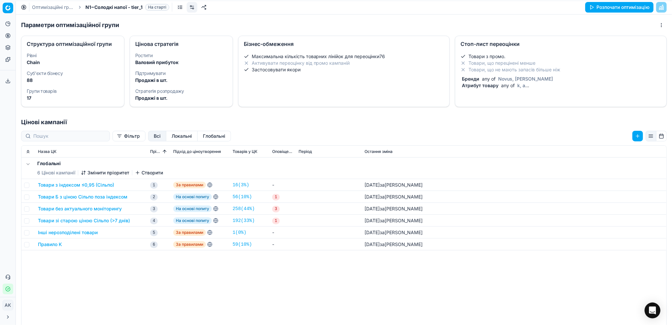
click at [512, 74] on div "Товари з промо. Товари, що перецінені менше Товари, що не мають запасів більше …" at bounding box center [561, 71] width 201 height 36
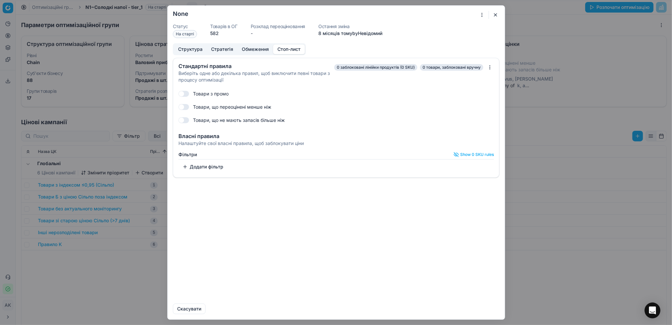
checkbox input "true"
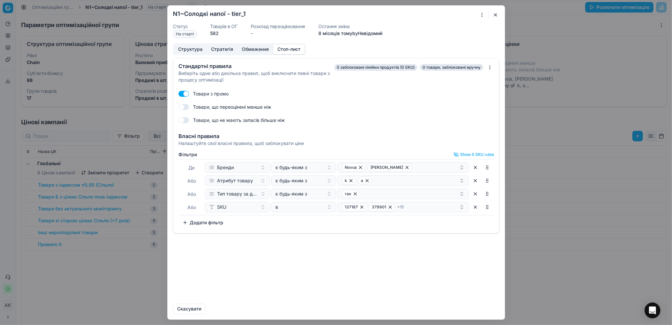
click at [475, 208] on button "button" at bounding box center [475, 207] width 11 height 11
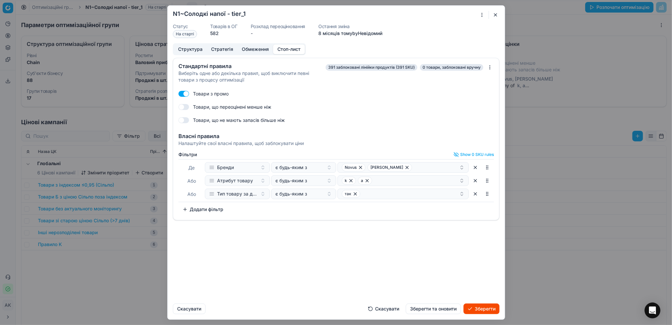
click at [440, 312] on button "Зберегти та оновити" at bounding box center [433, 308] width 55 height 11
click at [495, 14] on button "button" at bounding box center [496, 15] width 8 height 8
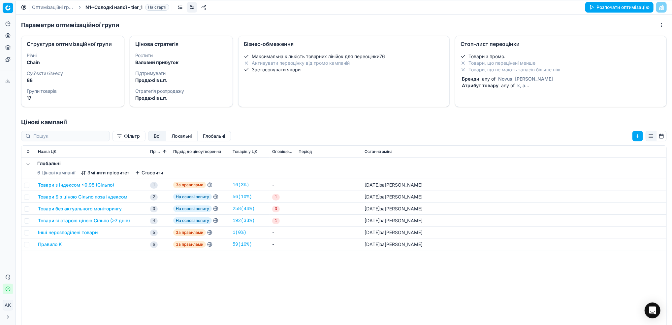
click at [41, 7] on link "Оптимізаційні групи" at bounding box center [53, 7] width 42 height 7
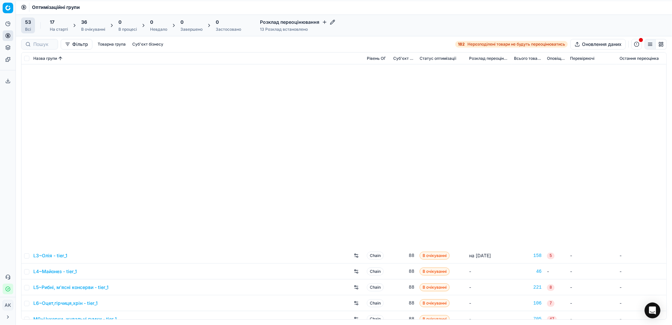
scroll to position [584, 0]
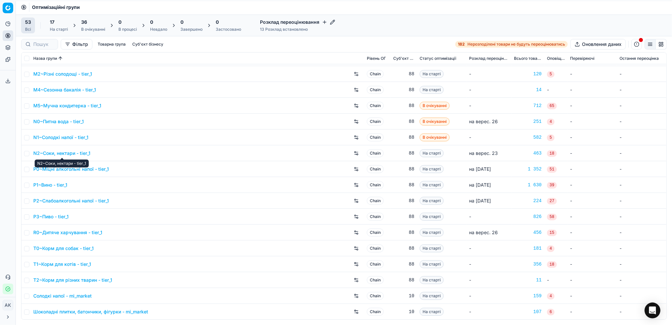
click at [61, 153] on link "N2~Соки, нектари - tier_1" at bounding box center [61, 153] width 57 height 7
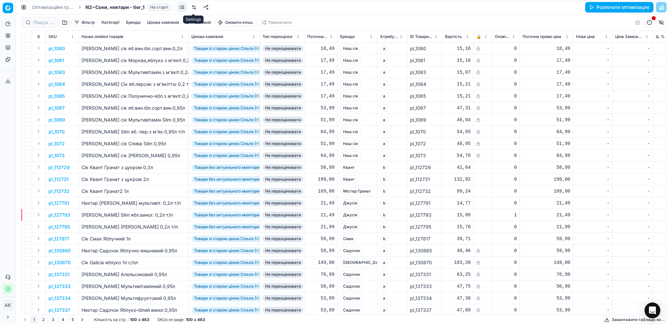
click at [196, 9] on link at bounding box center [194, 7] width 11 height 11
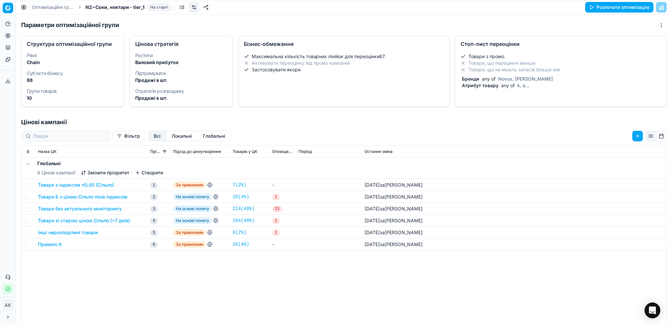
click at [514, 80] on span "Novus, Marka Promo" at bounding box center [525, 79] width 57 height 6
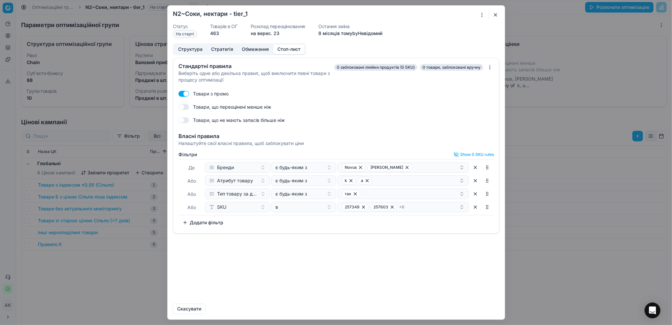
click at [474, 207] on button "button" at bounding box center [475, 207] width 11 height 11
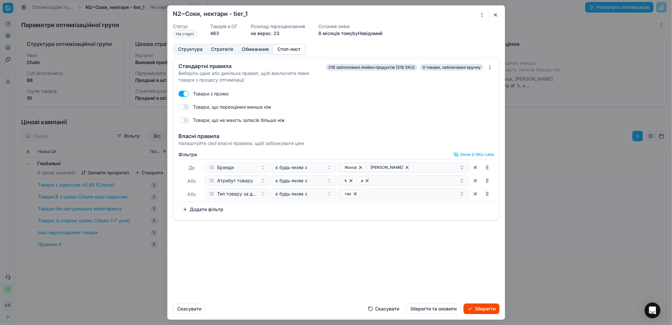
click at [445, 307] on button "Зберегти та оновити" at bounding box center [433, 308] width 55 height 11
click at [495, 16] on button "button" at bounding box center [496, 15] width 8 height 8
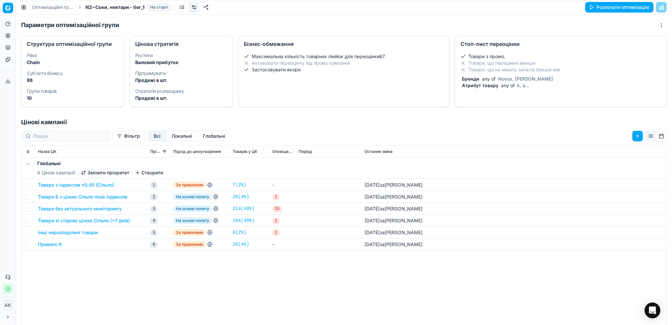
click at [36, 7] on link "Оптимізаційні групи" at bounding box center [53, 7] width 42 height 7
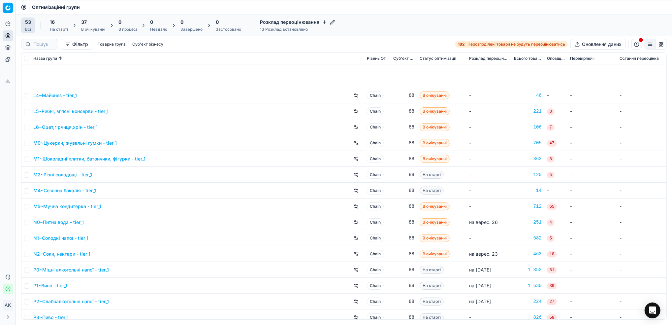
scroll to position [572, 0]
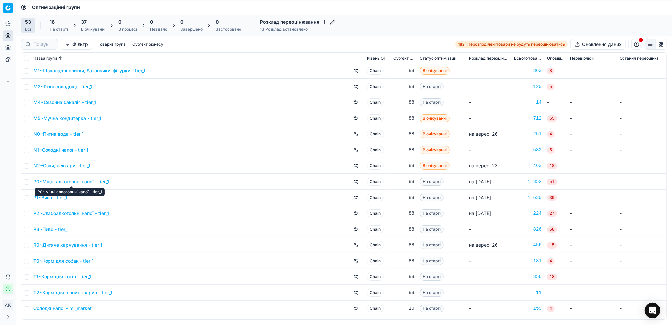
click at [56, 181] on link "P0~Міцні алкогольні напої - tier_1" at bounding box center [71, 181] width 76 height 7
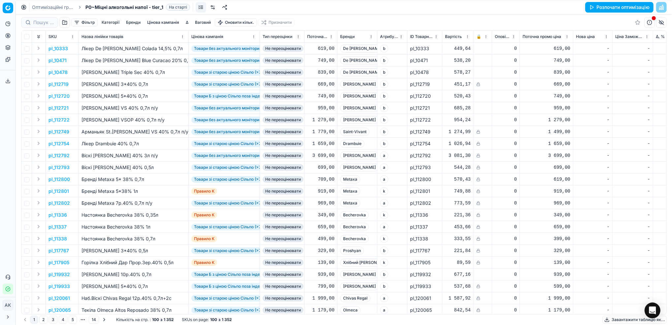
click at [216, 5] on link at bounding box center [213, 7] width 11 height 11
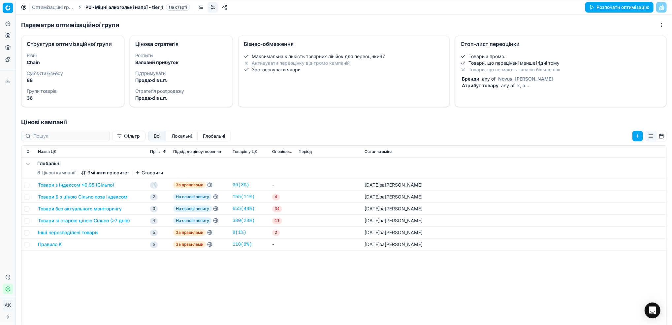
click at [516, 88] on span "k, a" at bounding box center [521, 85] width 11 height 6
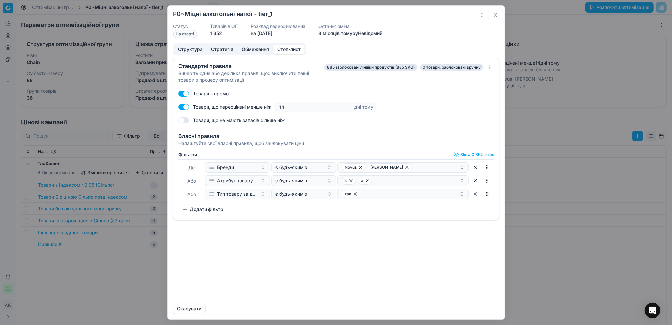
click at [491, 16] on div at bounding box center [485, 15] width 14 height 8
click at [494, 13] on button "button" at bounding box center [496, 15] width 8 height 8
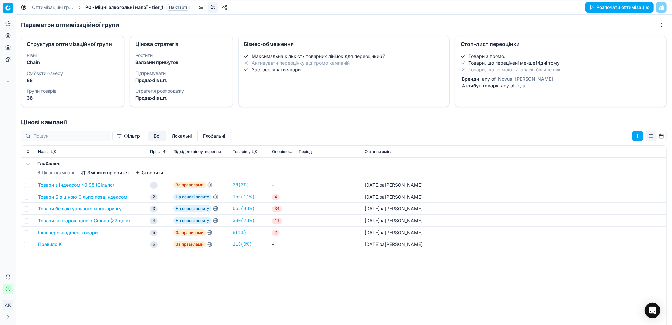
click at [39, 7] on link "Оптимізаційні групи" at bounding box center [53, 7] width 42 height 7
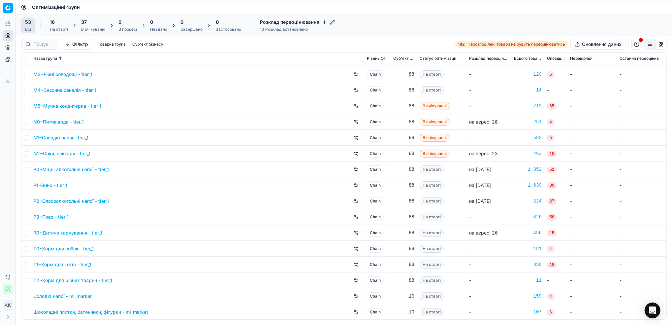
scroll to position [584, 0]
click at [48, 186] on link "P1~Вино - tier_1" at bounding box center [50, 184] width 34 height 7
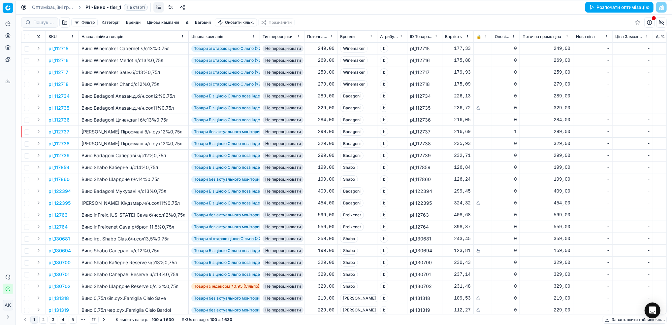
click at [168, 8] on link at bounding box center [170, 7] width 11 height 11
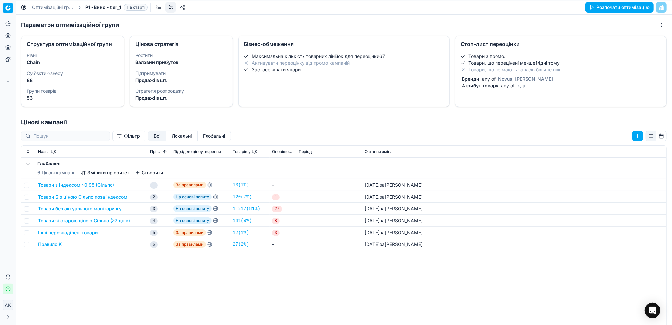
click at [538, 62] on li "Товари, що перецінені менше 14 дні тому" at bounding box center [561, 63] width 201 height 7
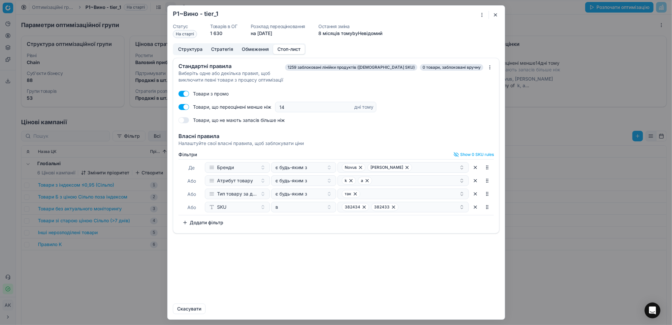
click at [475, 208] on button "button" at bounding box center [475, 207] width 11 height 11
click at [434, 308] on button "Зберегти та оновити" at bounding box center [433, 308] width 55 height 11
click at [496, 14] on button "button" at bounding box center [496, 15] width 8 height 8
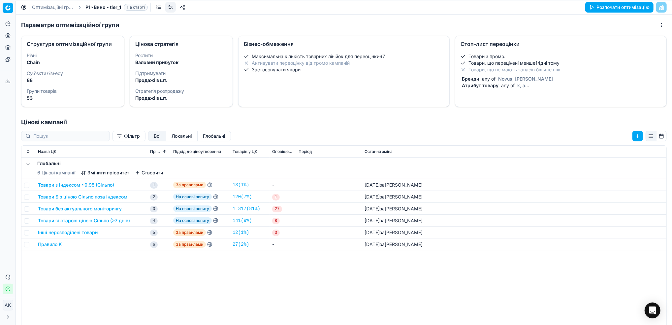
click at [52, 7] on link "Оптимізаційні групи" at bounding box center [53, 7] width 42 height 7
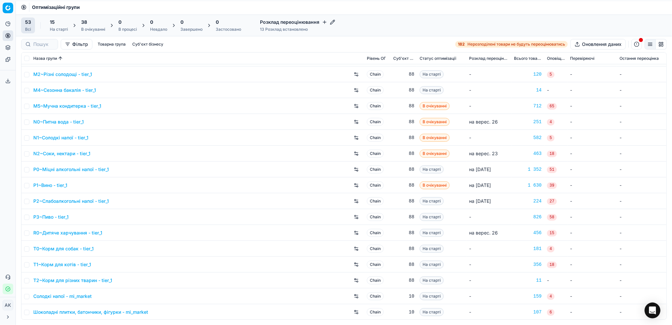
scroll to position [584, 0]
click at [53, 201] on link "P2~Слабоалкогольні напої - tier_1" at bounding box center [71, 200] width 76 height 7
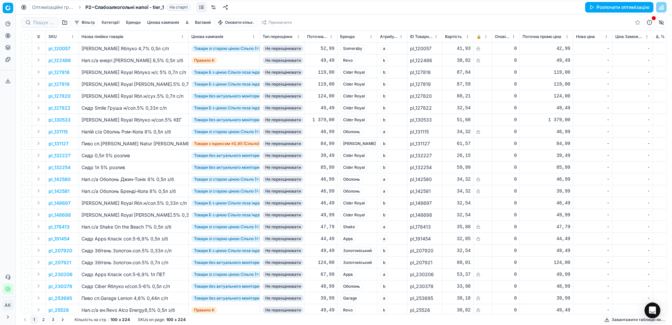
click at [214, 7] on link at bounding box center [213, 7] width 11 height 11
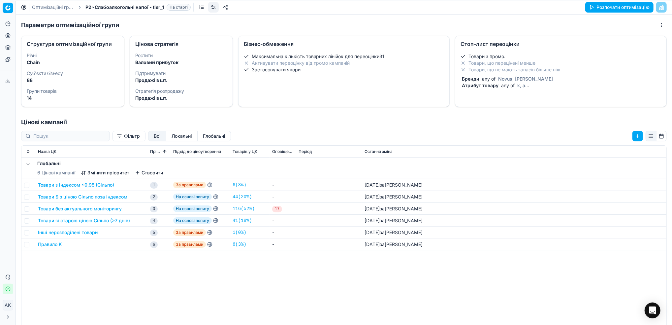
click at [489, 78] on span "any of" at bounding box center [489, 79] width 16 height 6
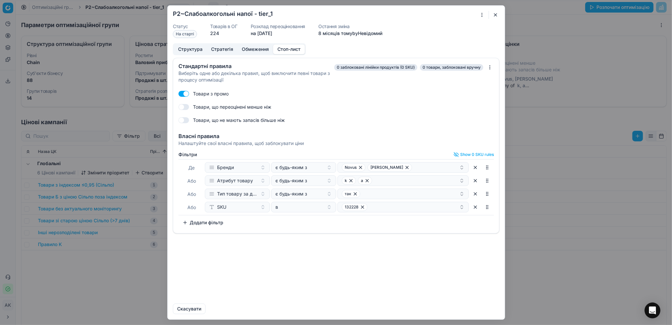
click at [474, 210] on button "button" at bounding box center [475, 207] width 11 height 11
click at [424, 312] on button "Зберегти та оновити" at bounding box center [433, 308] width 55 height 11
click at [495, 16] on button "button" at bounding box center [496, 15] width 8 height 8
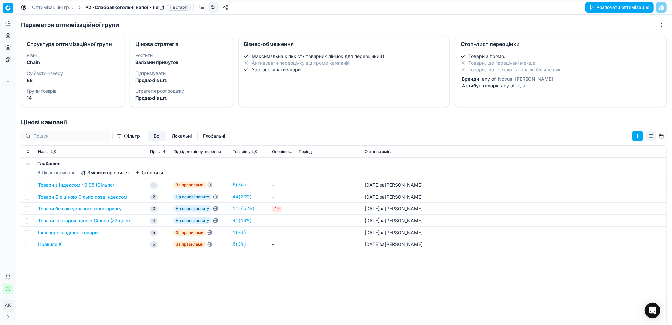
click at [37, 7] on link "Оптимізаційні групи" at bounding box center [53, 7] width 42 height 7
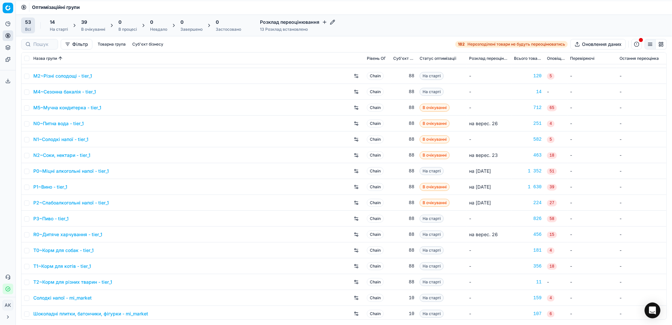
scroll to position [584, 0]
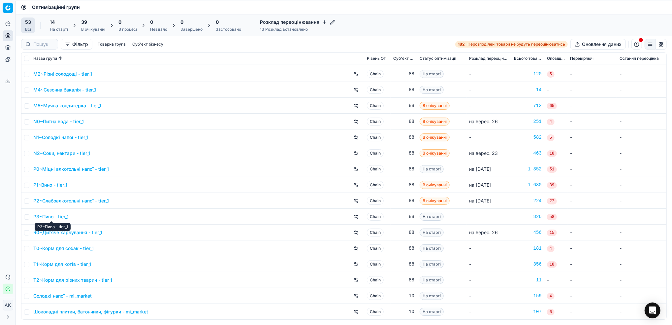
click at [51, 217] on link "P3~Пиво - tier_1" at bounding box center [50, 216] width 35 height 7
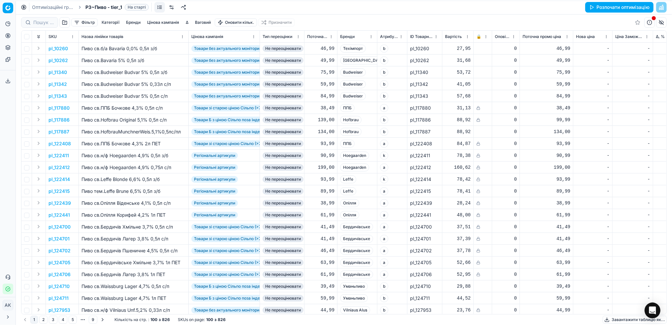
click at [171, 8] on link at bounding box center [171, 7] width 11 height 11
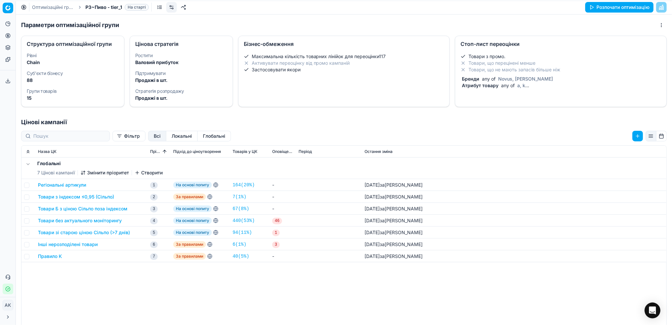
click at [530, 83] on div "Атрибут товару any of a, k" at bounding box center [560, 85] width 198 height 7
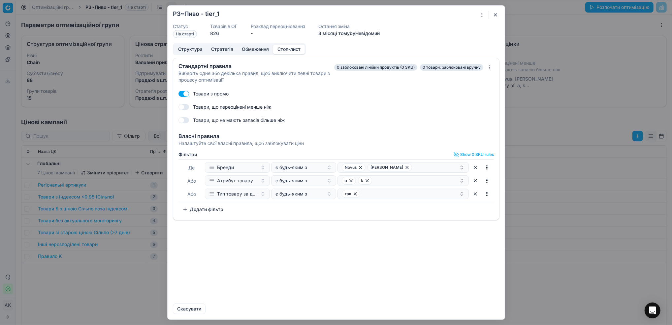
click at [498, 14] on button "button" at bounding box center [496, 15] width 8 height 8
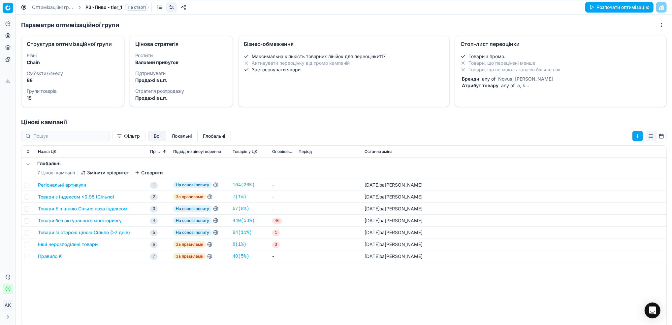
click at [49, 8] on link "Оптимізаційні групи" at bounding box center [53, 7] width 42 height 7
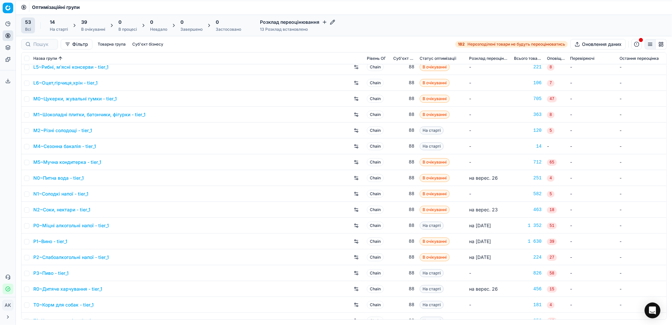
scroll to position [584, 0]
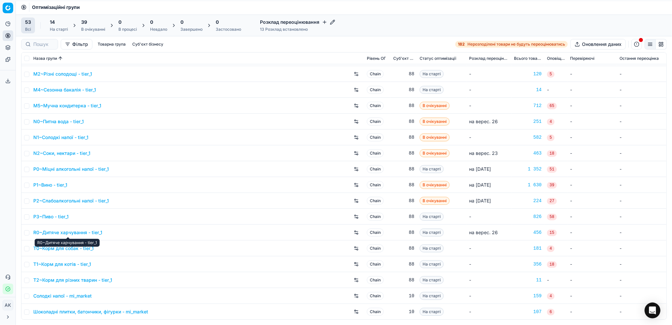
click at [67, 232] on link "R0~Дитяче харчування - tier_1" at bounding box center [67, 232] width 69 height 7
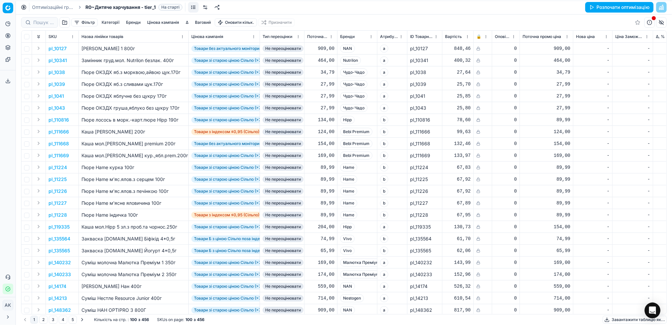
click at [206, 6] on link at bounding box center [205, 7] width 11 height 11
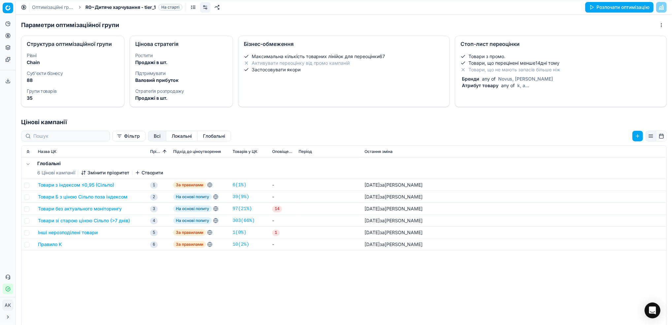
click at [495, 69] on li "Товари, що не мають запасів більше ніж" at bounding box center [561, 69] width 201 height 7
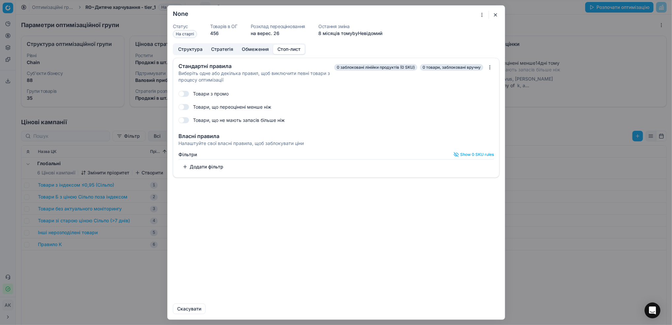
checkbox input "true"
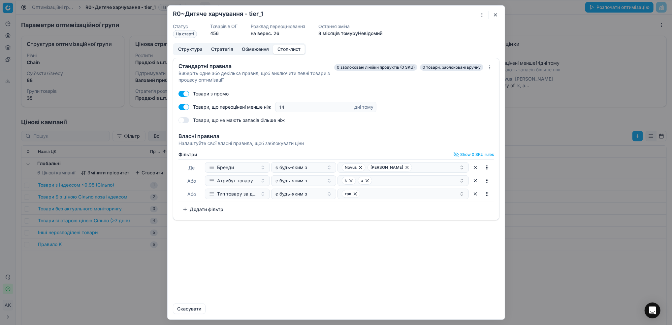
click at [494, 16] on button "button" at bounding box center [496, 15] width 8 height 8
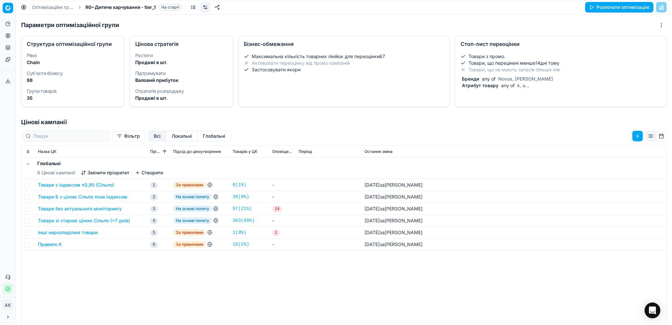
click at [48, 5] on link "Оптимізаційні групи" at bounding box center [53, 7] width 42 height 7
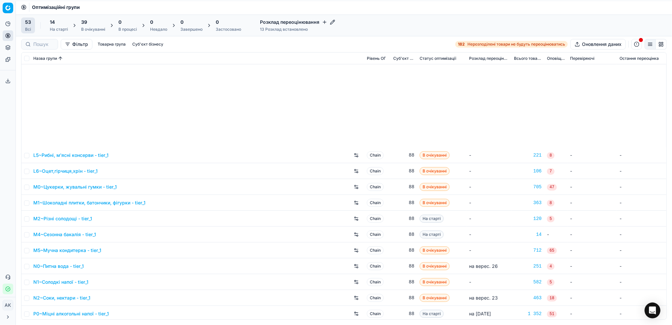
scroll to position [584, 0]
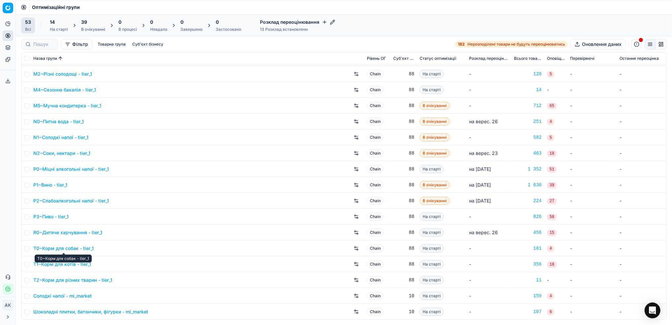
click at [56, 248] on link "T0~Корм для собак - tier_1" at bounding box center [63, 248] width 60 height 7
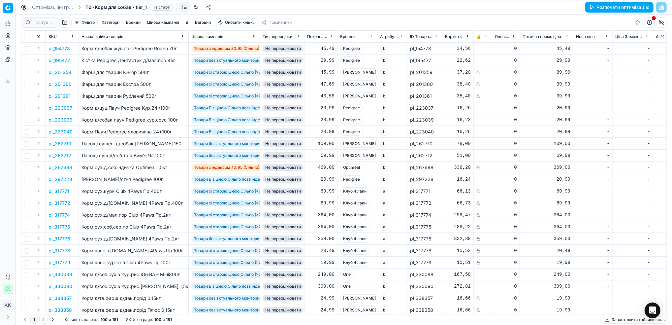
click at [199, 6] on link at bounding box center [196, 7] width 11 height 11
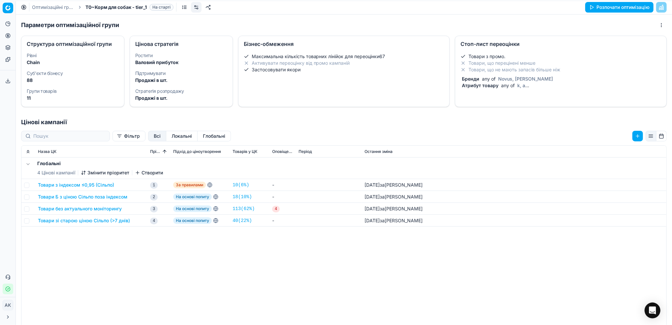
click at [501, 88] on span "any of" at bounding box center [508, 85] width 16 height 6
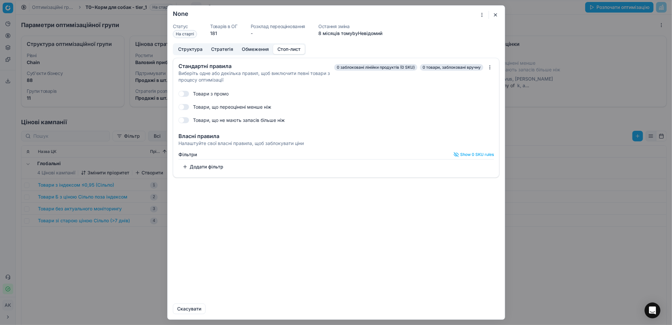
checkbox input "true"
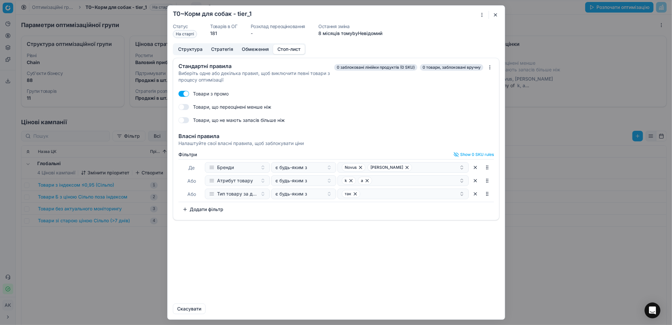
click at [494, 13] on button "button" at bounding box center [496, 15] width 8 height 8
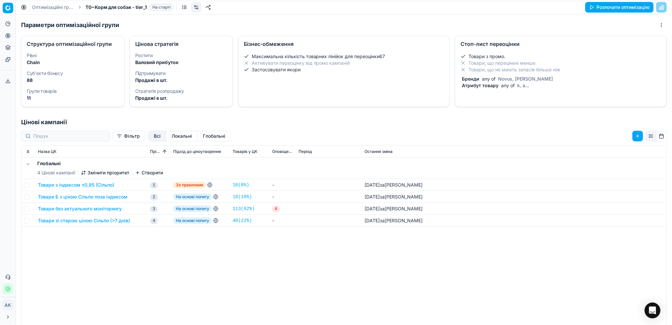
click at [48, 5] on link "Оптимізаційні групи" at bounding box center [53, 7] width 42 height 7
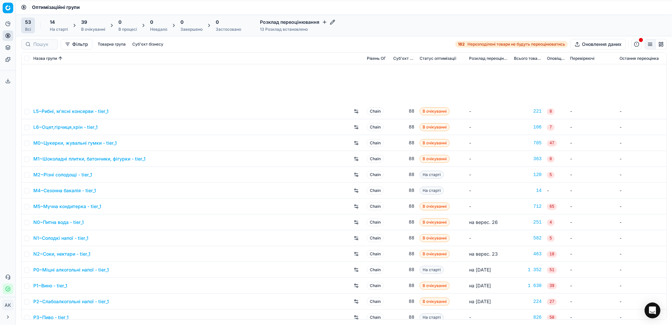
scroll to position [584, 0]
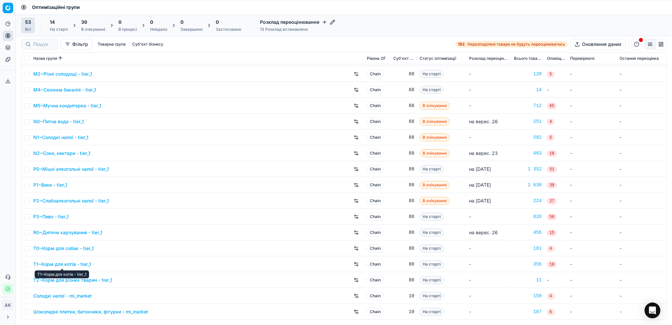
click at [66, 263] on link "T1~Корм для котів - tier_1" at bounding box center [62, 264] width 58 height 7
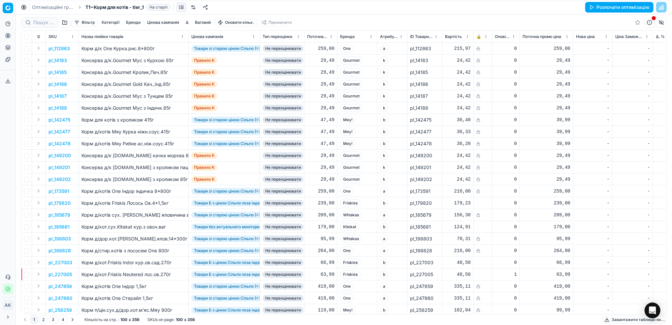
click at [196, 6] on link at bounding box center [193, 7] width 11 height 11
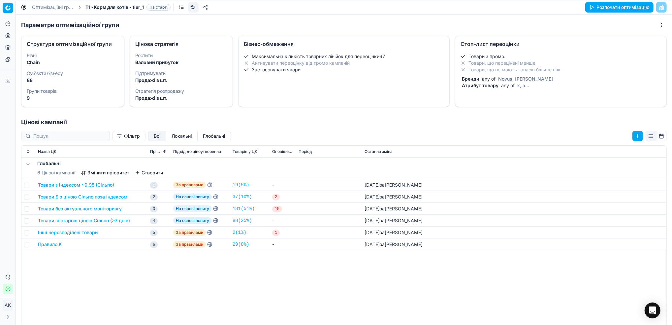
click at [499, 91] on div "Товари з промо. Товари, що перецінені менше Товари, що не мають запасів більше …" at bounding box center [560, 72] width 211 height 44
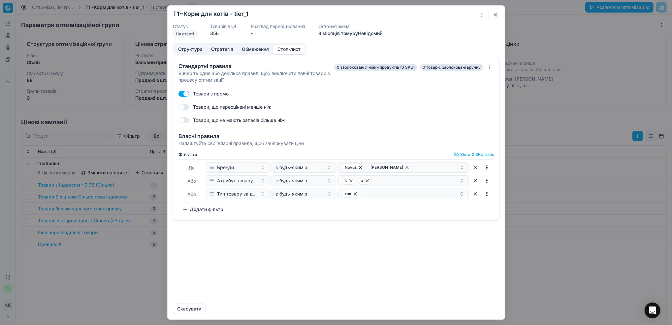
click at [495, 15] on button "button" at bounding box center [496, 15] width 8 height 8
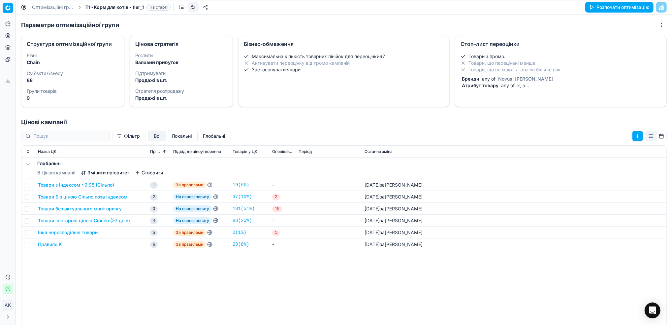
click at [49, 7] on link "Оптимізаційні групи" at bounding box center [53, 7] width 42 height 7
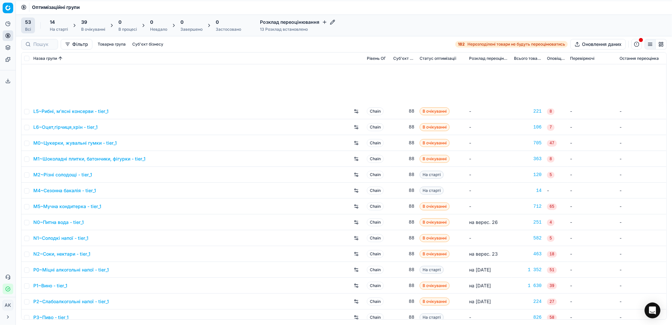
scroll to position [584, 0]
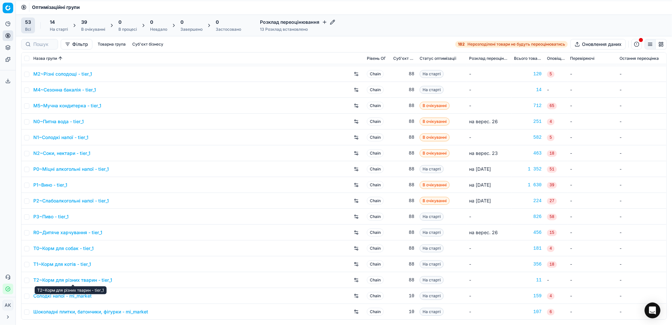
click at [72, 279] on link "T2~Корм для різних тварин - tier_1" at bounding box center [72, 279] width 79 height 7
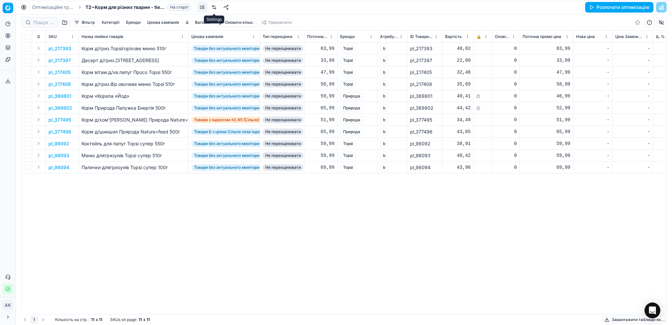
click at [215, 7] on link at bounding box center [214, 7] width 11 height 11
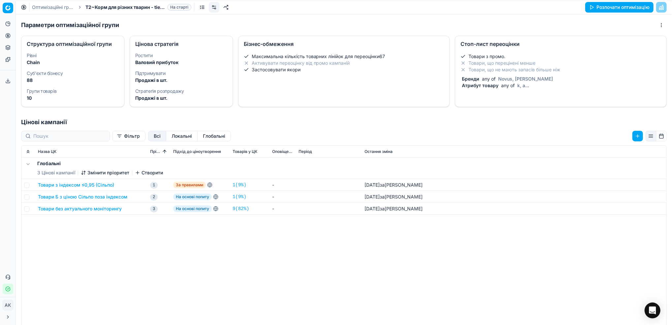
click at [488, 87] on span "Атрибут товару" at bounding box center [480, 85] width 39 height 6
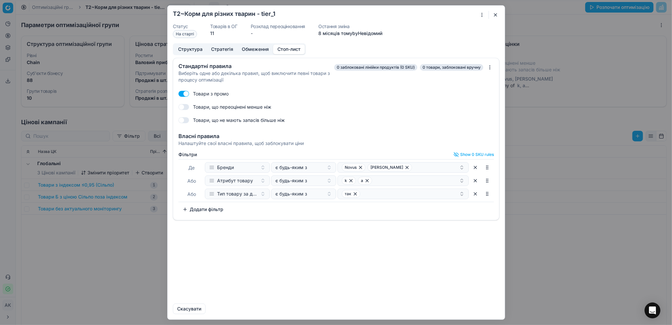
click at [495, 13] on button "button" at bounding box center [496, 15] width 8 height 8
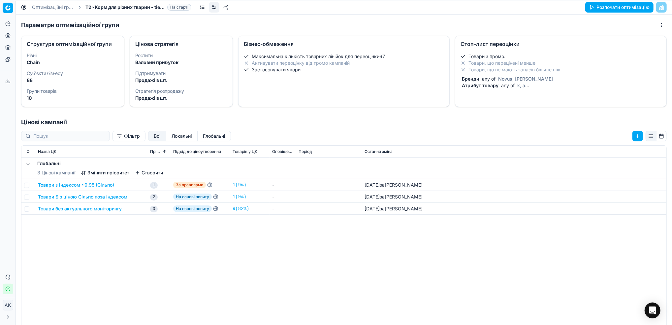
drag, startPoint x: 36, startPoint y: 7, endPoint x: 40, endPoint y: 9, distance: 4.1
click at [37, 7] on link "Оптимізаційні групи" at bounding box center [53, 7] width 42 height 7
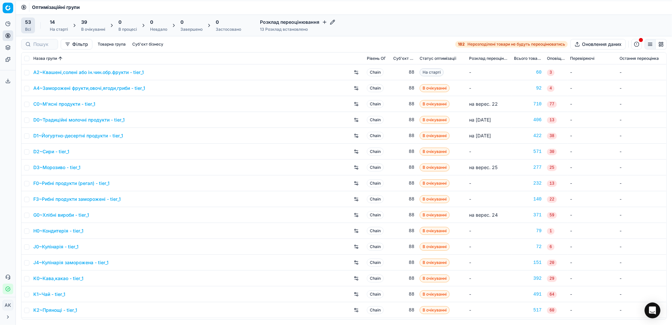
click at [97, 25] on div "39" at bounding box center [93, 22] width 24 height 7
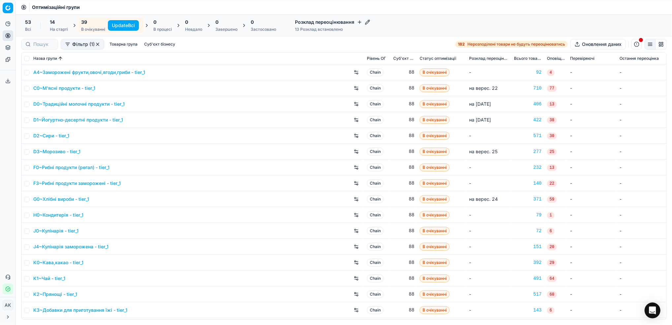
click at [125, 25] on button "Update Всі" at bounding box center [123, 25] width 31 height 11
